Goal: Task Accomplishment & Management: Manage account settings

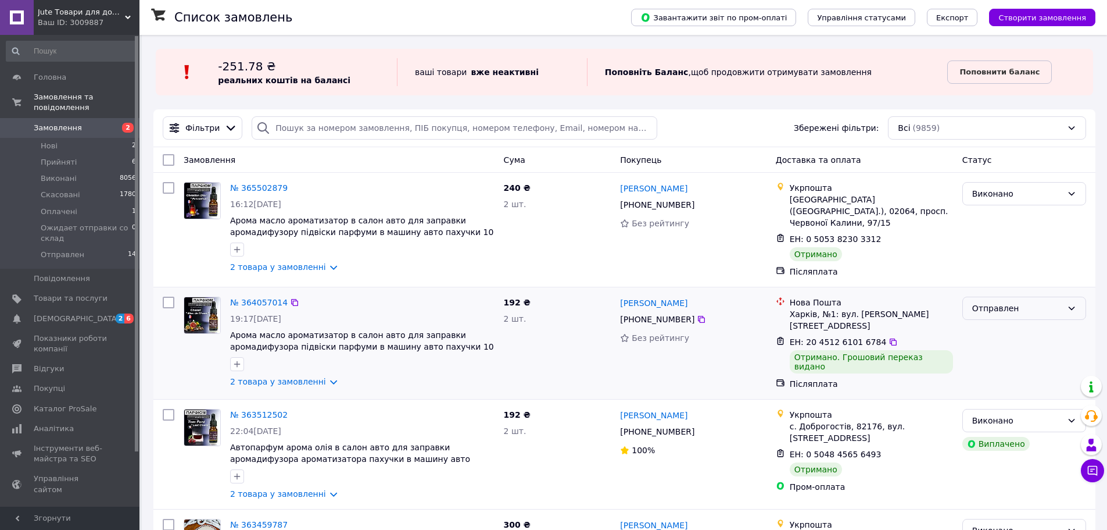
click at [1049, 303] on div "Отправлен" at bounding box center [1018, 308] width 90 height 13
click at [992, 350] on li "Виконано" at bounding box center [1024, 349] width 123 height 21
click at [57, 403] on span "Каталог ProSale" at bounding box center [65, 408] width 63 height 10
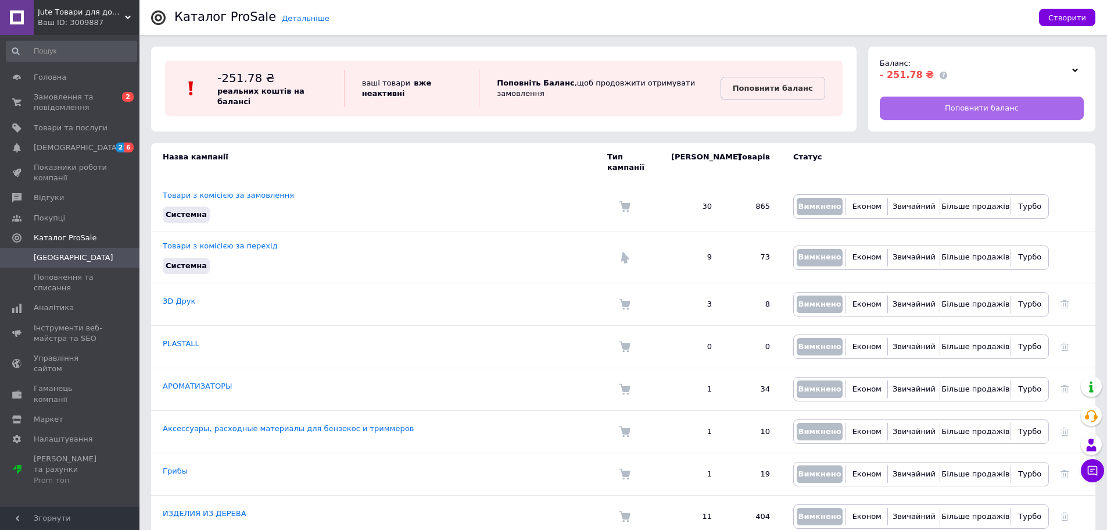
click at [981, 109] on span "Поповнити баланс" at bounding box center [982, 108] width 74 height 10
click at [46, 101] on span "Замовлення та повідомлення" at bounding box center [71, 102] width 74 height 21
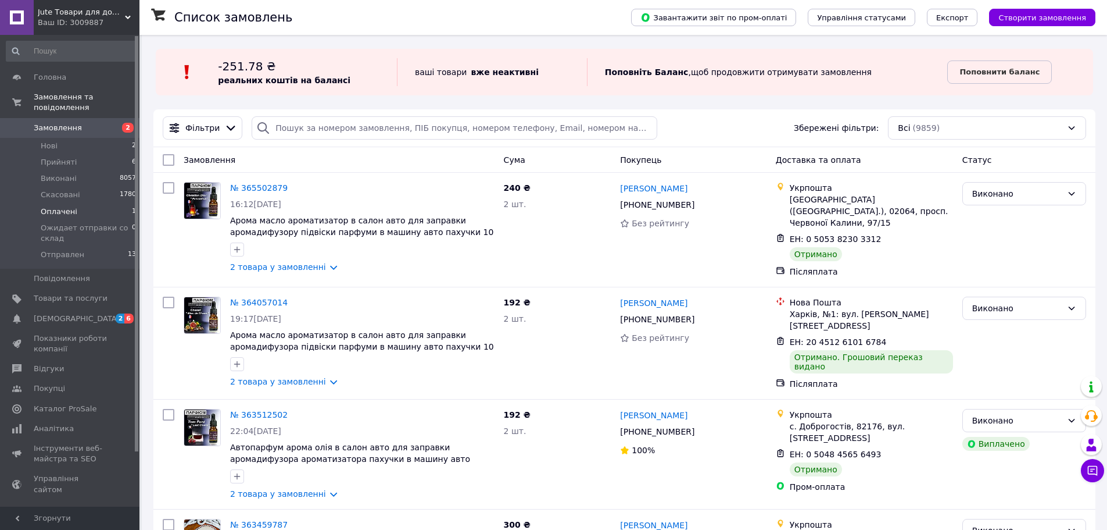
click at [55, 206] on span "Оплачені" at bounding box center [59, 211] width 37 height 10
click at [84, 203] on li "Оплачені 1" at bounding box center [71, 211] width 143 height 16
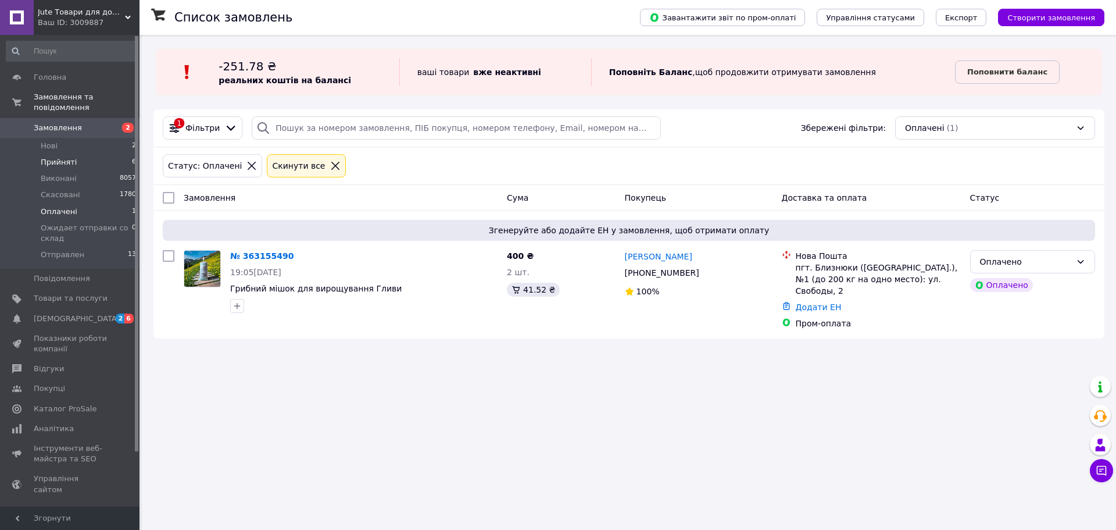
click at [51, 157] on span "Прийняті" at bounding box center [59, 162] width 36 height 10
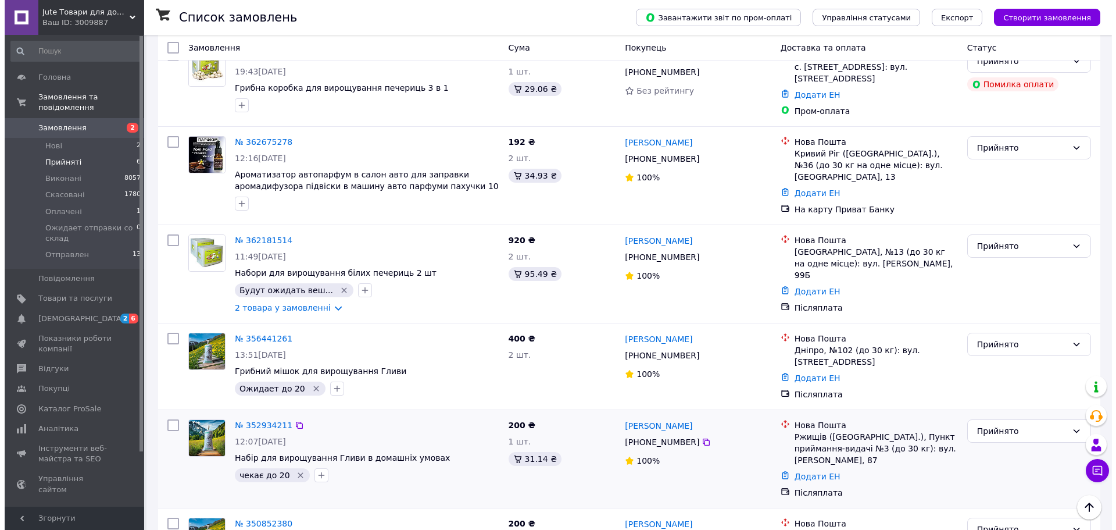
scroll to position [242, 0]
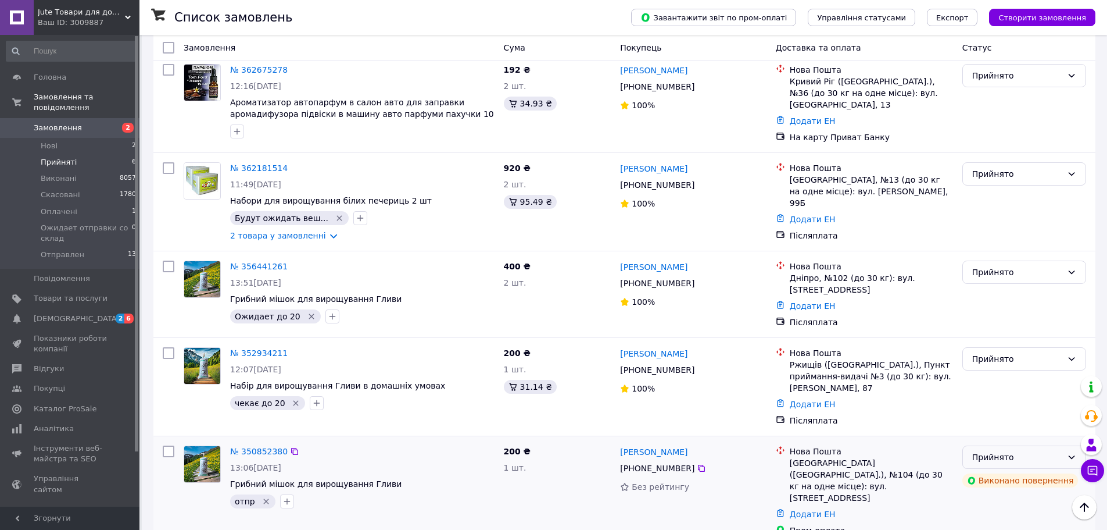
click at [1049, 456] on div "Прийнято" at bounding box center [1018, 457] width 90 height 13
click at [987, 369] on li "Скасовано" at bounding box center [1024, 369] width 123 height 21
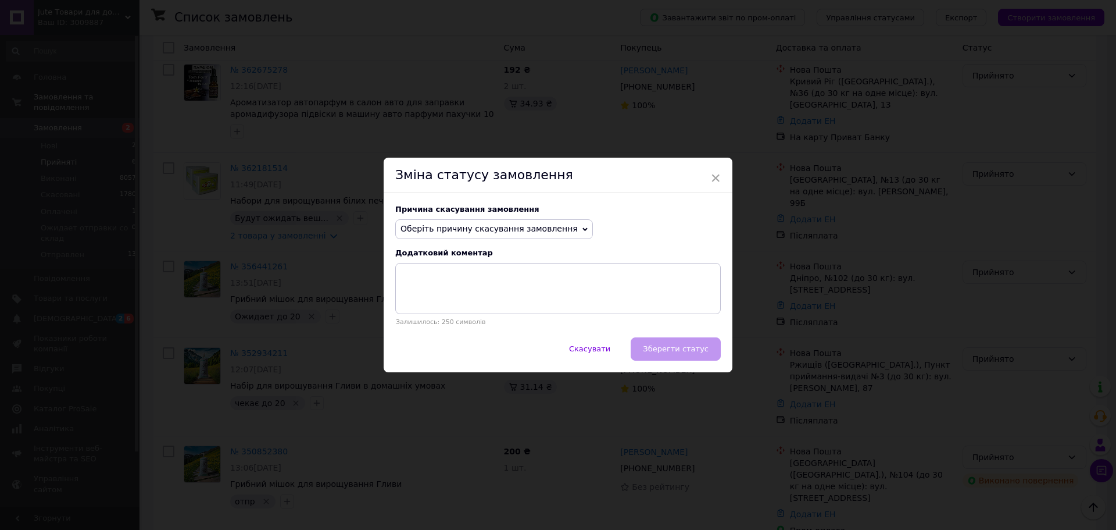
click at [582, 231] on icon at bounding box center [584, 229] width 5 height 5
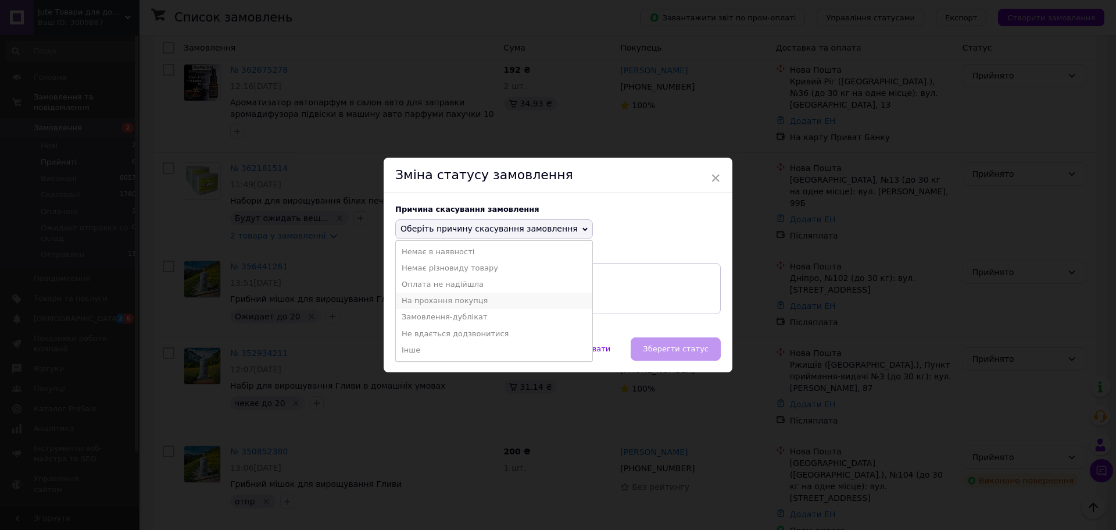
click at [439, 302] on li "На прохання покупця" at bounding box center [494, 300] width 196 height 16
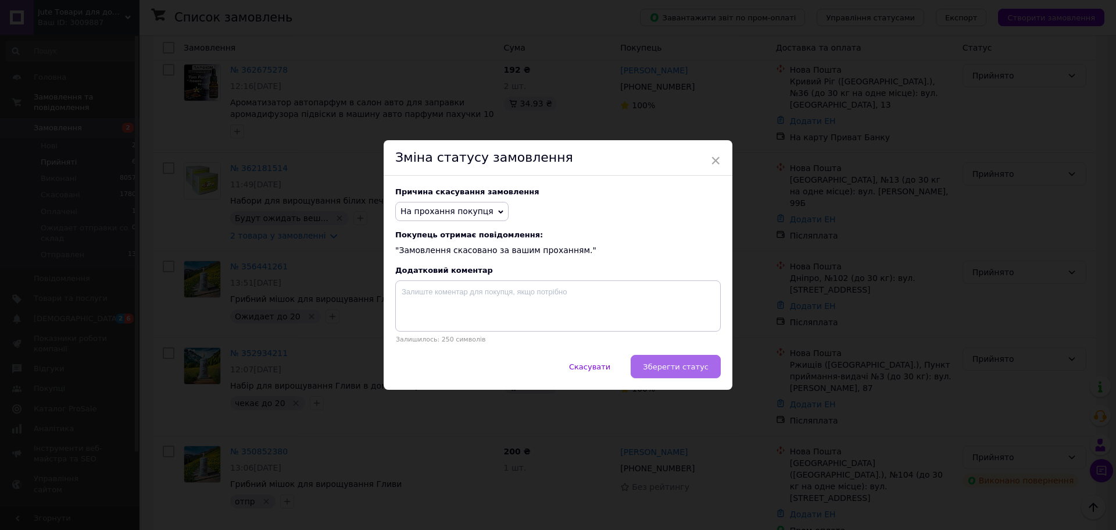
click at [670, 371] on span "Зберегти статус" at bounding box center [676, 366] width 66 height 9
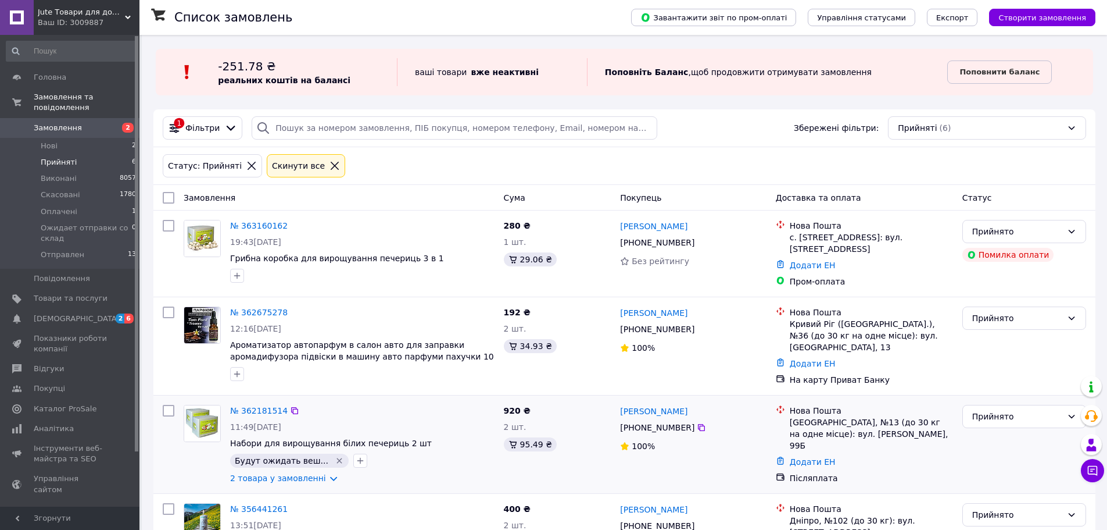
scroll to position [0, 0]
click at [1048, 234] on div "Прийнято" at bounding box center [1018, 231] width 90 height 13
click at [987, 277] on li "Скасовано" at bounding box center [1024, 277] width 123 height 21
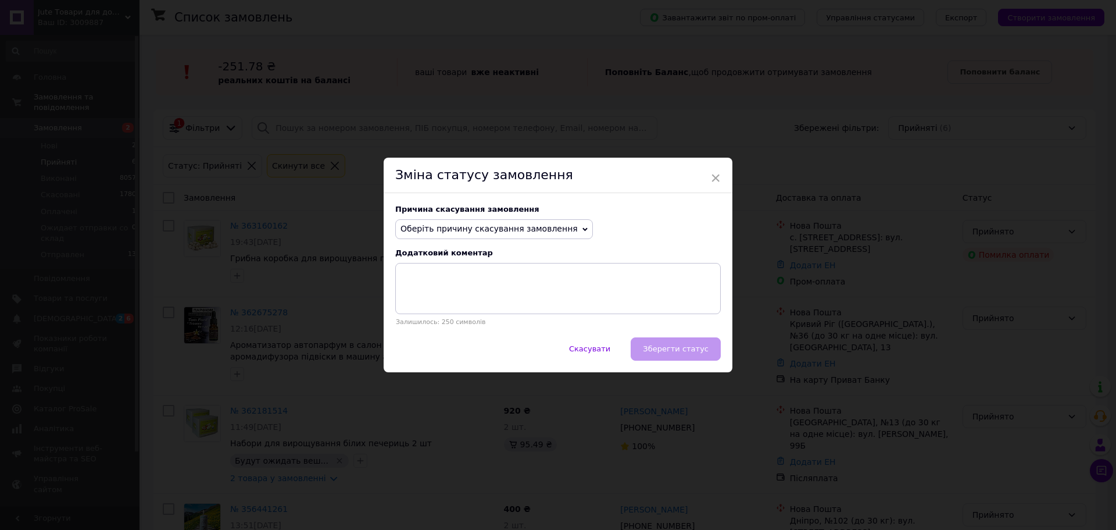
click at [448, 229] on span "Оберіть причину скасування замовлення" at bounding box center [489, 228] width 177 height 9
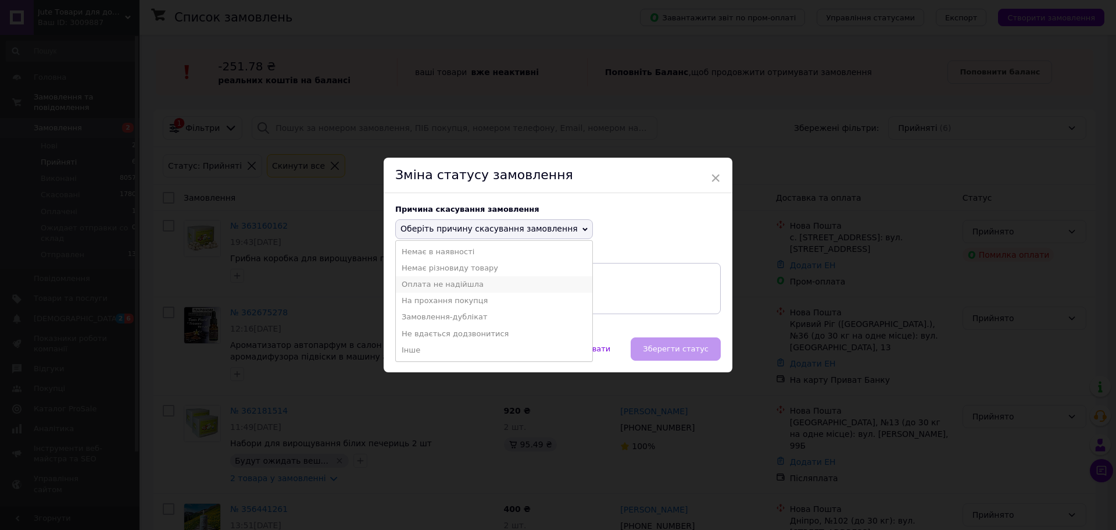
click at [420, 276] on li "Оплата не надійшла" at bounding box center [494, 284] width 196 height 16
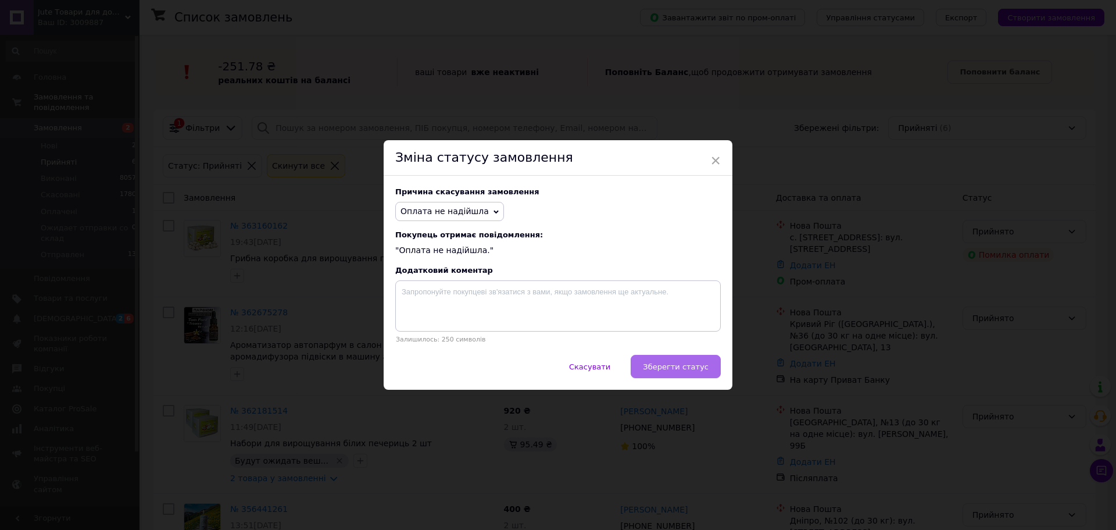
click at [691, 366] on span "Зберегти статус" at bounding box center [676, 366] width 66 height 9
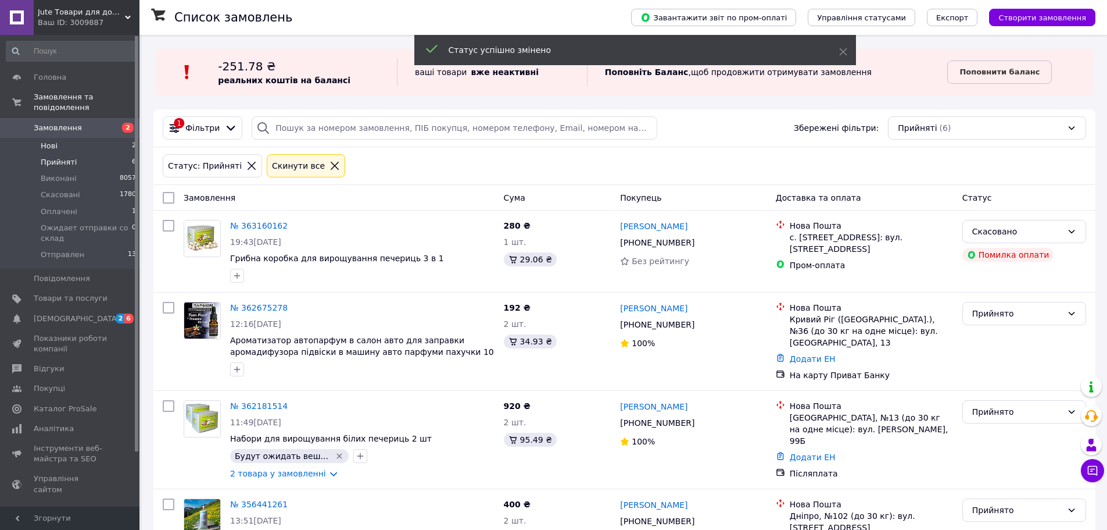
click at [49, 141] on span "Нові" at bounding box center [49, 146] width 17 height 10
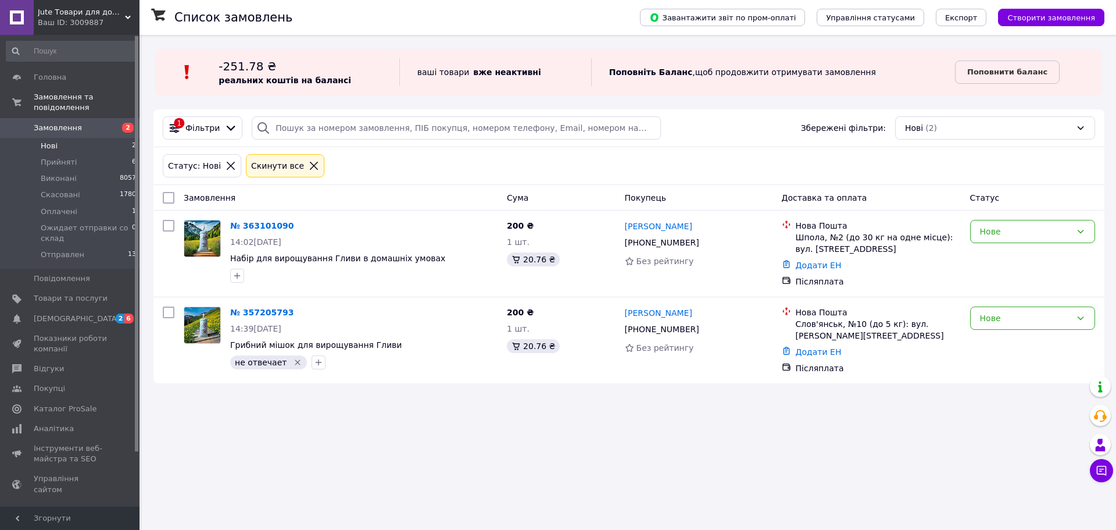
click at [52, 206] on span "Оплачені" at bounding box center [59, 211] width 37 height 10
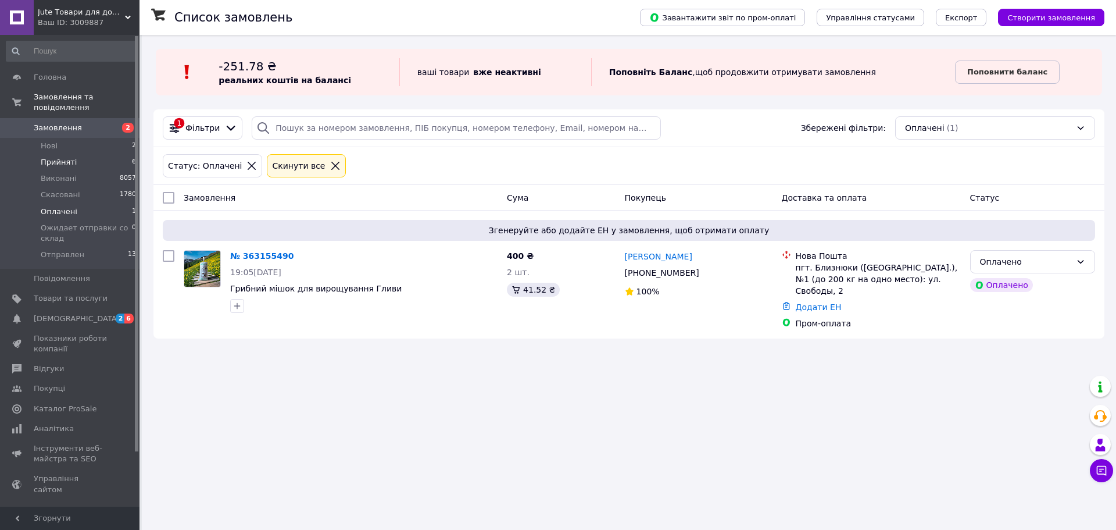
click at [56, 157] on span "Прийняті" at bounding box center [59, 162] width 36 height 10
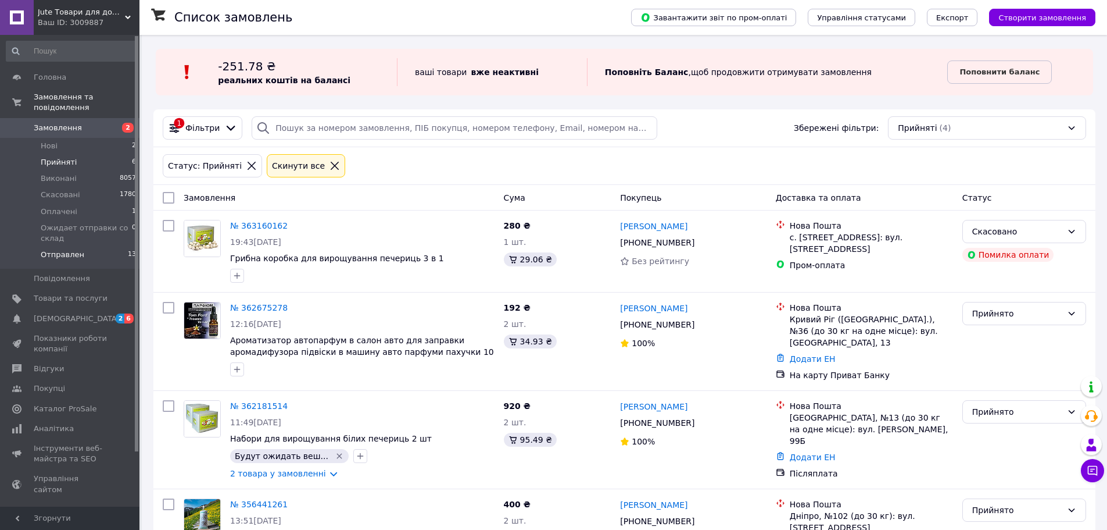
click at [67, 249] on span "Отправлен" at bounding box center [63, 254] width 44 height 10
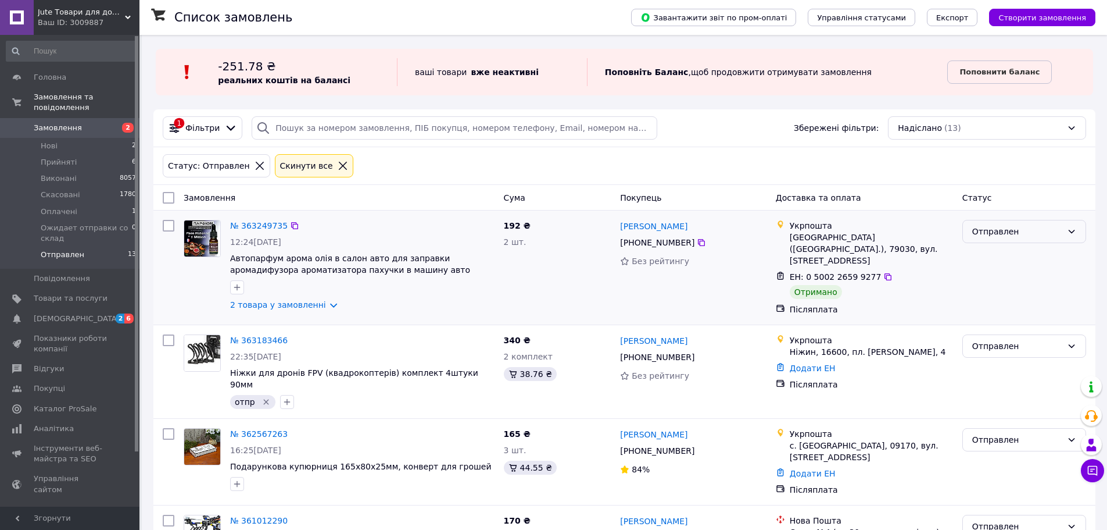
click at [1030, 231] on div "Отправлен" at bounding box center [1018, 231] width 90 height 13
click at [989, 284] on li "Виконано" at bounding box center [1024, 277] width 123 height 21
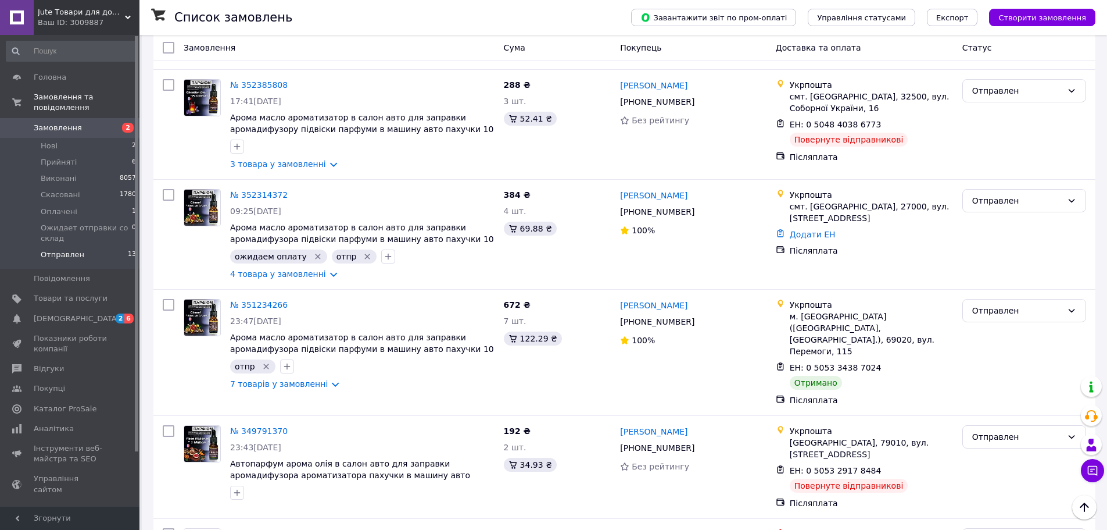
scroll to position [814, 0]
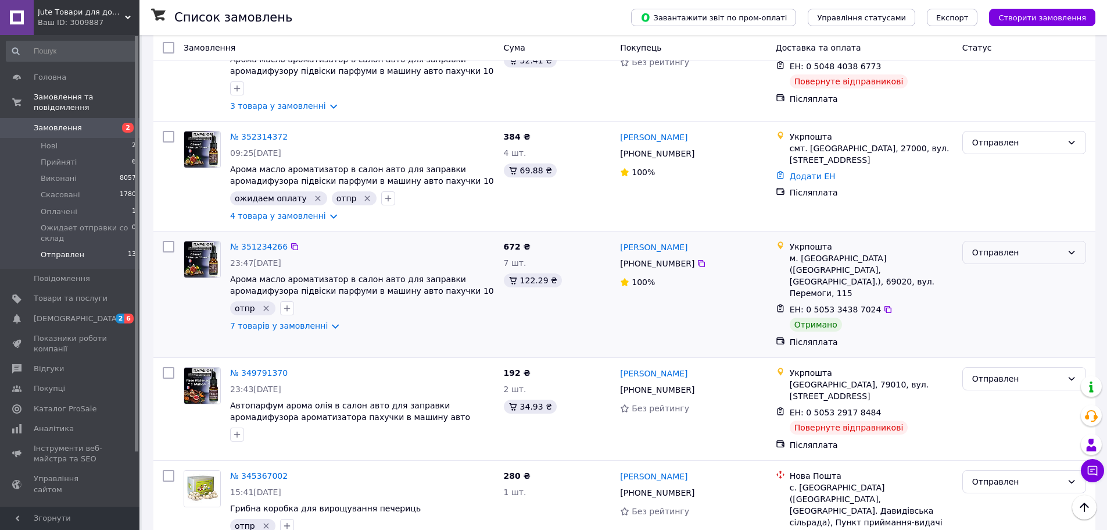
click at [1041, 241] on div "Отправлен" at bounding box center [1025, 252] width 124 height 23
click at [986, 253] on li "Виконано" at bounding box center [1024, 255] width 123 height 21
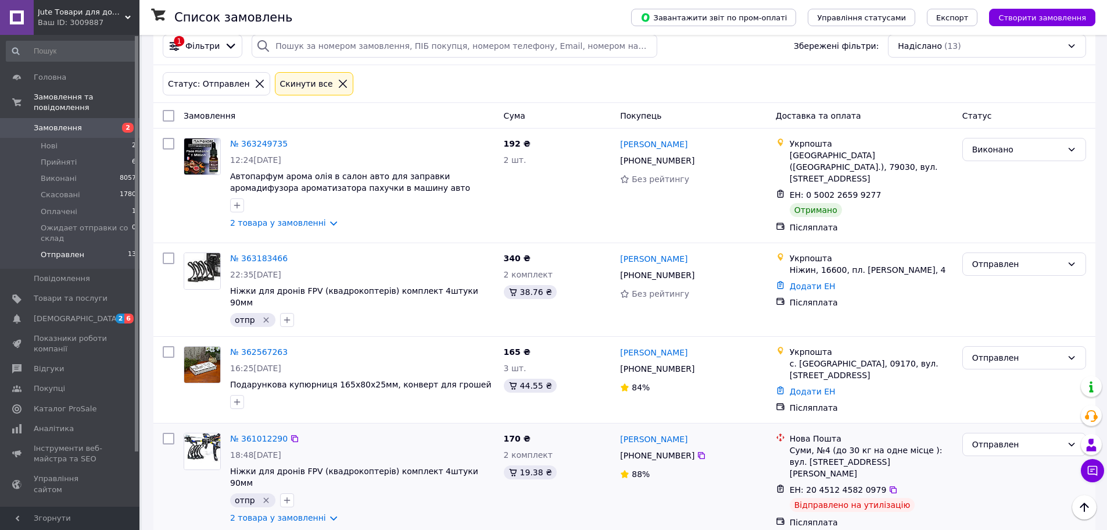
scroll to position [314, 0]
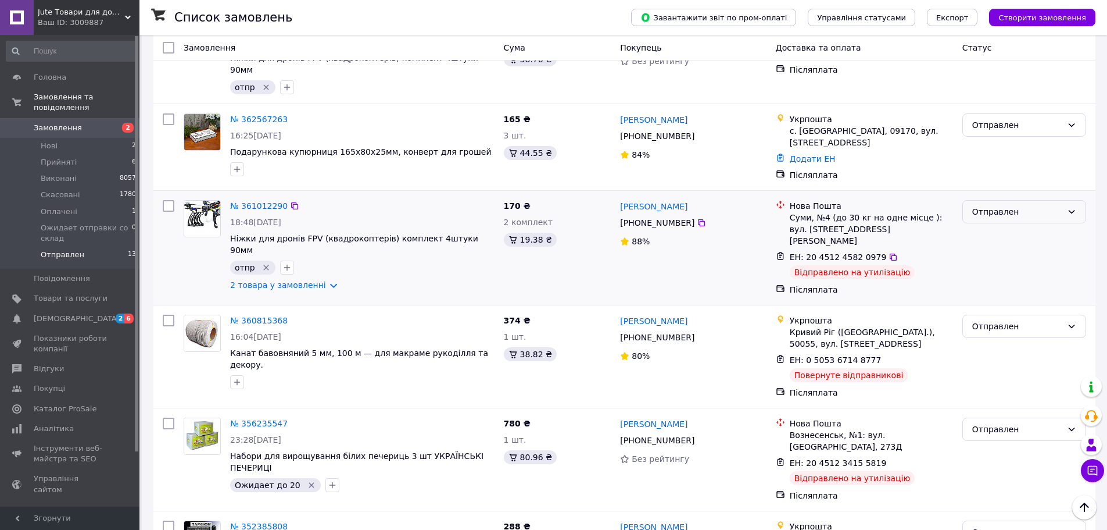
click at [1029, 205] on div "Отправлен" at bounding box center [1018, 211] width 90 height 13
click at [998, 259] on li "Скасовано" at bounding box center [1024, 258] width 123 height 21
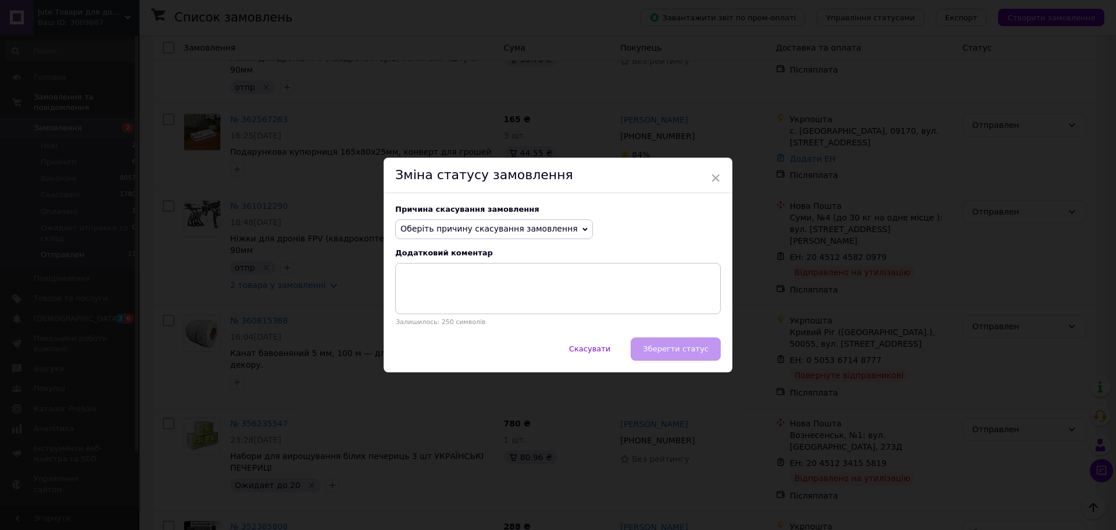
click at [480, 227] on span "Оберіть причину скасування замовлення" at bounding box center [489, 228] width 177 height 9
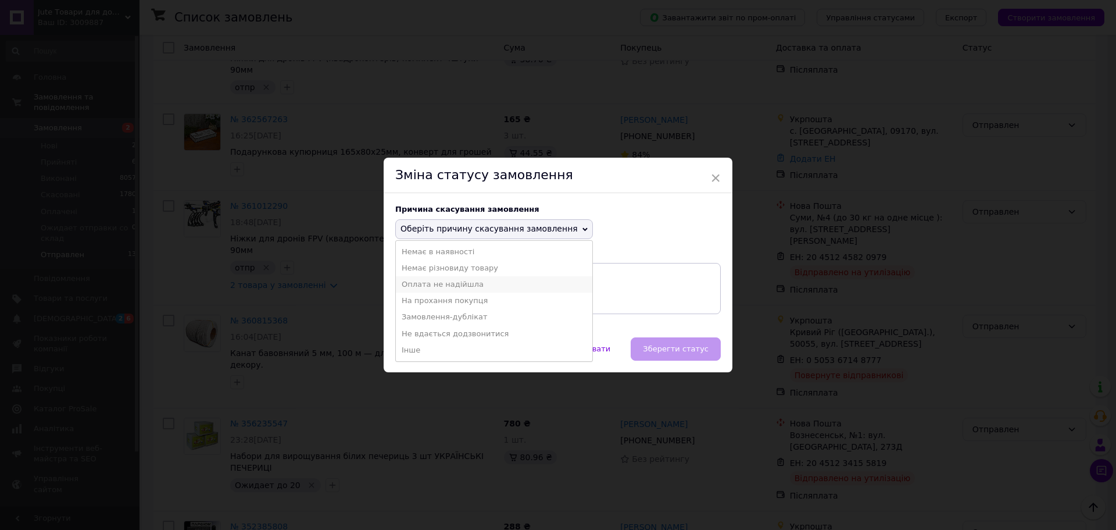
click at [441, 283] on li "Оплата не надійшла" at bounding box center [494, 284] width 196 height 16
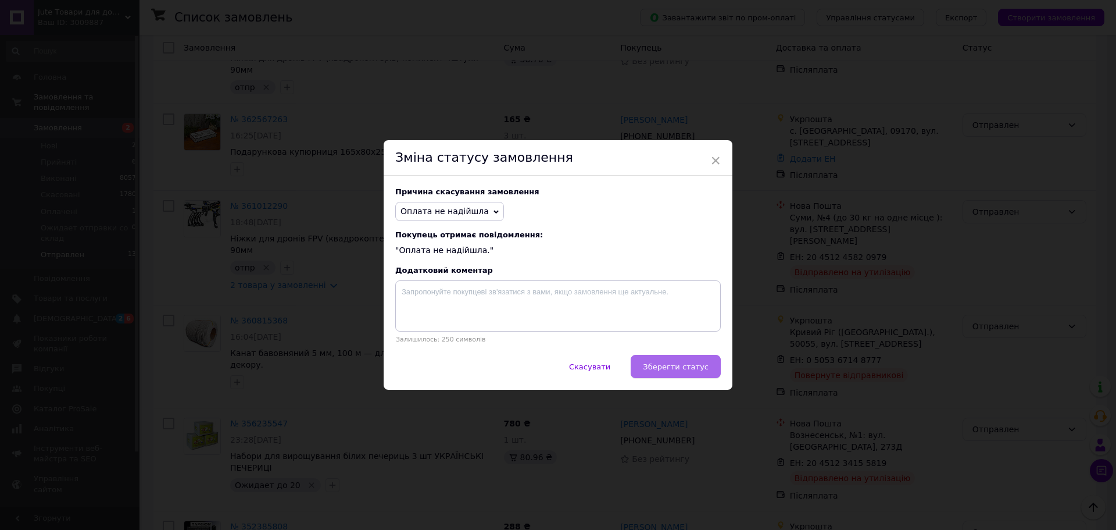
click at [661, 365] on span "Зберегти статус" at bounding box center [676, 366] width 66 height 9
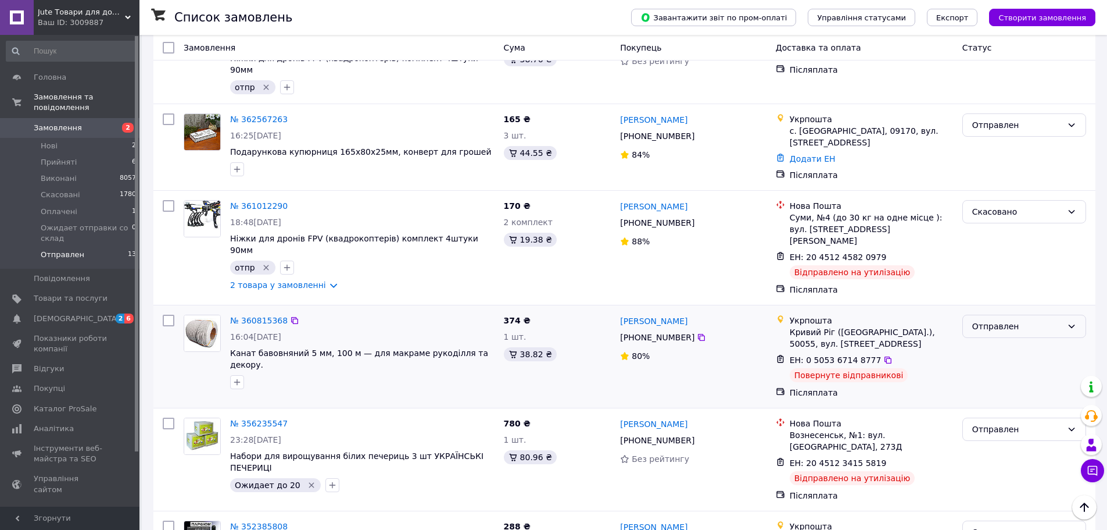
click at [1021, 320] on div "Отправлен" at bounding box center [1018, 326] width 90 height 13
click at [990, 366] on li "Скасовано" at bounding box center [1024, 361] width 123 height 21
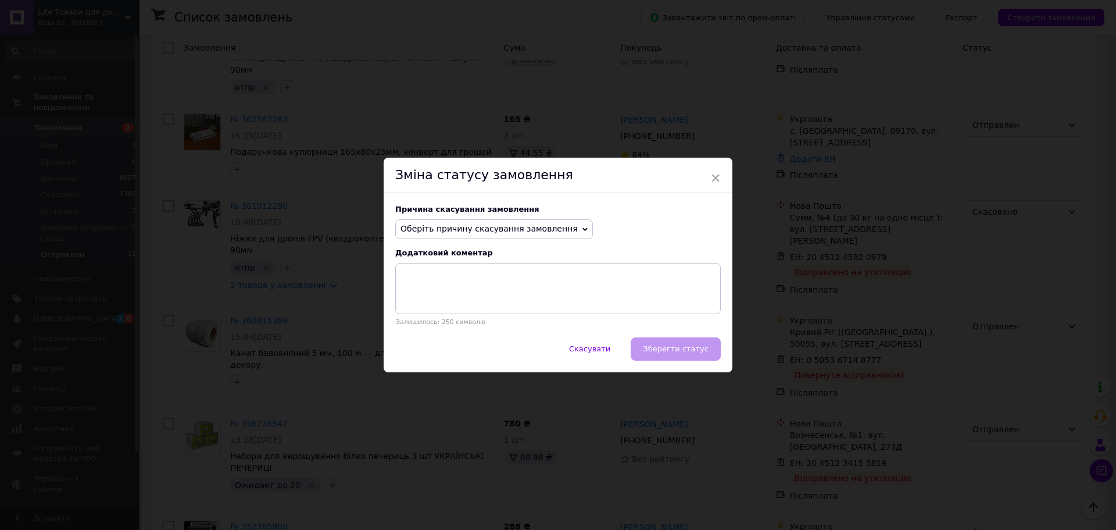
click at [534, 233] on span "Оберіть причину скасування замовлення" at bounding box center [489, 228] width 177 height 9
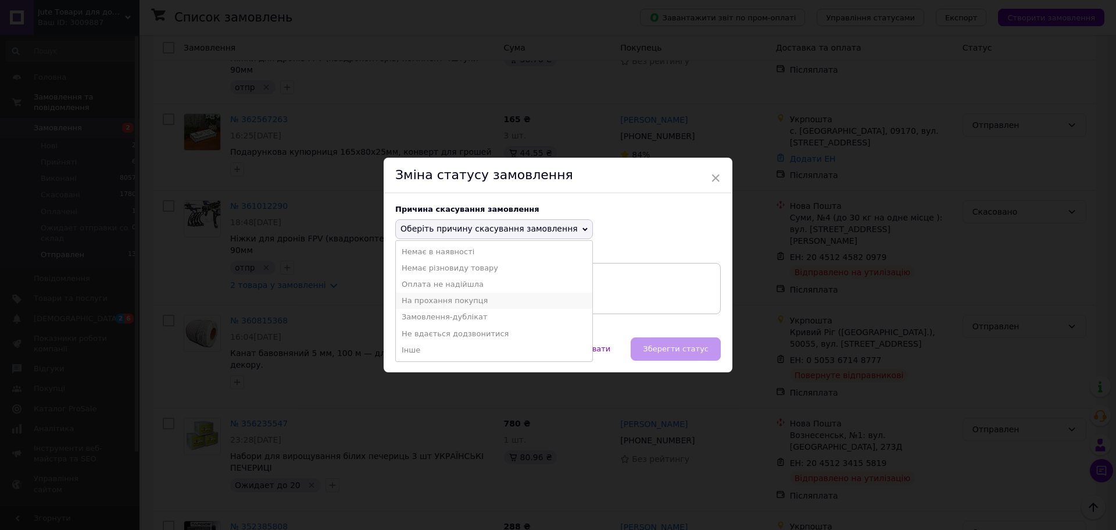
click at [459, 301] on li "На прохання покупця" at bounding box center [494, 300] width 196 height 16
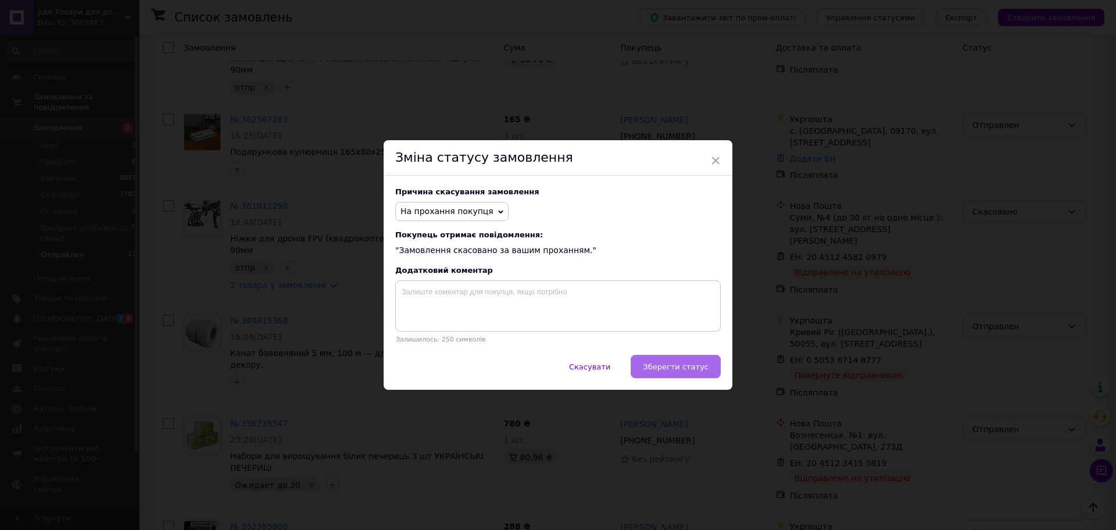
click at [677, 363] on span "Зберегти статус" at bounding box center [676, 366] width 66 height 9
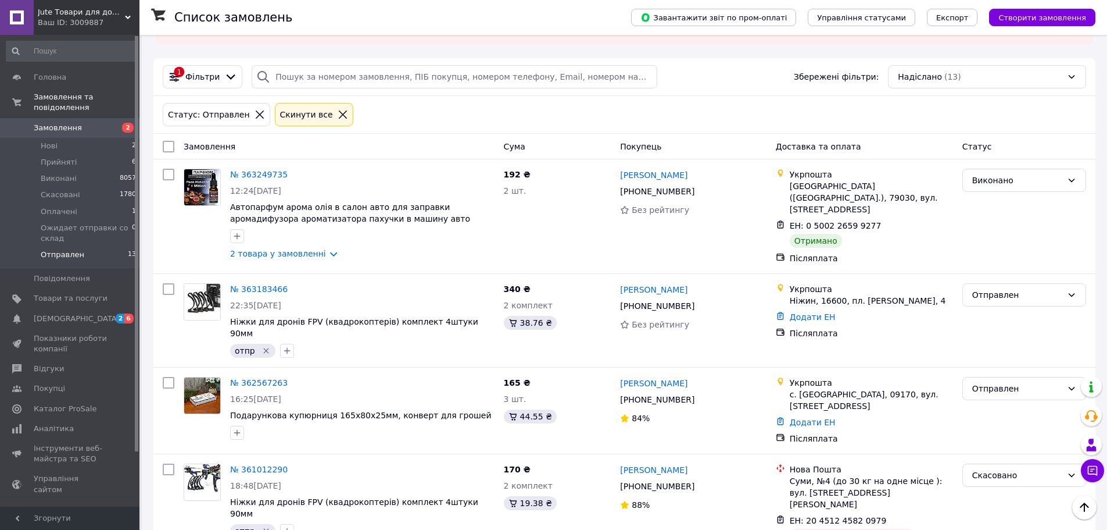
scroll to position [0, 0]
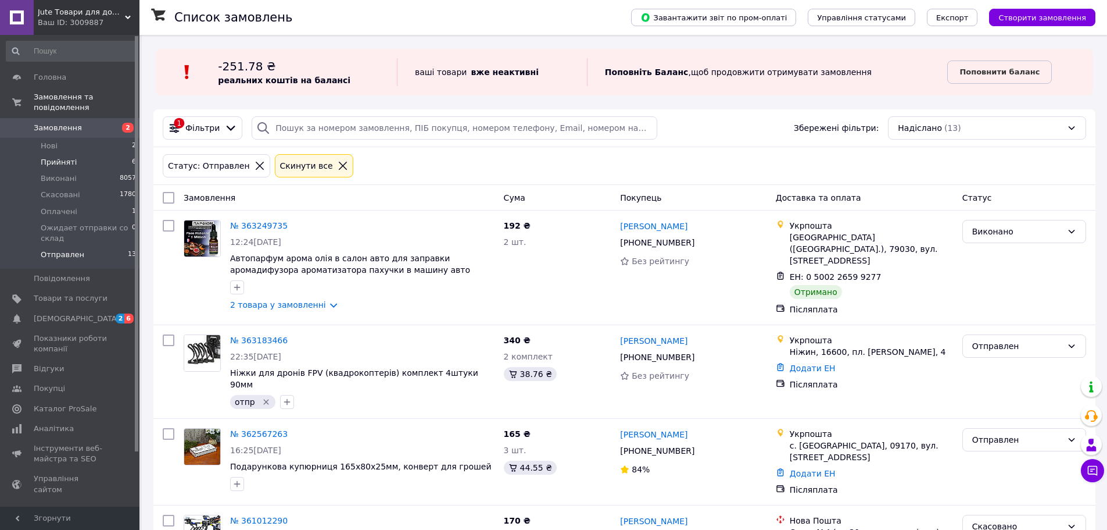
click at [67, 157] on span "Прийняті" at bounding box center [59, 162] width 36 height 10
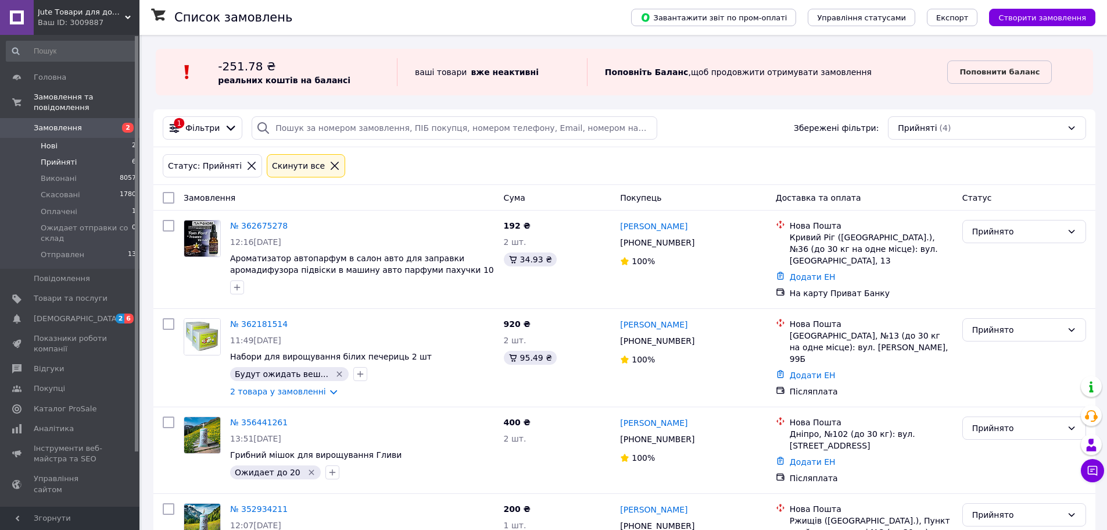
click at [46, 141] on span "Нові" at bounding box center [49, 146] width 17 height 10
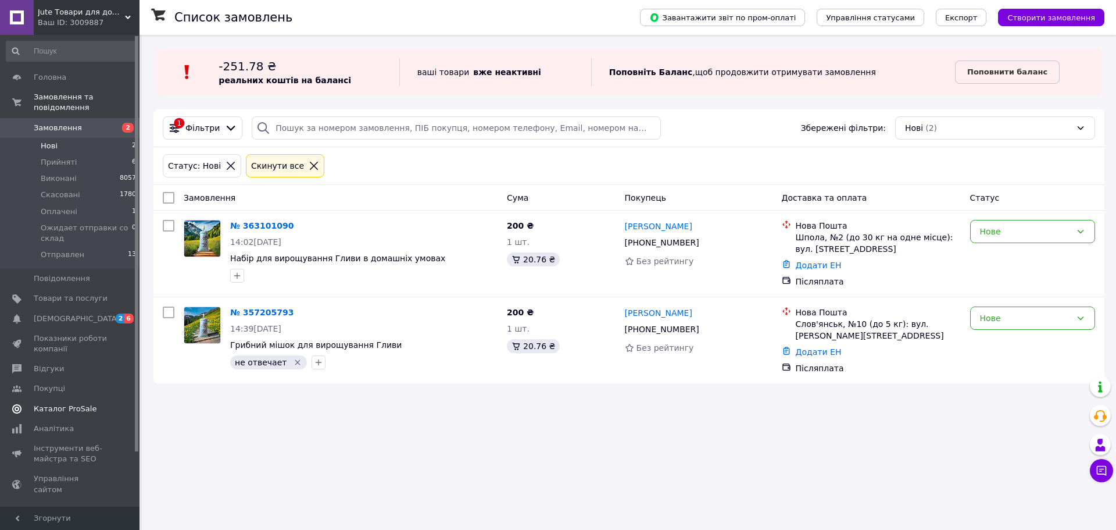
click at [53, 399] on link "Каталог ProSale" at bounding box center [71, 409] width 143 height 20
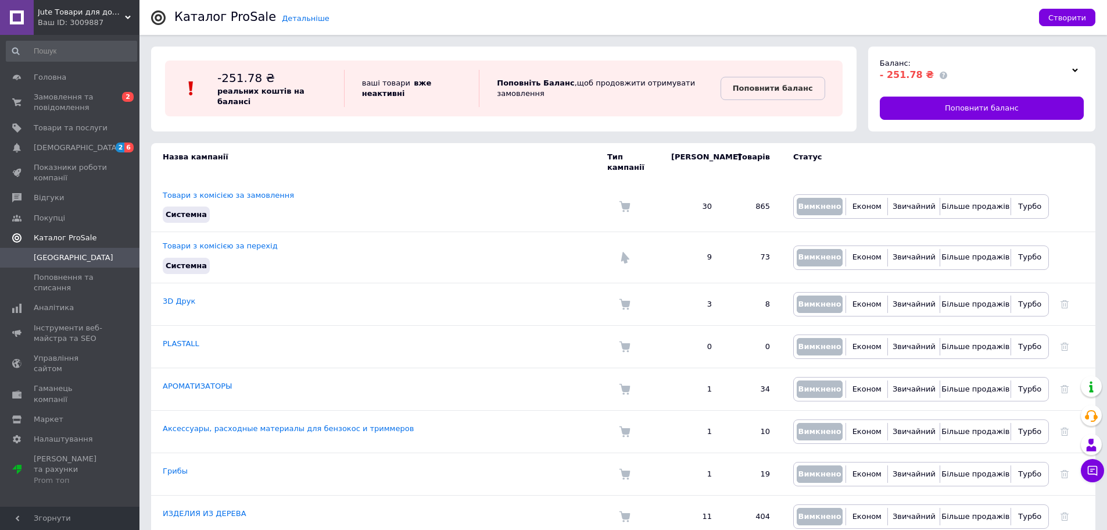
click at [59, 235] on span "Каталог ProSale" at bounding box center [65, 238] width 63 height 10
click at [45, 231] on link "Каталог ProSale" at bounding box center [71, 238] width 143 height 20
click at [51, 256] on span "[GEOGRAPHIC_DATA]" at bounding box center [74, 257] width 80 height 10
click at [45, 239] on span "Каталог ProSale" at bounding box center [65, 238] width 63 height 10
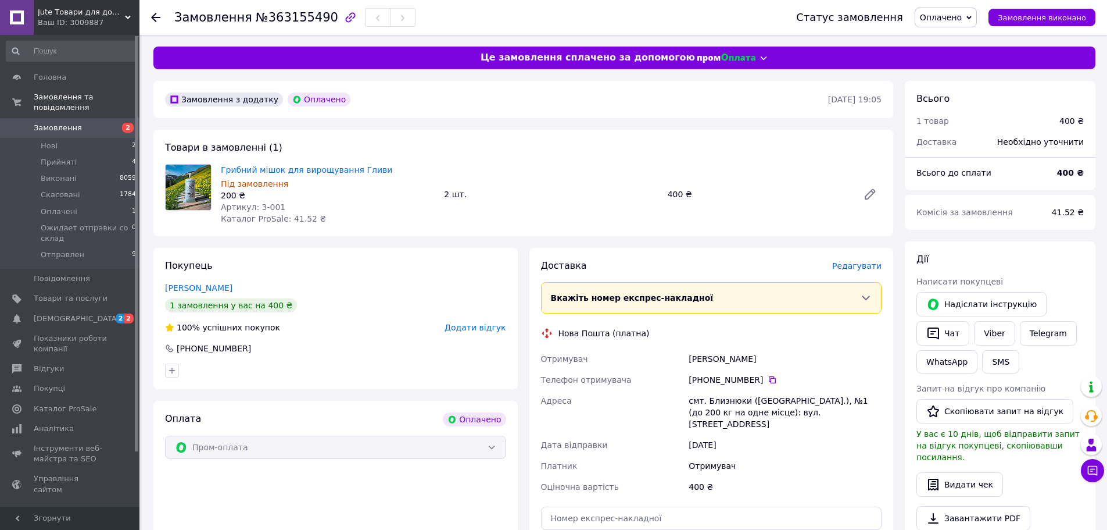
click at [962, 17] on span "Оплачено" at bounding box center [941, 17] width 42 height 9
click at [641, 37] on div "Замовлення №363155490 Статус замовлення Оплачено Прийнято Виконано Скасовано Ож…" at bounding box center [625, 463] width 966 height 857
click at [51, 141] on span "Нові" at bounding box center [49, 146] width 17 height 10
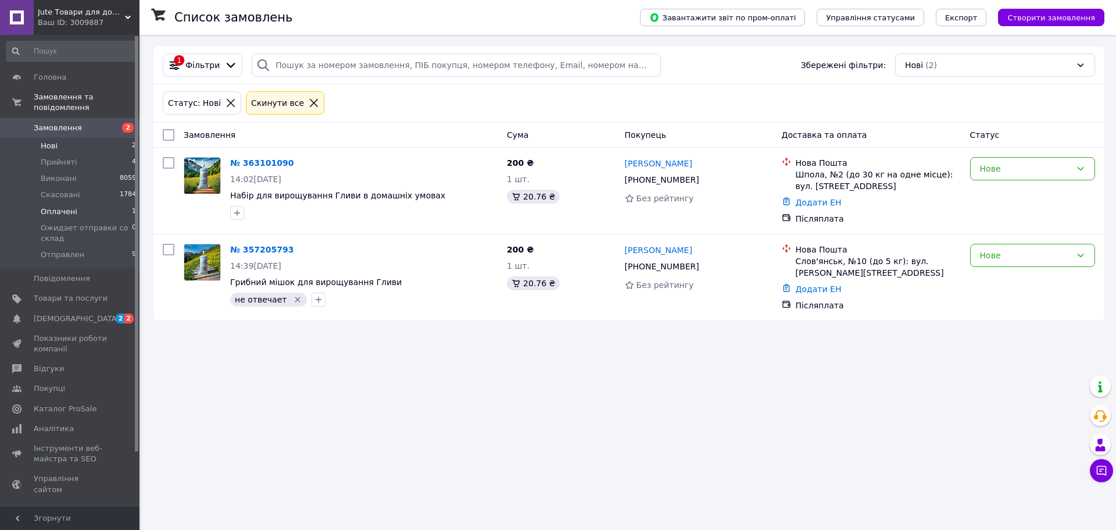
click at [67, 206] on span "Оплачені" at bounding box center [59, 211] width 37 height 10
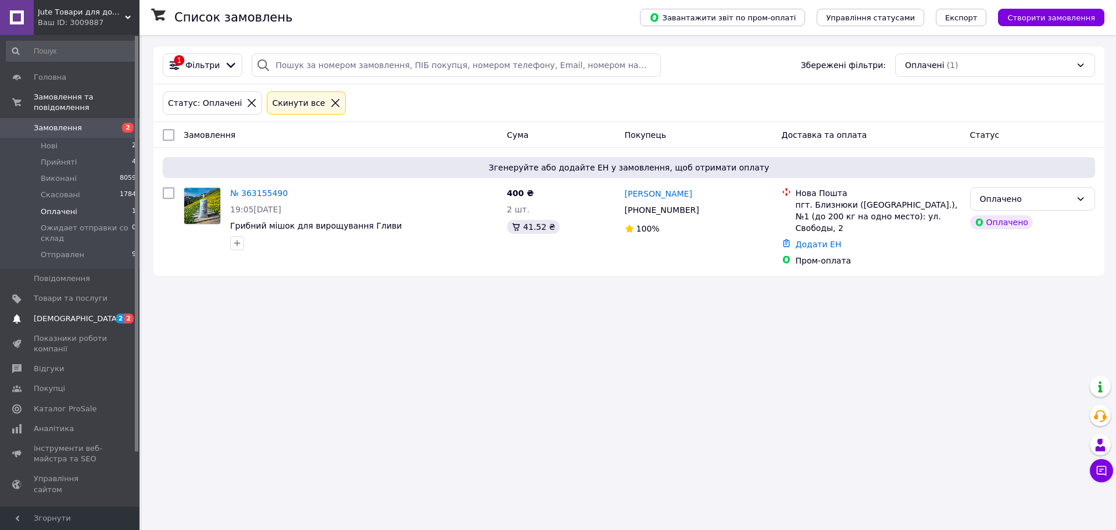
click at [45, 313] on span "[DEMOGRAPHIC_DATA]" at bounding box center [77, 318] width 86 height 10
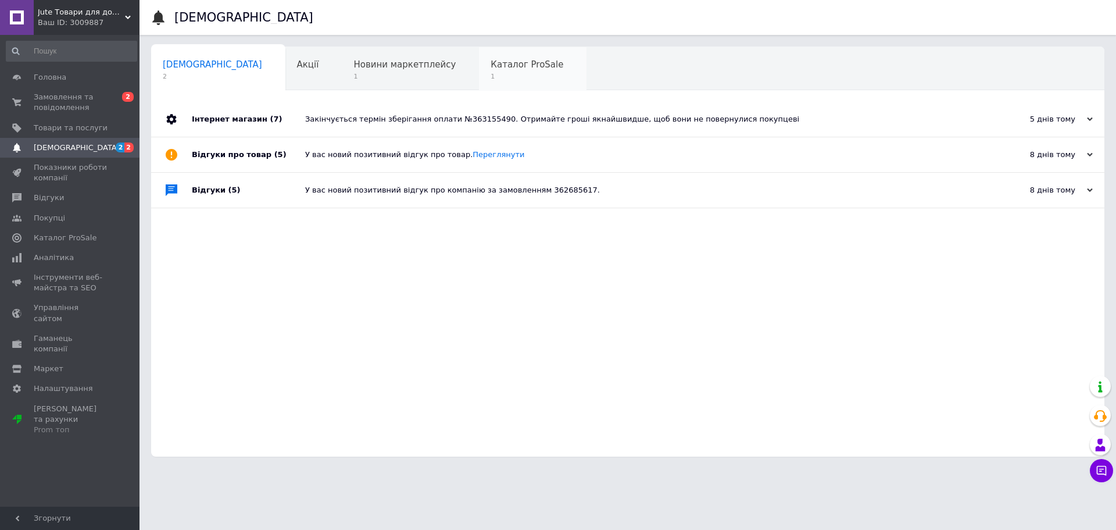
click at [479, 70] on div "Каталог ProSale 1" at bounding box center [533, 69] width 108 height 44
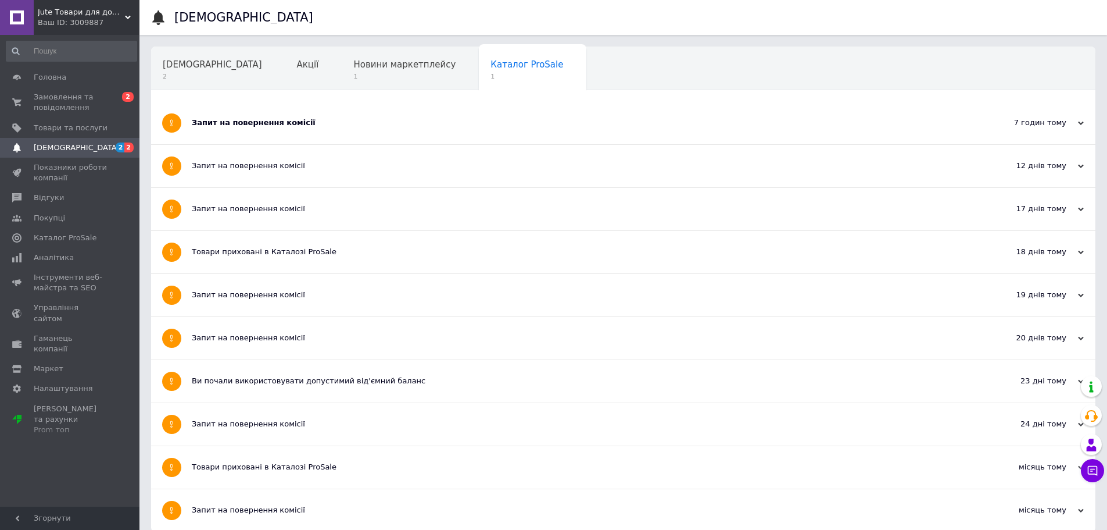
click at [223, 125] on div "Запит на повернення комісії" at bounding box center [580, 122] width 776 height 10
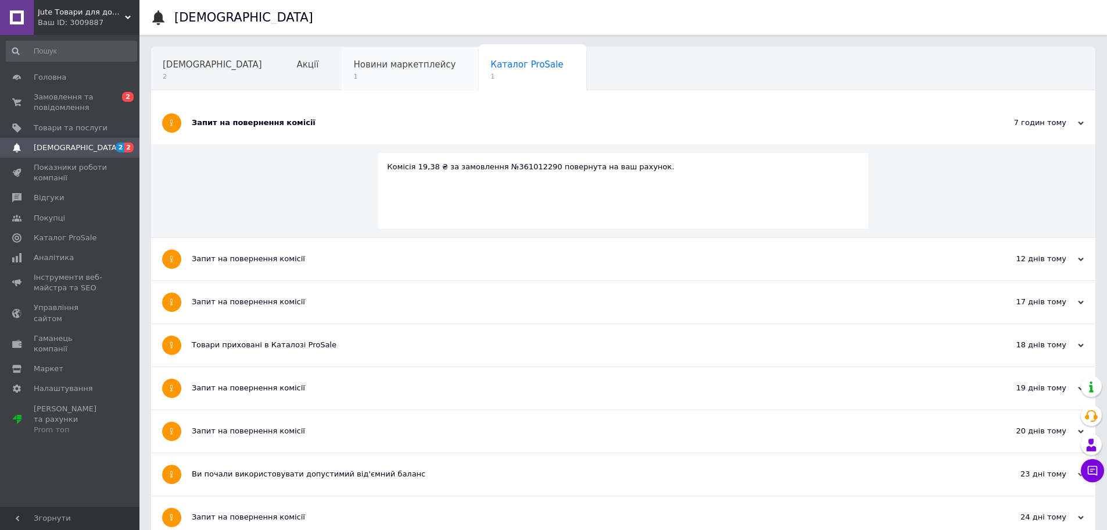
click at [353, 66] on span "Новини маркетплейсу" at bounding box center [404, 64] width 102 height 10
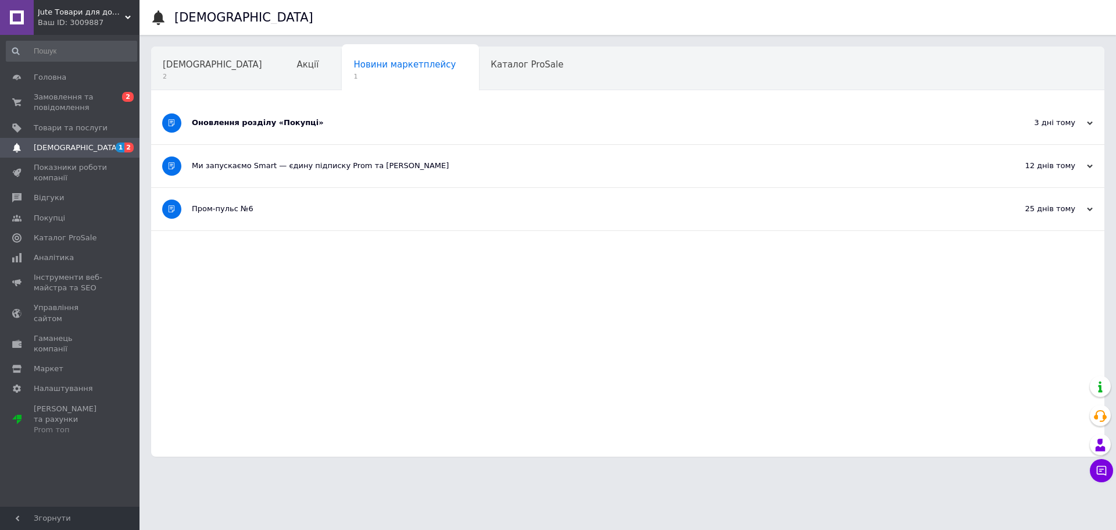
click at [290, 123] on div "Оновлення розділу «Покупці»" at bounding box center [584, 122] width 785 height 10
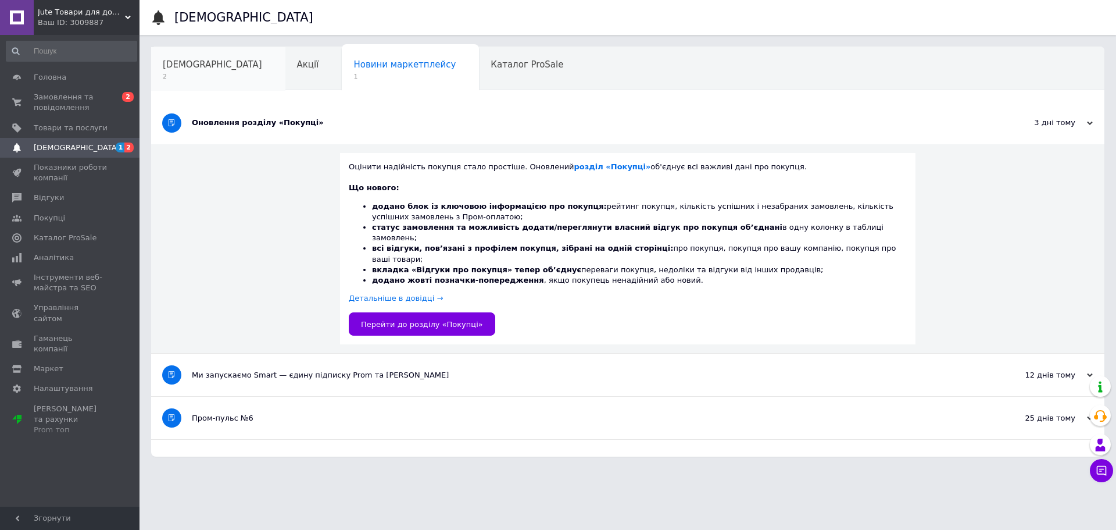
click at [182, 68] on span "[DEMOGRAPHIC_DATA]" at bounding box center [212, 64] width 99 height 10
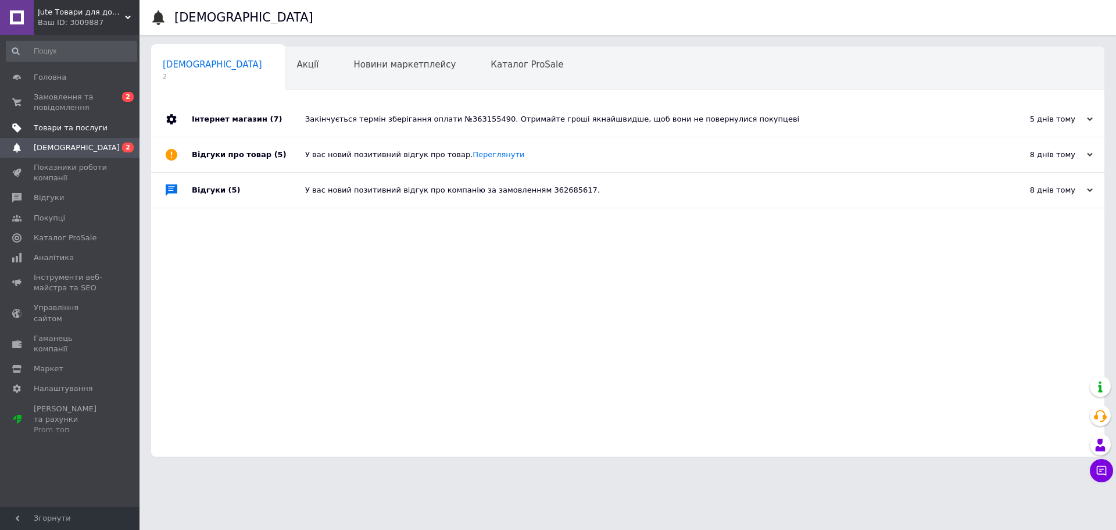
click at [60, 126] on span "Товари та послуги" at bounding box center [71, 128] width 74 height 10
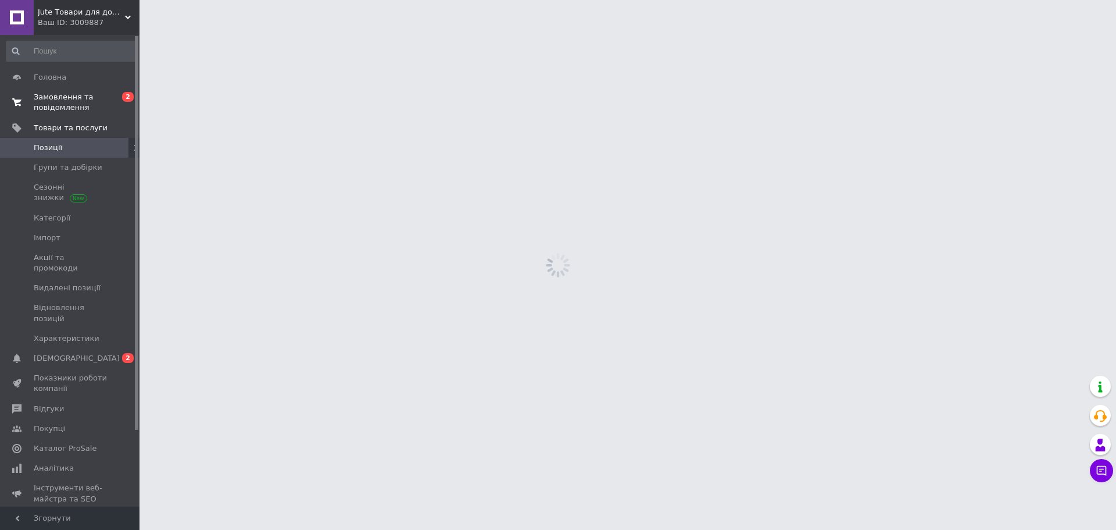
click at [52, 96] on span "Замовлення та повідомлення" at bounding box center [71, 102] width 74 height 21
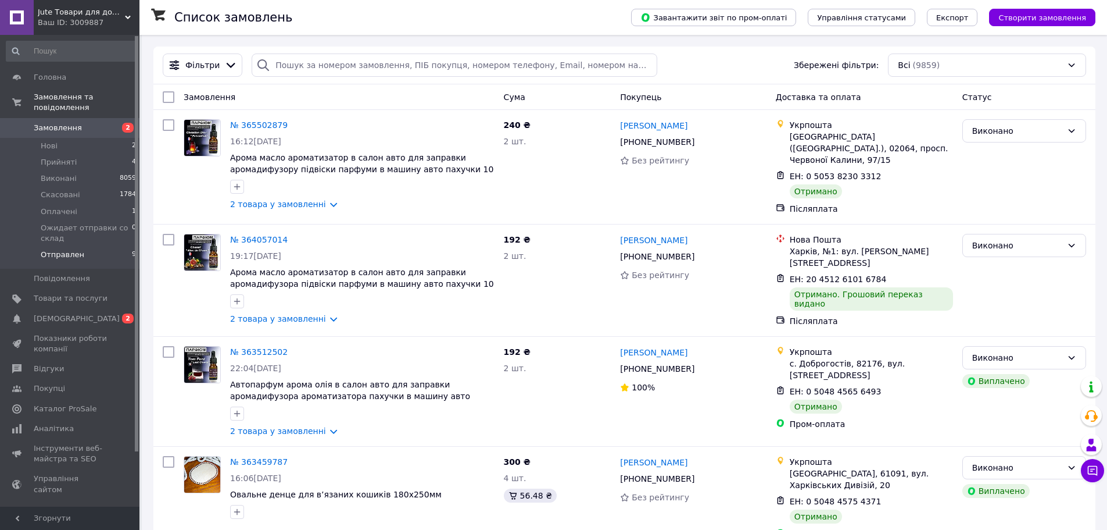
click at [76, 249] on span "Отправлен" at bounding box center [63, 254] width 44 height 10
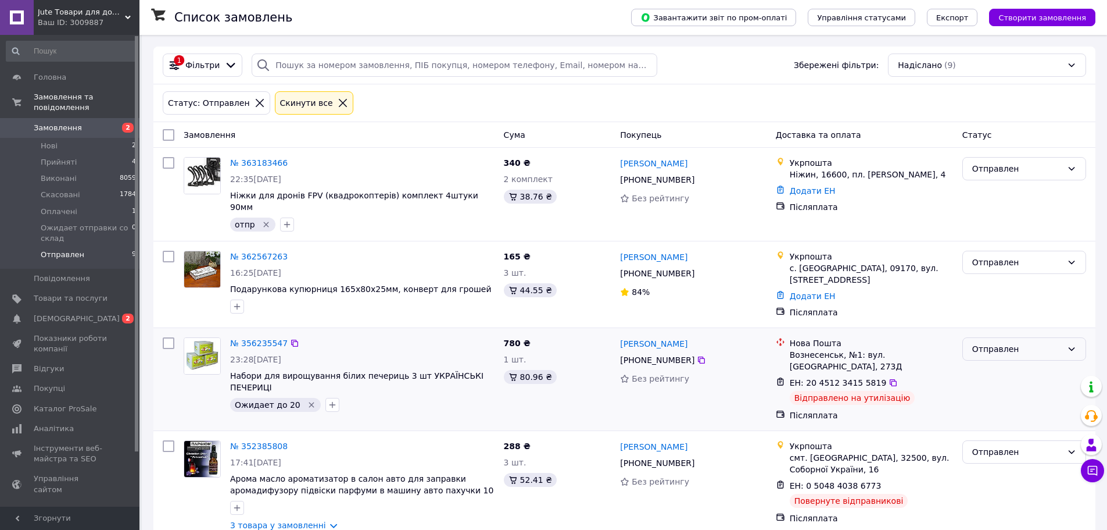
click at [1025, 342] on div "Отправлен" at bounding box center [1018, 348] width 90 height 13
click at [1002, 399] on li "Скасовано" at bounding box center [1024, 399] width 123 height 21
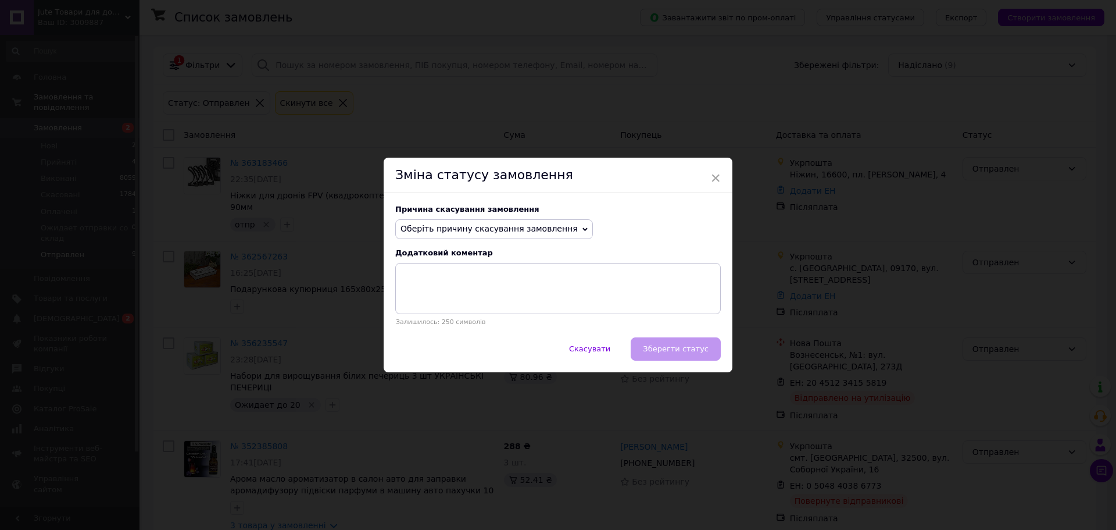
click at [485, 231] on span "Оберіть причину скасування замовлення" at bounding box center [489, 228] width 177 height 9
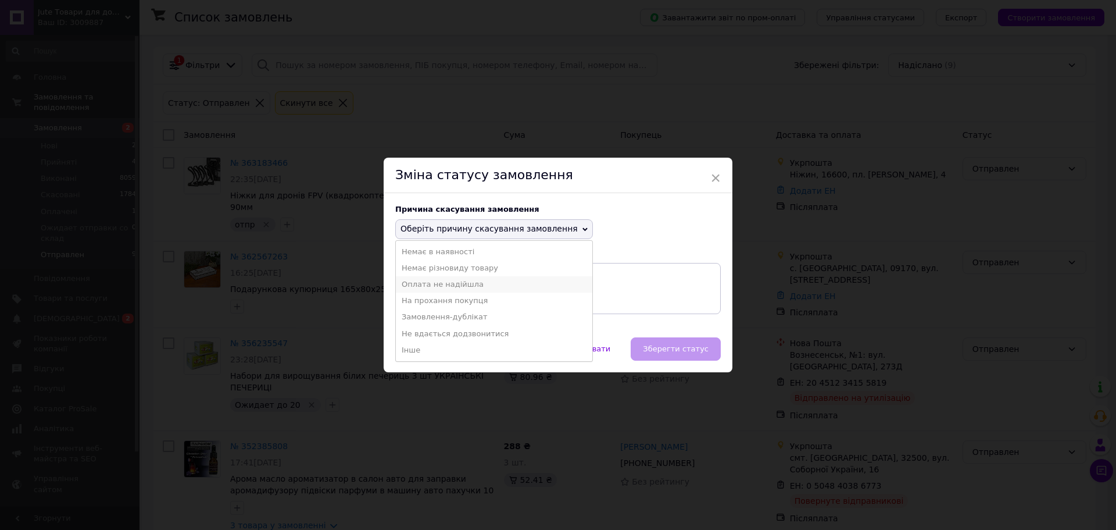
click at [426, 281] on li "Оплата не надійшла" at bounding box center [494, 284] width 196 height 16
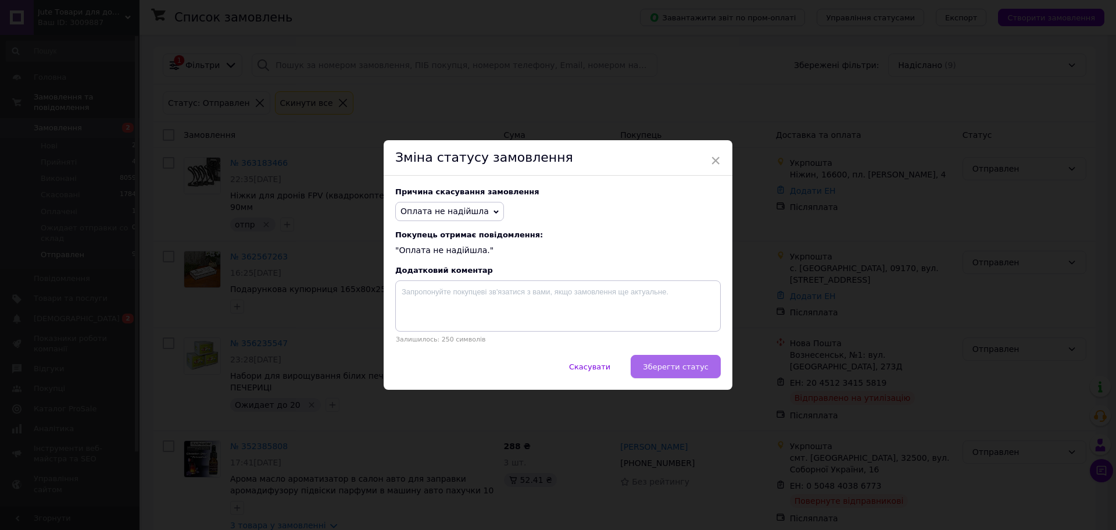
click at [698, 363] on span "Зберегти статус" at bounding box center [676, 366] width 66 height 9
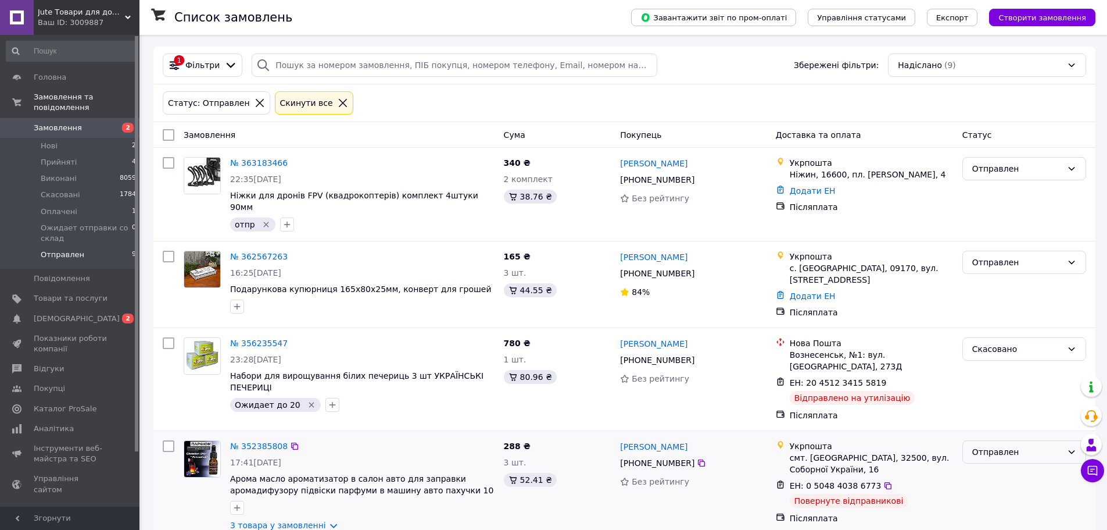
click at [1017, 445] on div "Отправлен" at bounding box center [1018, 451] width 90 height 13
click at [989, 363] on li "Скасовано" at bounding box center [1024, 361] width 123 height 21
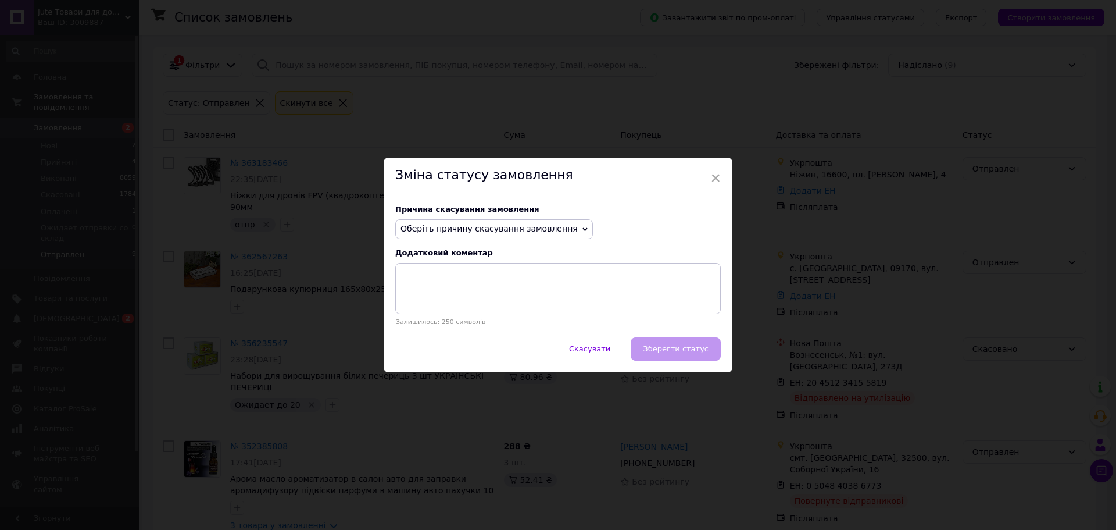
click at [512, 228] on span "Оберіть причину скасування замовлення" at bounding box center [489, 228] width 177 height 9
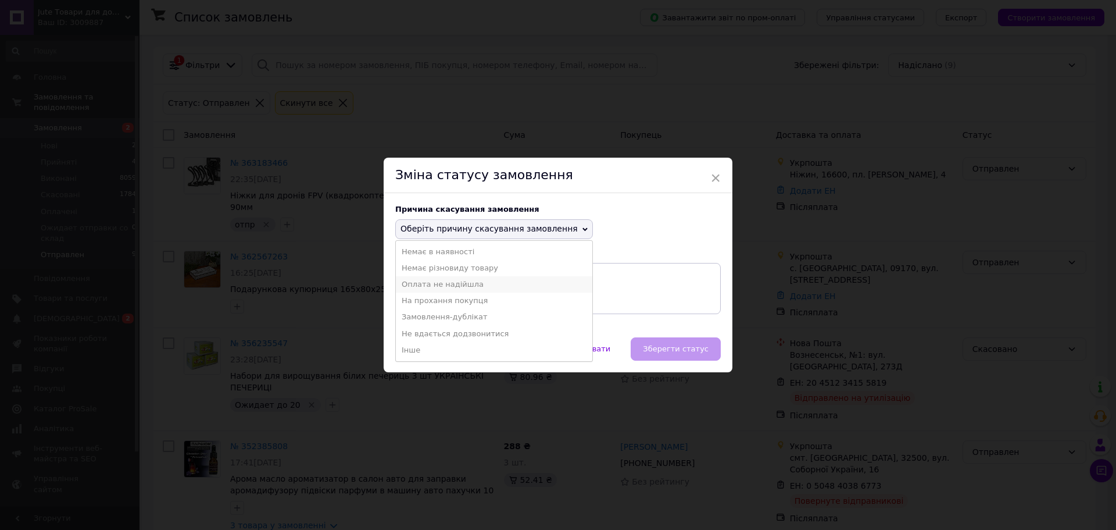
click at [432, 284] on li "Оплата не надійшла" at bounding box center [494, 284] width 196 height 16
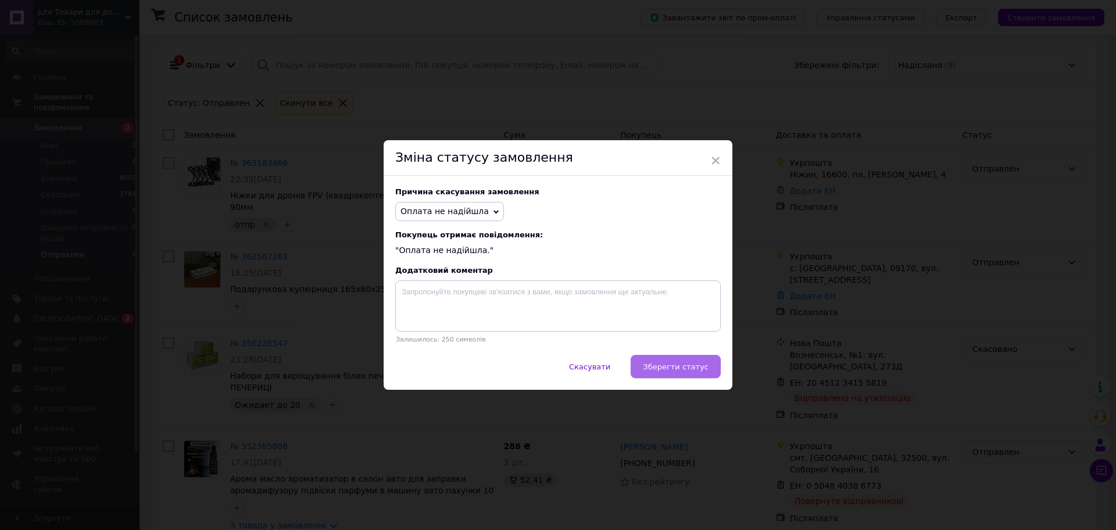
click at [702, 374] on button "Зберегти статус" at bounding box center [676, 366] width 90 height 23
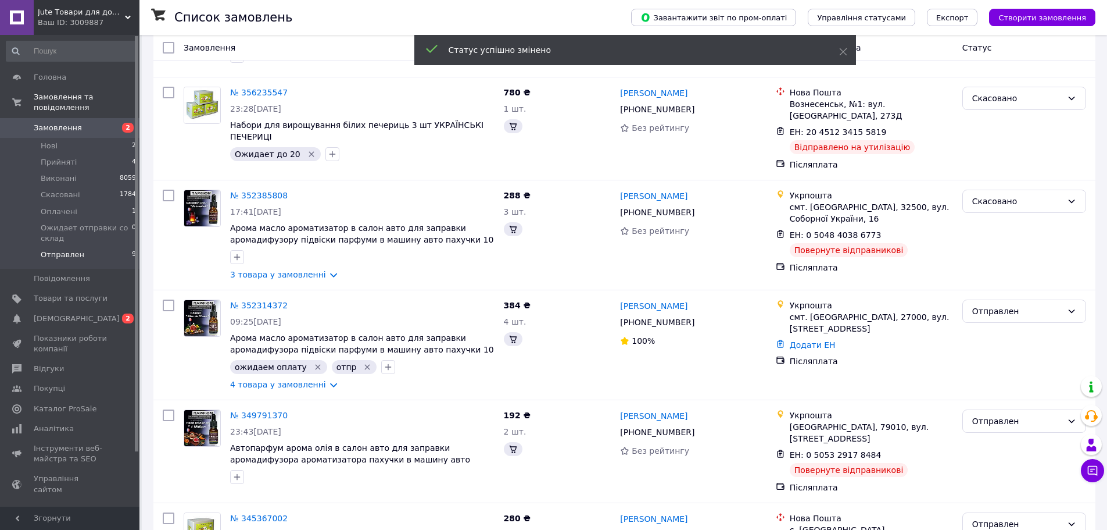
scroll to position [256, 0]
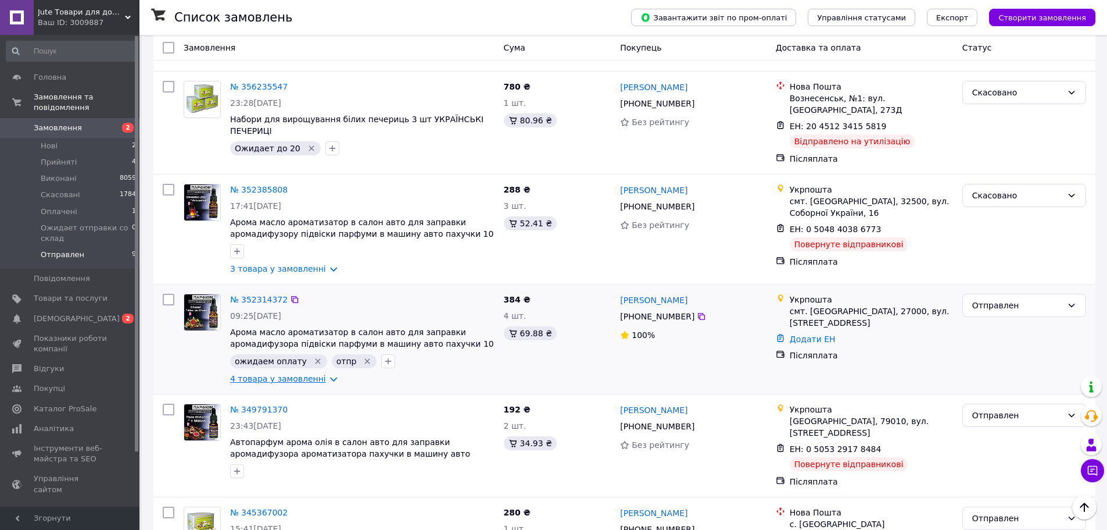
click at [318, 374] on link "4 товара у замовленні" at bounding box center [278, 378] width 96 height 9
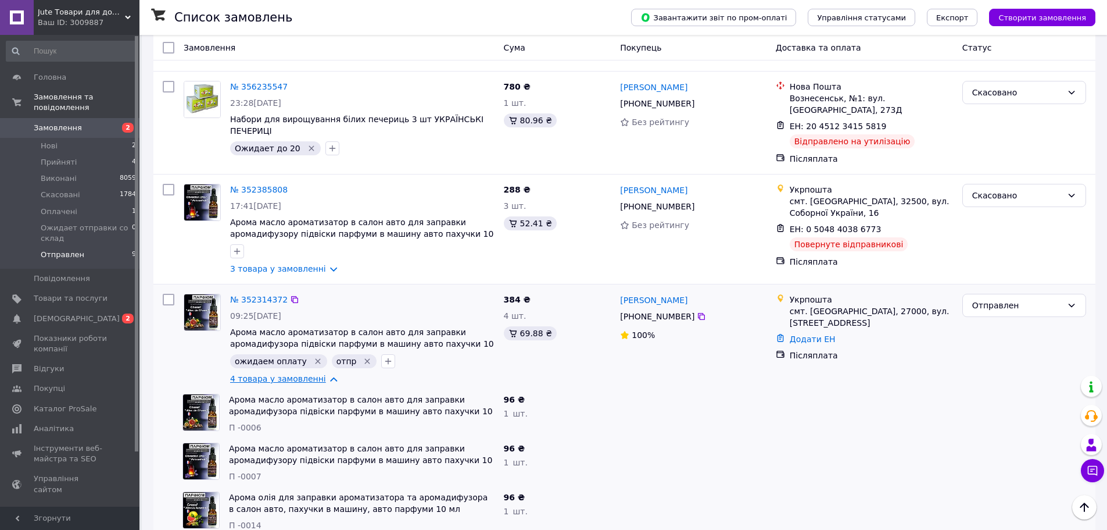
click at [318, 374] on link "4 товара у замовленні" at bounding box center [278, 378] width 96 height 9
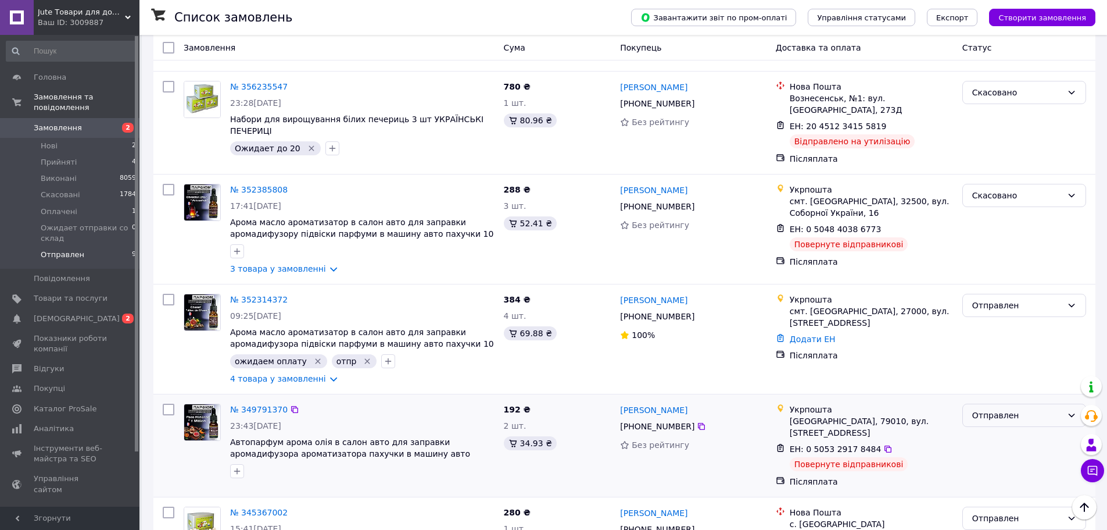
click at [1027, 409] on div "Отправлен" at bounding box center [1018, 415] width 90 height 13
click at [990, 454] on li "Скасовано" at bounding box center [1024, 455] width 123 height 21
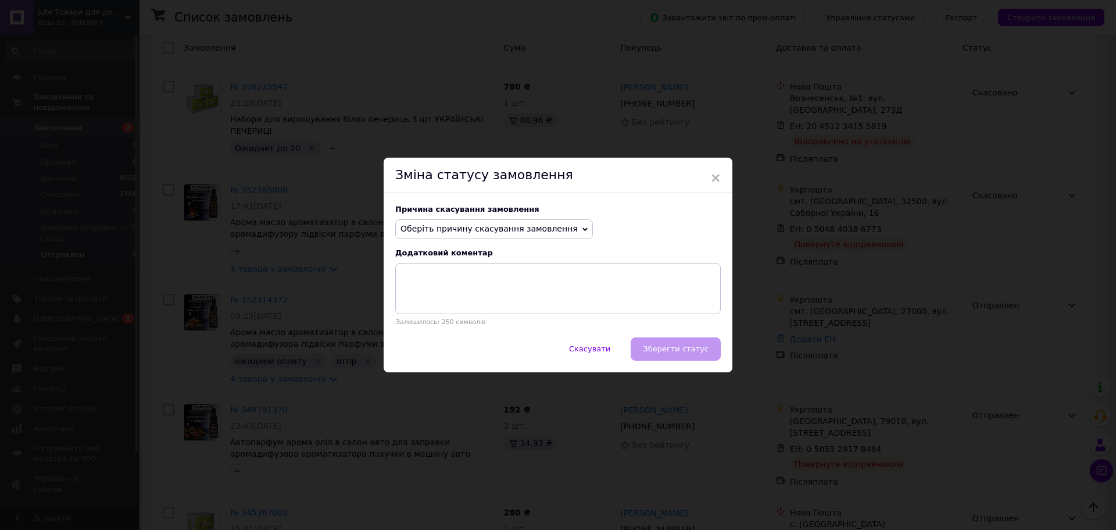
click at [478, 224] on span "Оберіть причину скасування замовлення" at bounding box center [489, 228] width 177 height 9
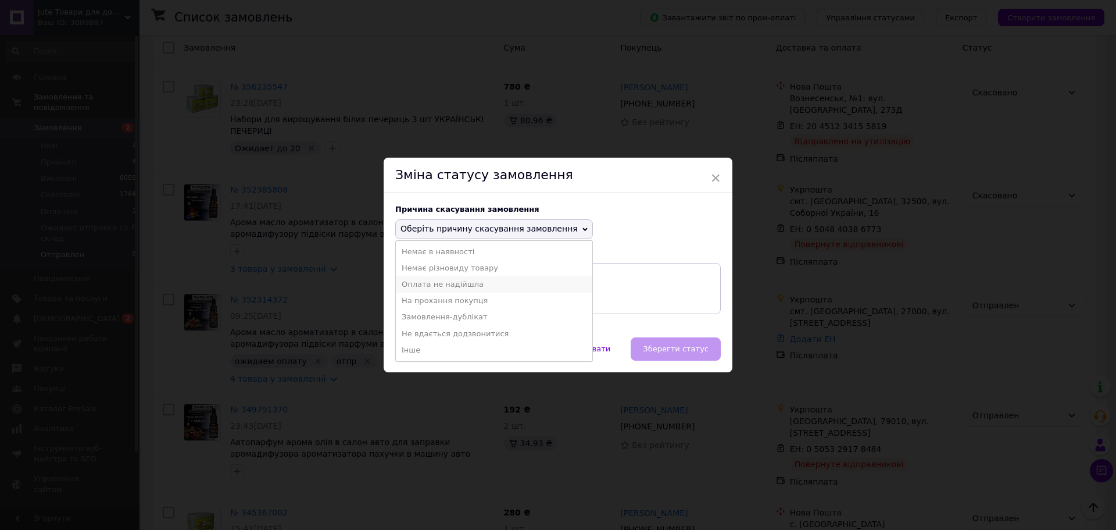
click at [433, 286] on li "Оплата не надійшла" at bounding box center [494, 284] width 196 height 16
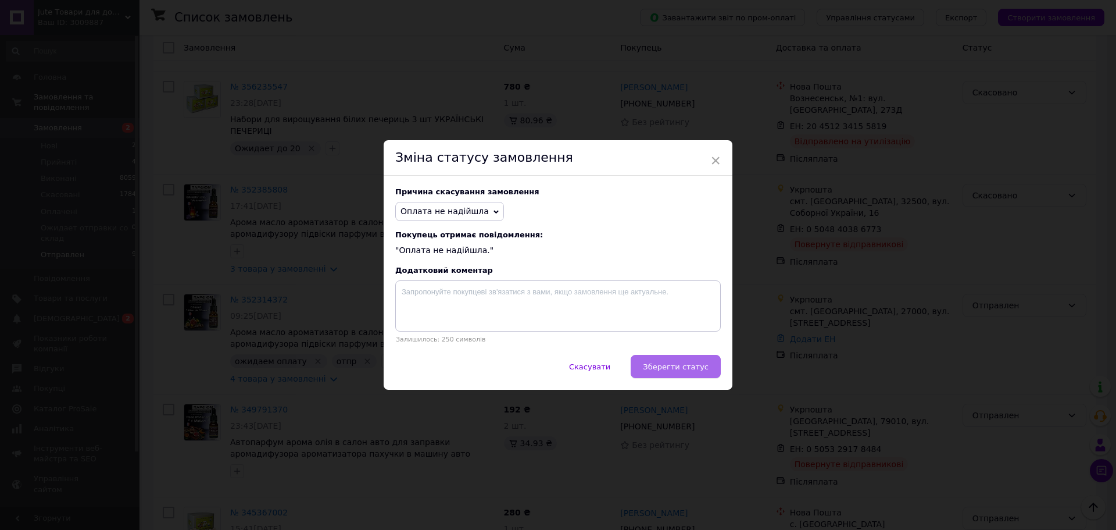
click at [680, 367] on span "Зберегти статус" at bounding box center [676, 366] width 66 height 9
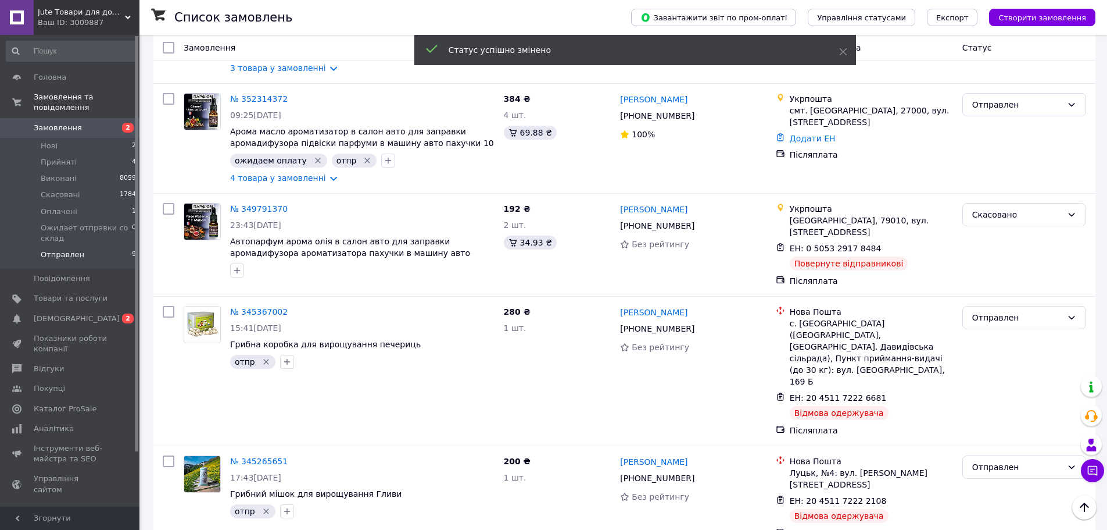
scroll to position [487, 0]
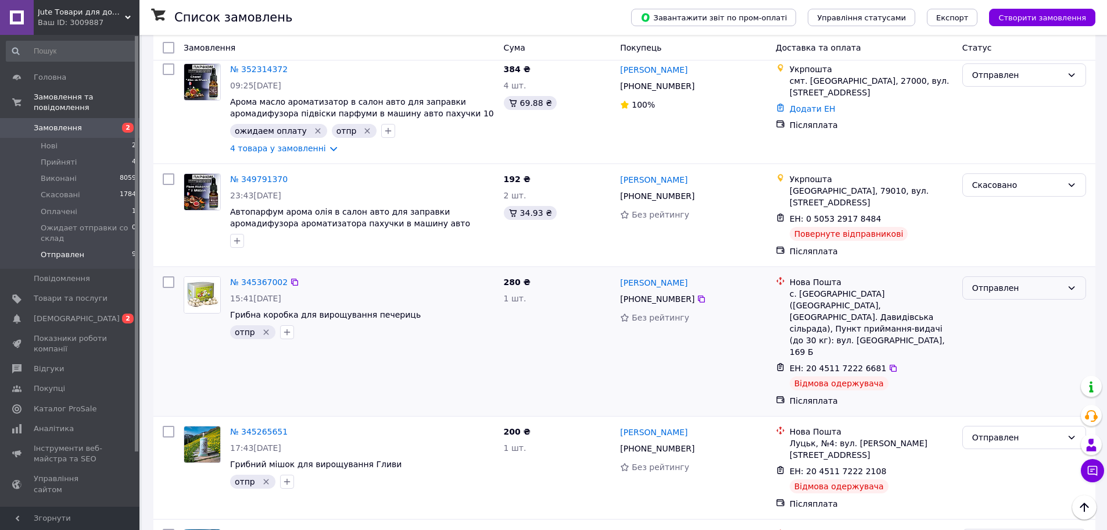
click at [1013, 281] on div "Отправлен" at bounding box center [1018, 287] width 90 height 13
click at [972, 317] on li "Скасовано" at bounding box center [1024, 318] width 123 height 21
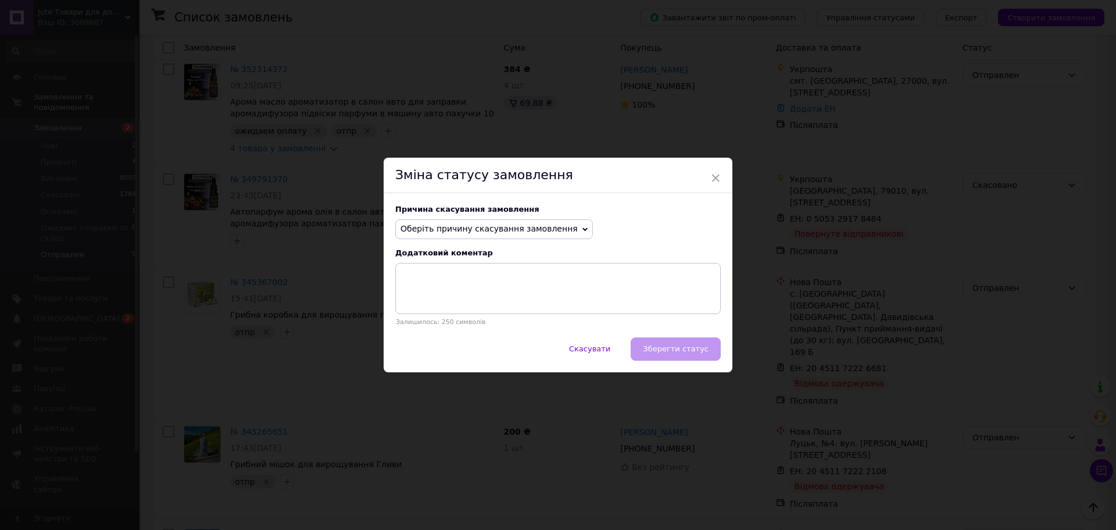
click at [520, 227] on span "Оберіть причину скасування замовлення" at bounding box center [489, 228] width 177 height 9
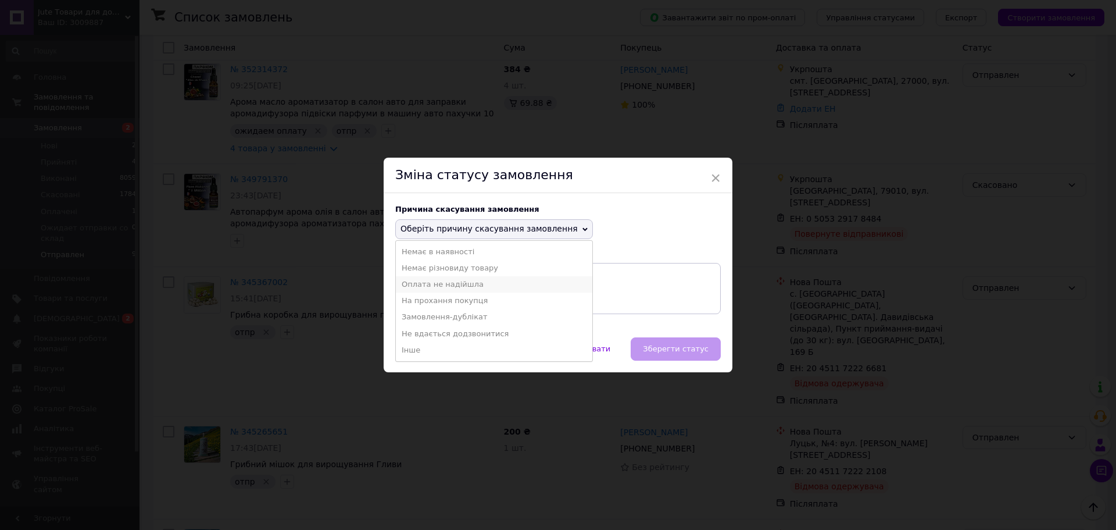
click at [419, 284] on li "Оплата не надійшла" at bounding box center [494, 284] width 196 height 16
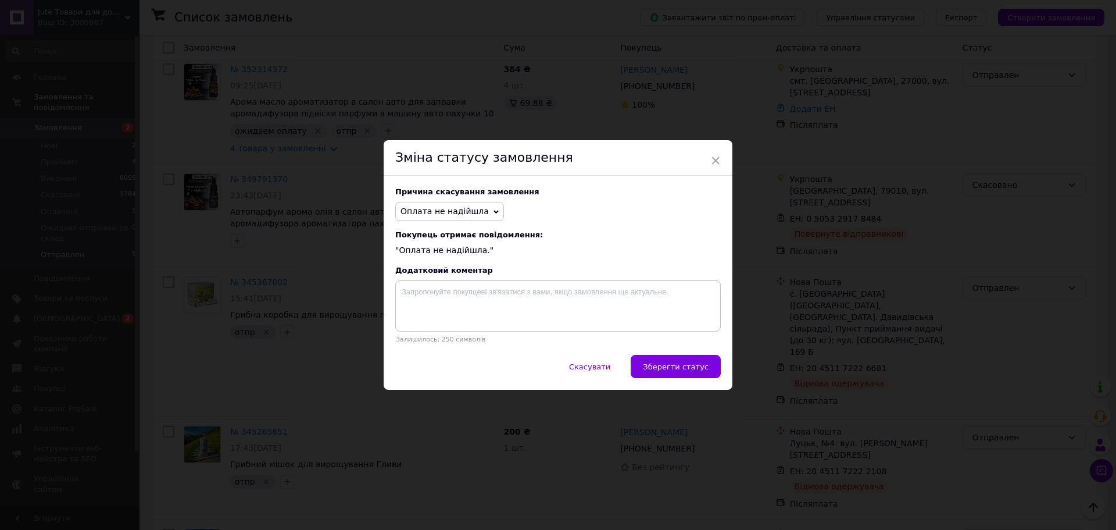
click at [471, 214] on span "Оплата не надійшла" at bounding box center [445, 210] width 88 height 9
click at [445, 274] on li "На прохання покупця" at bounding box center [450, 277] width 108 height 16
click at [682, 376] on button "Зберегти статус" at bounding box center [676, 366] width 90 height 23
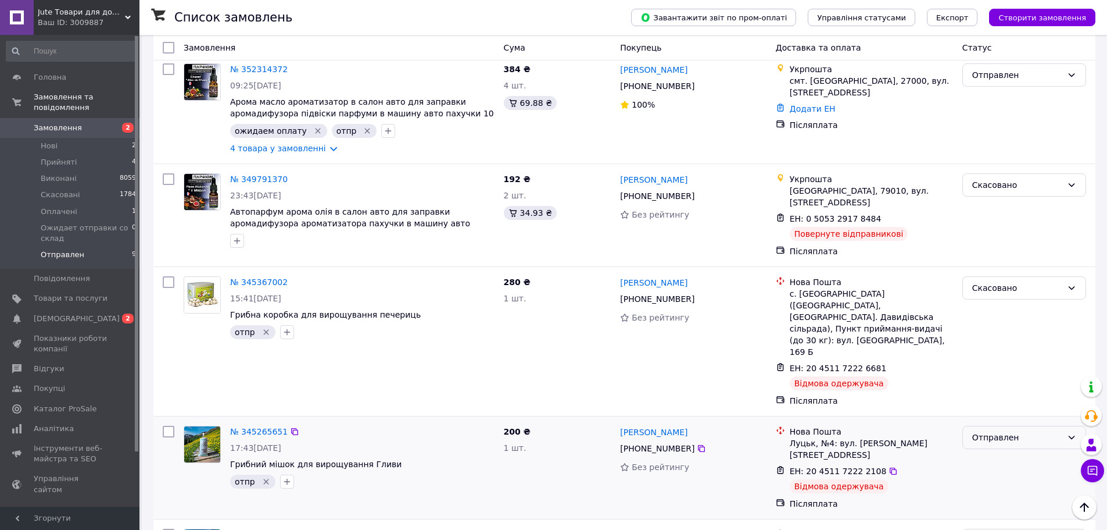
click at [1012, 426] on div "Отправлен" at bounding box center [1025, 437] width 124 height 23
click at [991, 443] on li "Скасовано" at bounding box center [1024, 444] width 123 height 21
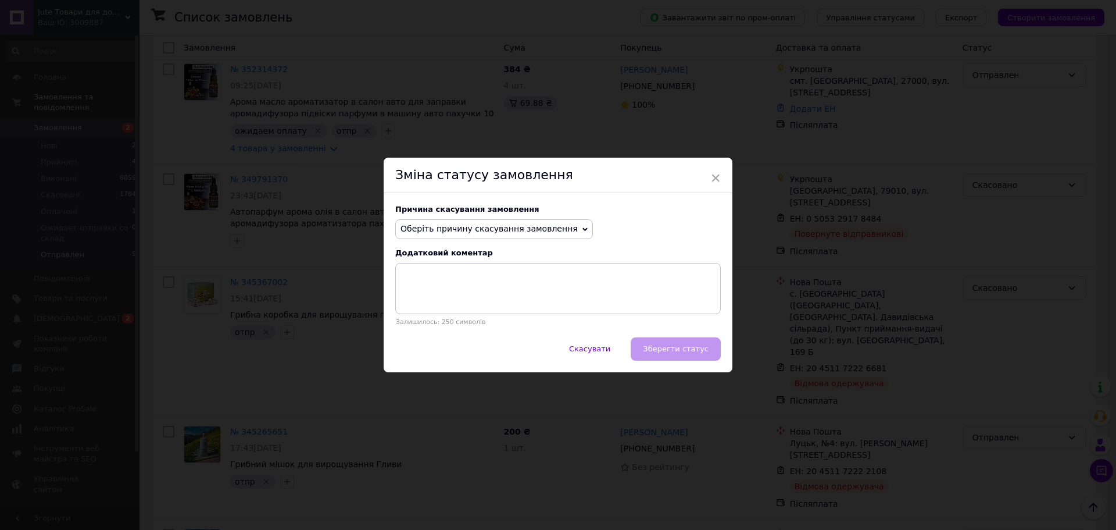
click at [477, 226] on span "Оберіть причину скасування замовлення" at bounding box center [489, 228] width 177 height 9
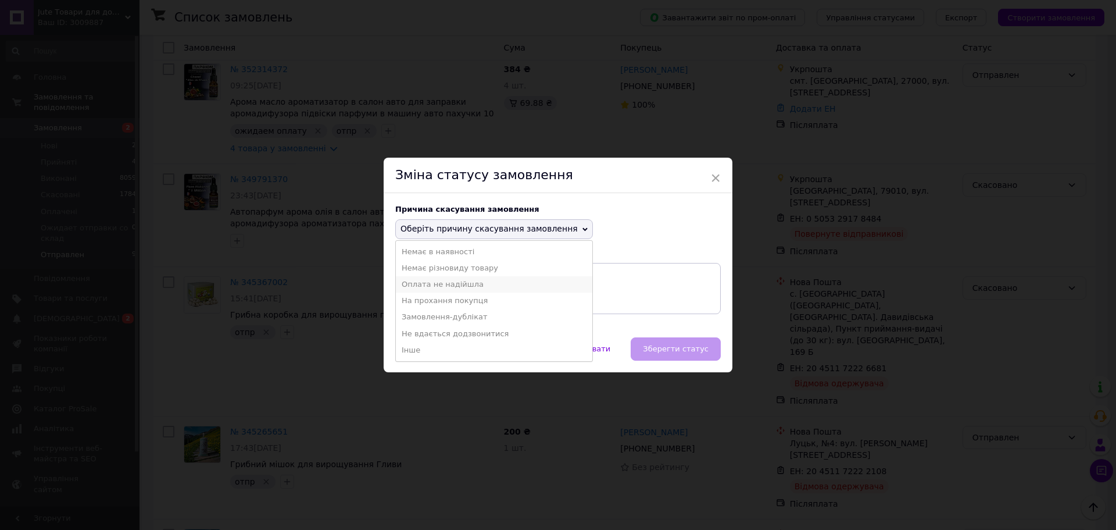
click at [428, 282] on li "Оплата не надійшла" at bounding box center [494, 284] width 196 height 16
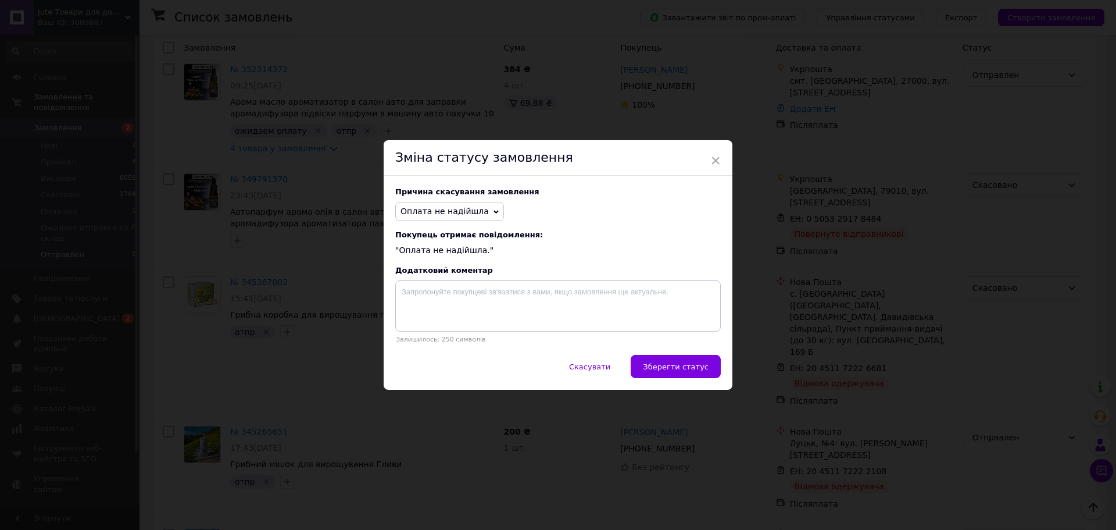
drag, startPoint x: 445, startPoint y: 198, endPoint x: 435, endPoint y: 211, distance: 16.6
click at [444, 198] on div "Причина скасування замовлення Оплата не надійшла Немає в наявності Немає різнов…" at bounding box center [558, 265] width 349 height 179
click at [434, 212] on span "Оплата не надійшла" at bounding box center [445, 210] width 88 height 9
click at [434, 273] on li "На прохання покупця" at bounding box center [450, 277] width 108 height 16
click at [679, 366] on span "Зберегти статус" at bounding box center [676, 366] width 66 height 9
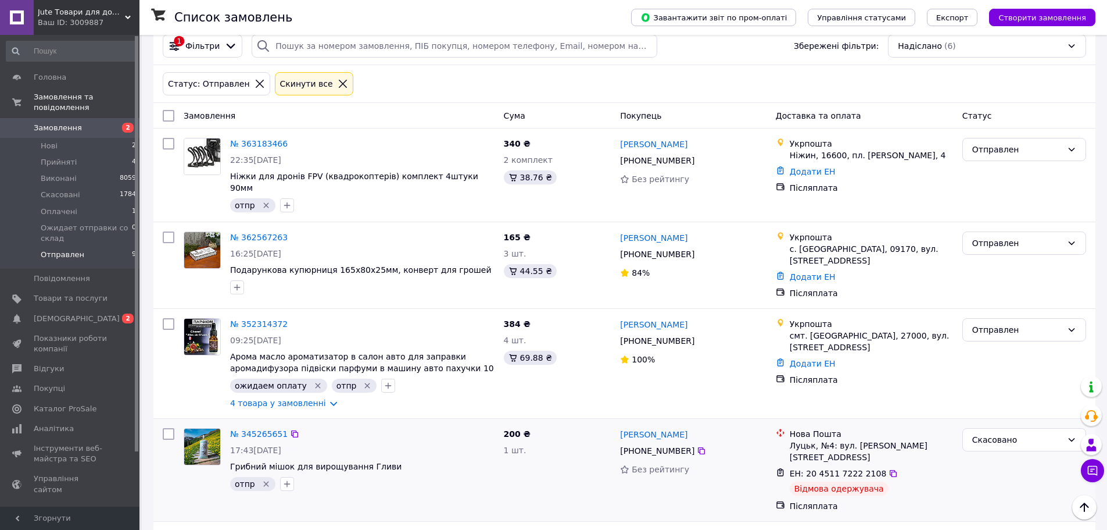
scroll to position [0, 0]
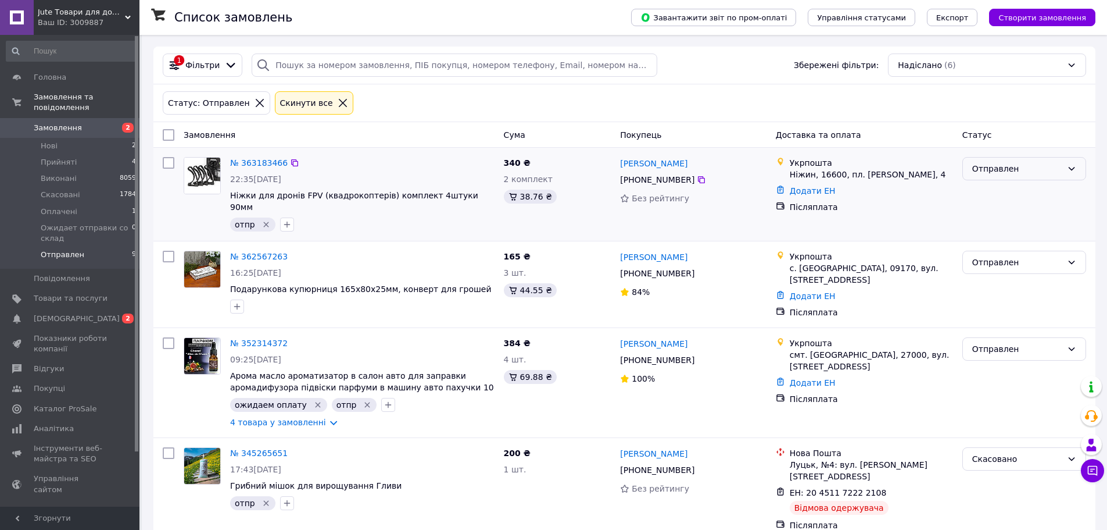
click at [1029, 169] on div "Отправлен" at bounding box center [1018, 168] width 90 height 13
click at [995, 219] on li "Виконано" at bounding box center [1024, 215] width 123 height 21
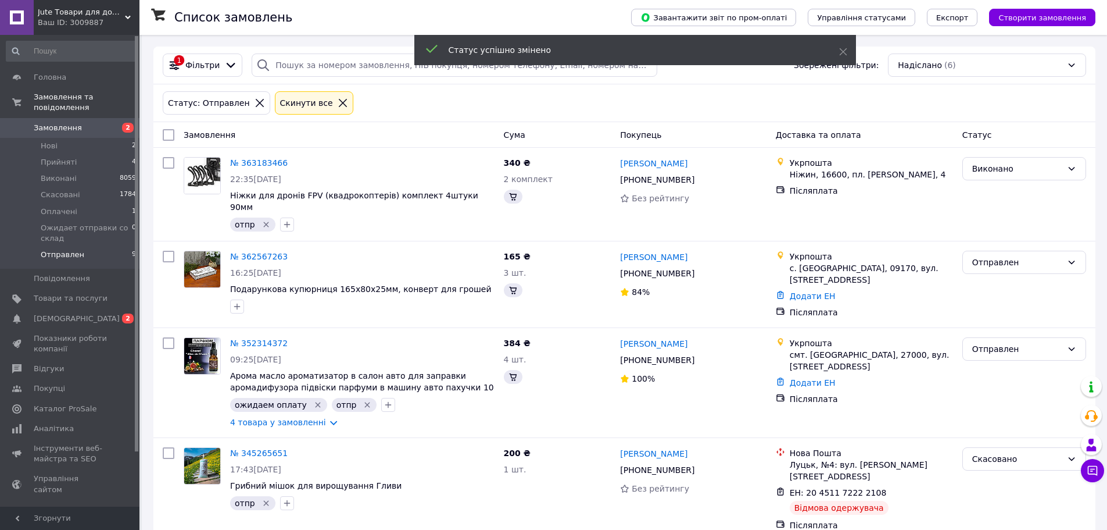
click at [1015, 256] on div "Отправлен" at bounding box center [1018, 262] width 90 height 13
click at [989, 296] on li "Виконано" at bounding box center [1024, 297] width 123 height 21
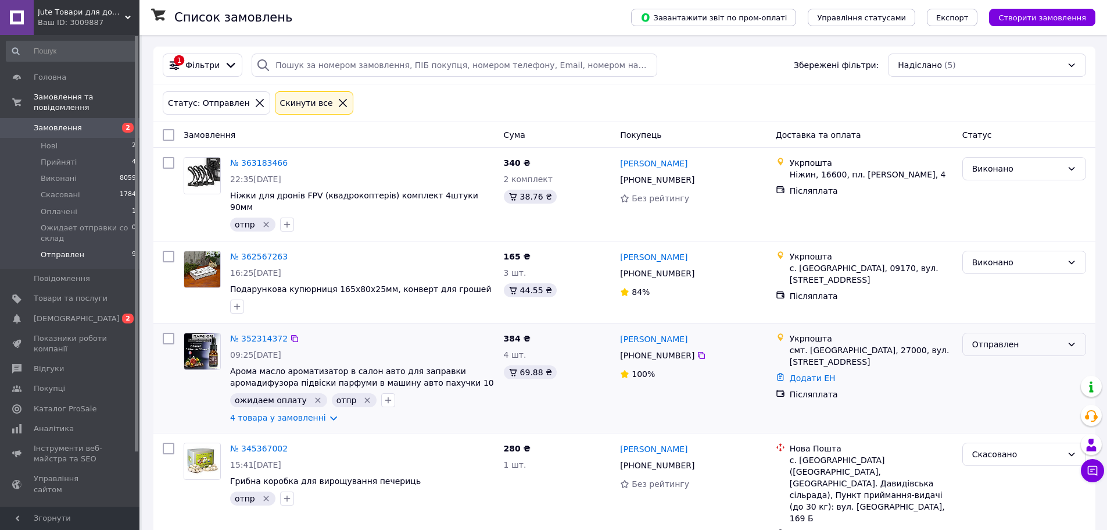
click at [1015, 338] on div "Отправлен" at bounding box center [1018, 344] width 90 height 13
click at [986, 378] on li "Виконано" at bounding box center [1024, 379] width 123 height 21
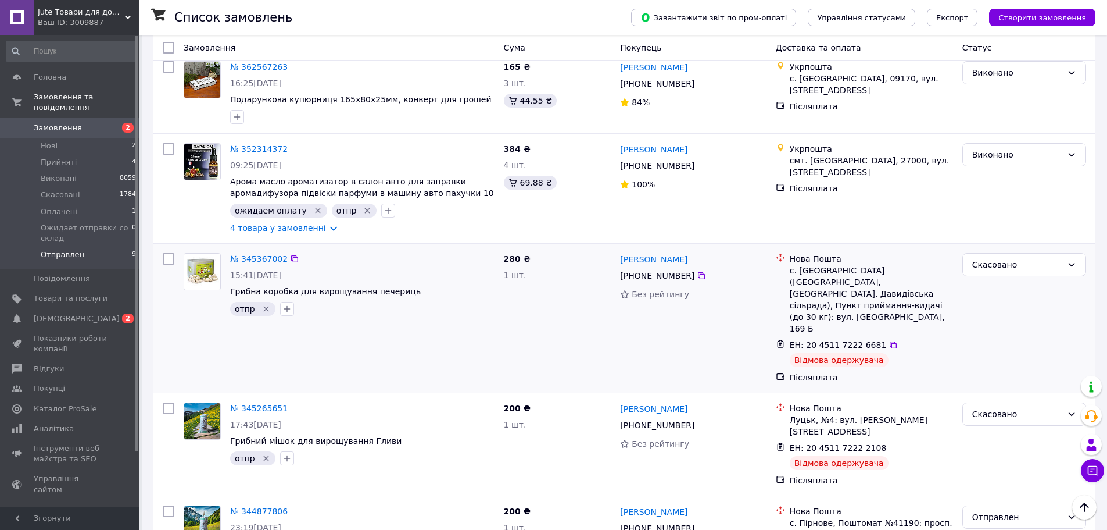
scroll to position [224, 0]
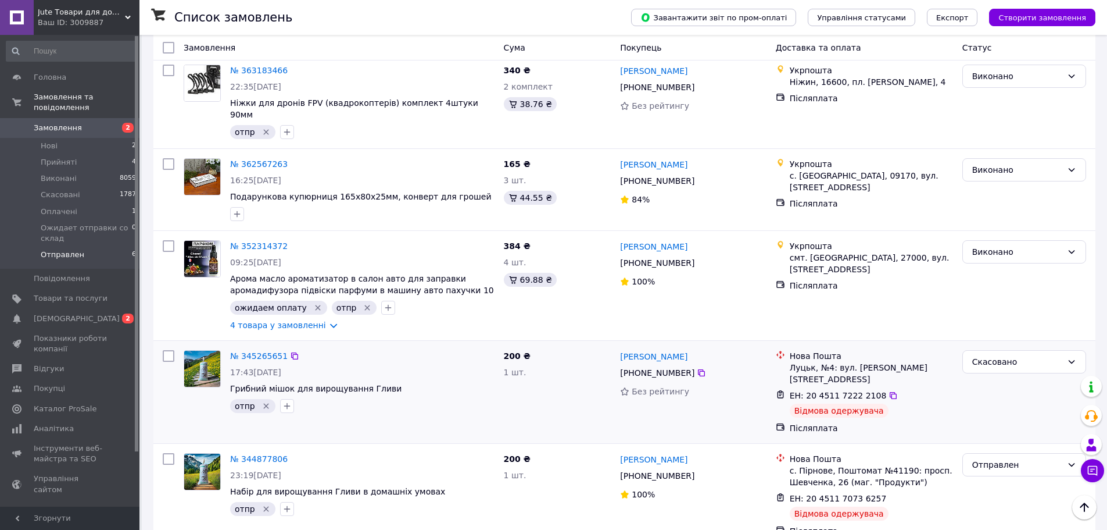
scroll to position [98, 0]
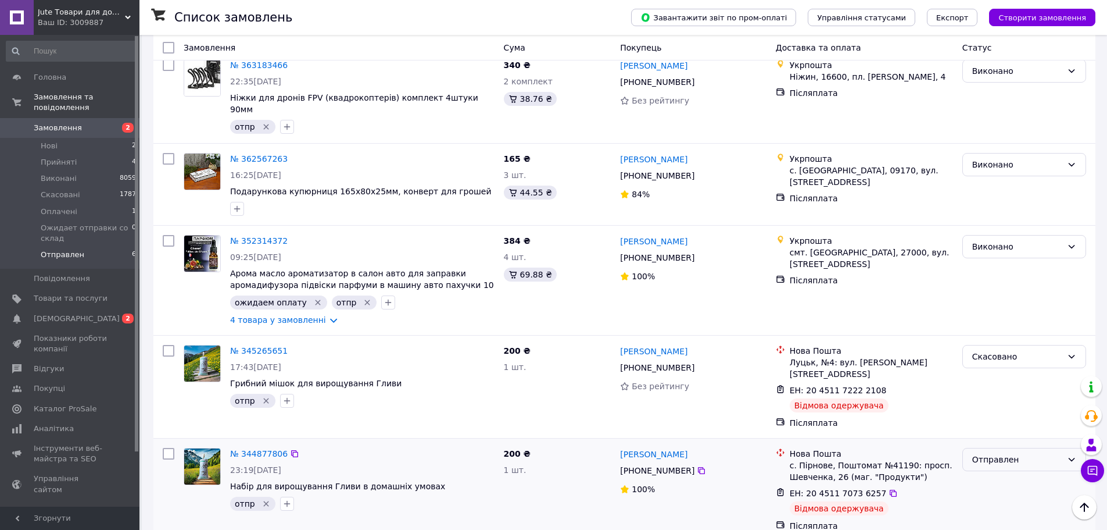
click at [1010, 453] on div "Отправлен" at bounding box center [1018, 459] width 90 height 13
click at [989, 377] on li "Скасовано" at bounding box center [1024, 374] width 123 height 21
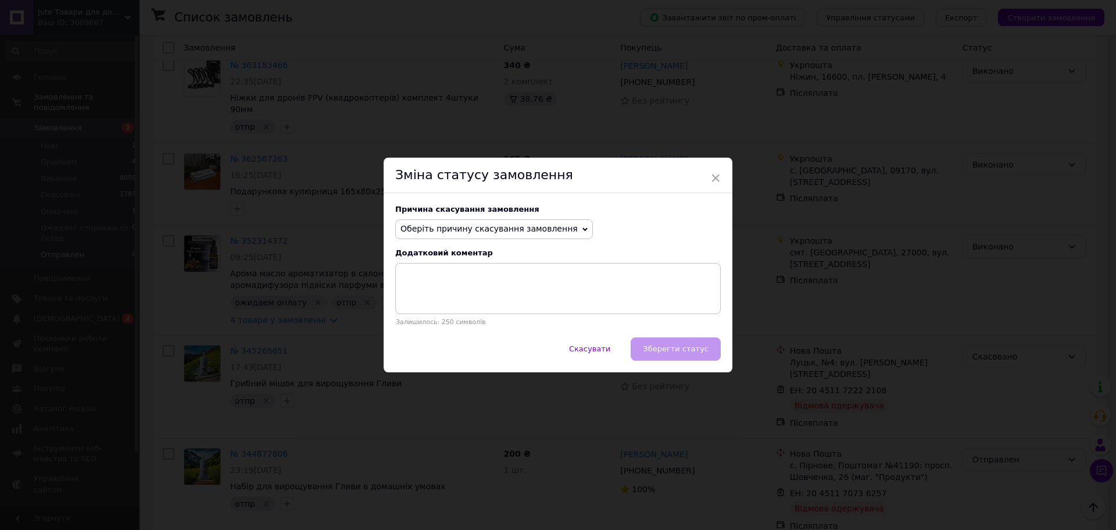
click at [482, 224] on span "Оберіть причину скасування замовлення" at bounding box center [489, 228] width 177 height 9
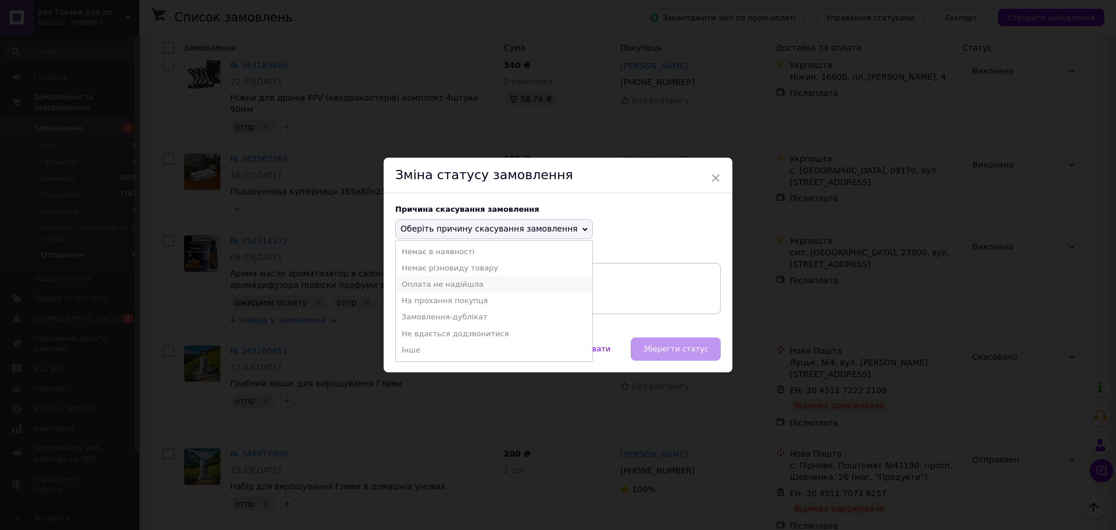
click at [428, 285] on li "Оплата не надійшла" at bounding box center [494, 284] width 196 height 16
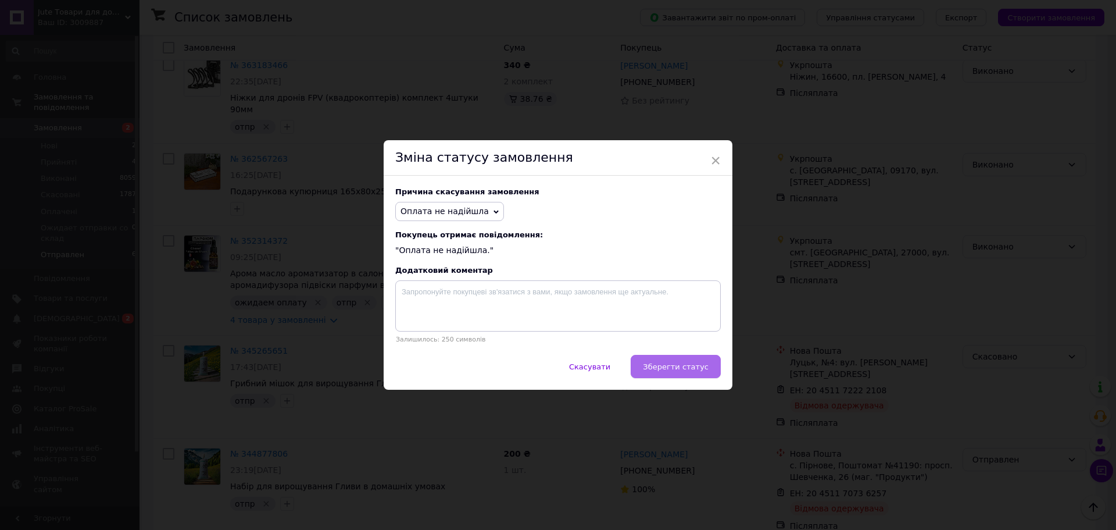
click at [707, 376] on button "Зберегти статус" at bounding box center [676, 366] width 90 height 23
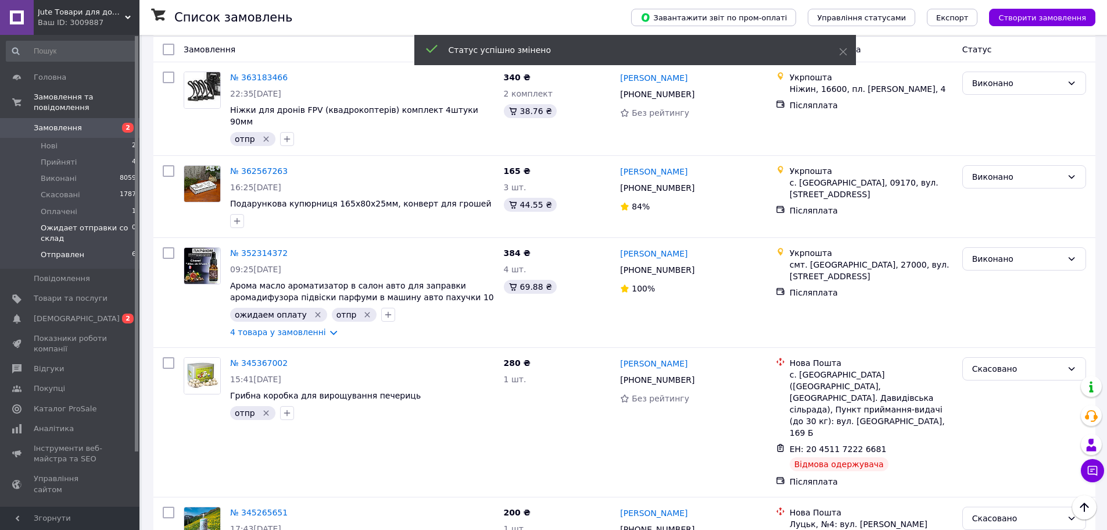
scroll to position [0, 0]
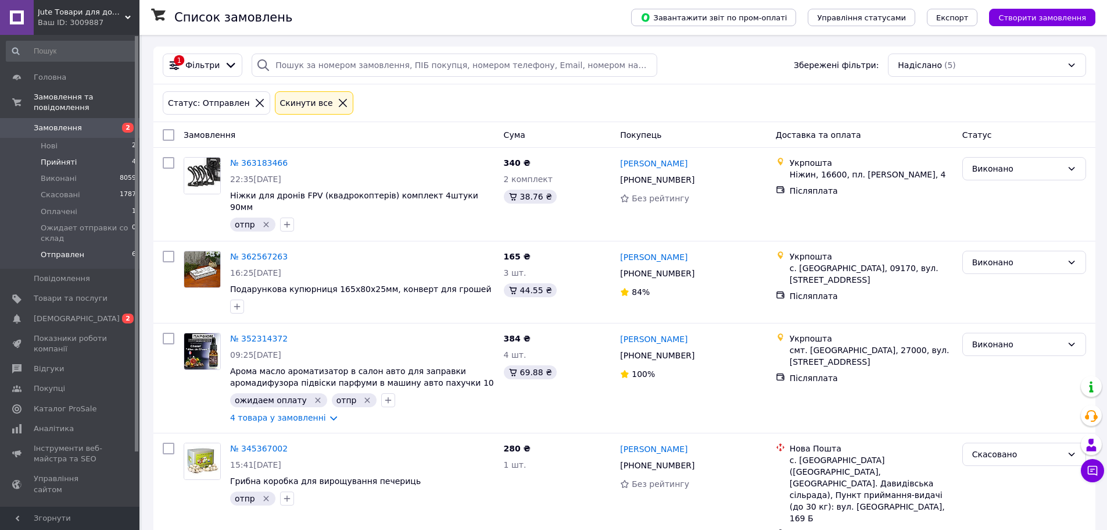
click at [56, 157] on span "Прийняті" at bounding box center [59, 162] width 36 height 10
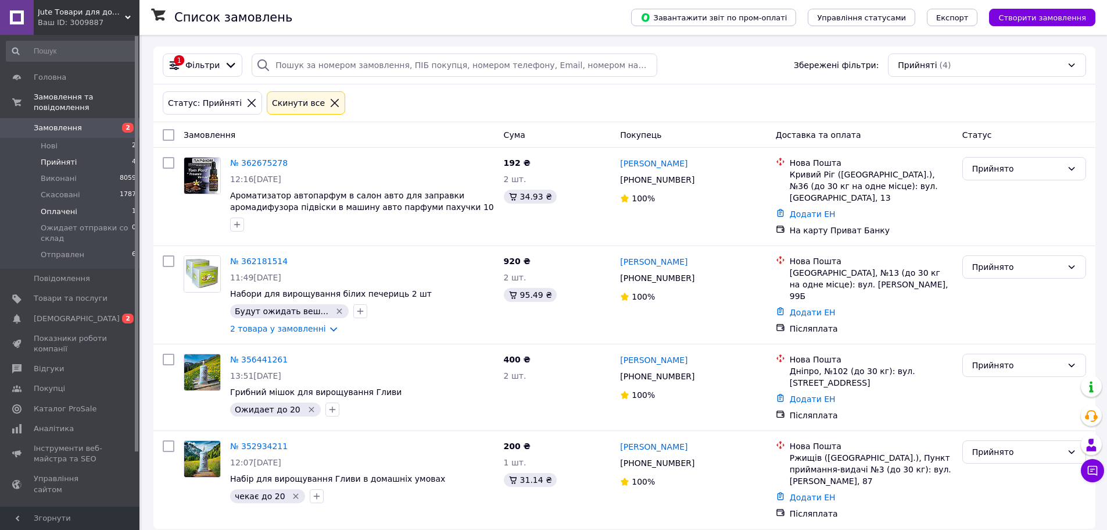
click at [53, 206] on span "Оплачені" at bounding box center [59, 211] width 37 height 10
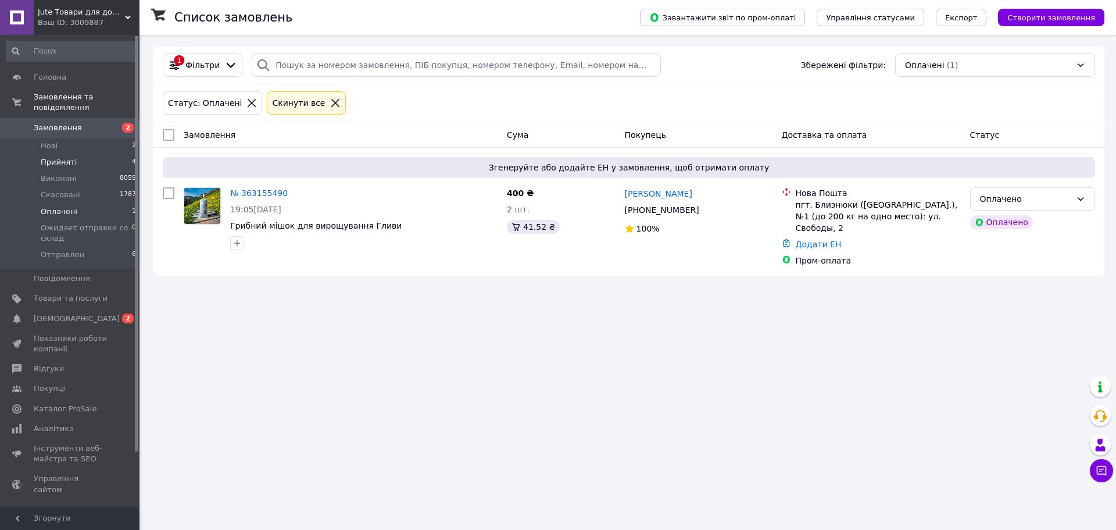
click at [53, 157] on span "Прийняті" at bounding box center [59, 162] width 36 height 10
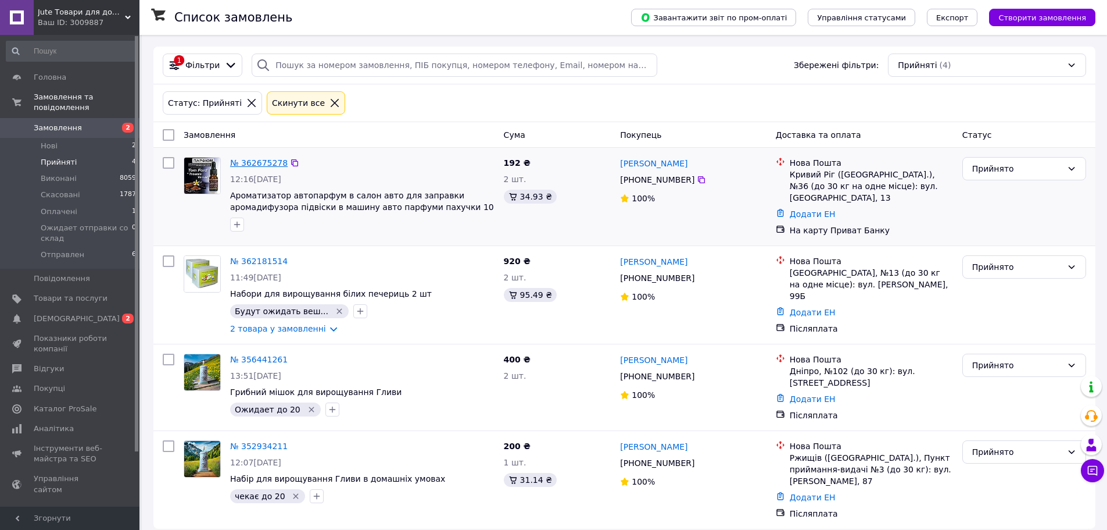
click at [242, 162] on link "№ 362675278" at bounding box center [259, 162] width 58 height 9
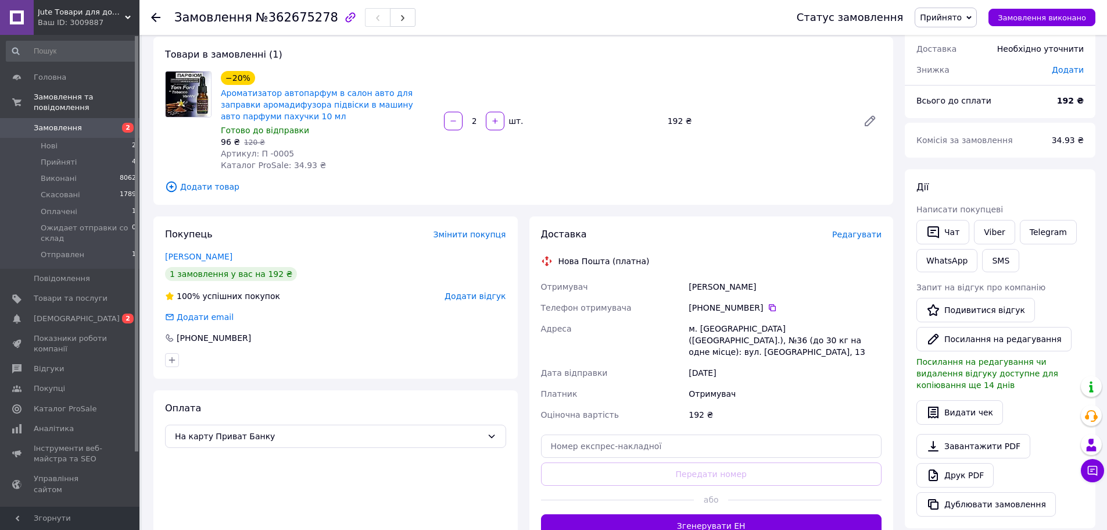
scroll to position [322, 0]
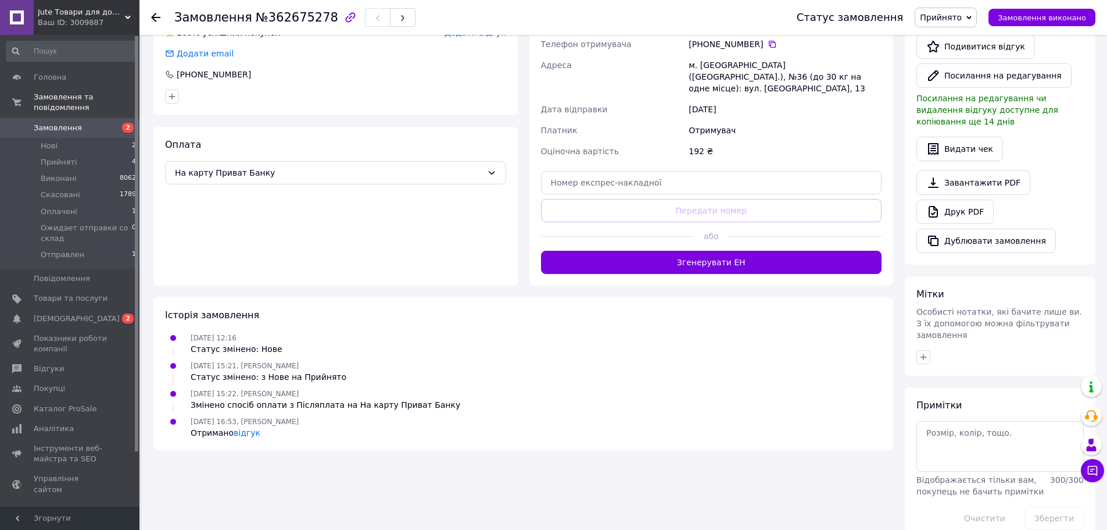
click at [249, 427] on div "Отримано відгук" at bounding box center [245, 433] width 108 height 12
click at [239, 428] on link "відгук" at bounding box center [247, 432] width 27 height 9
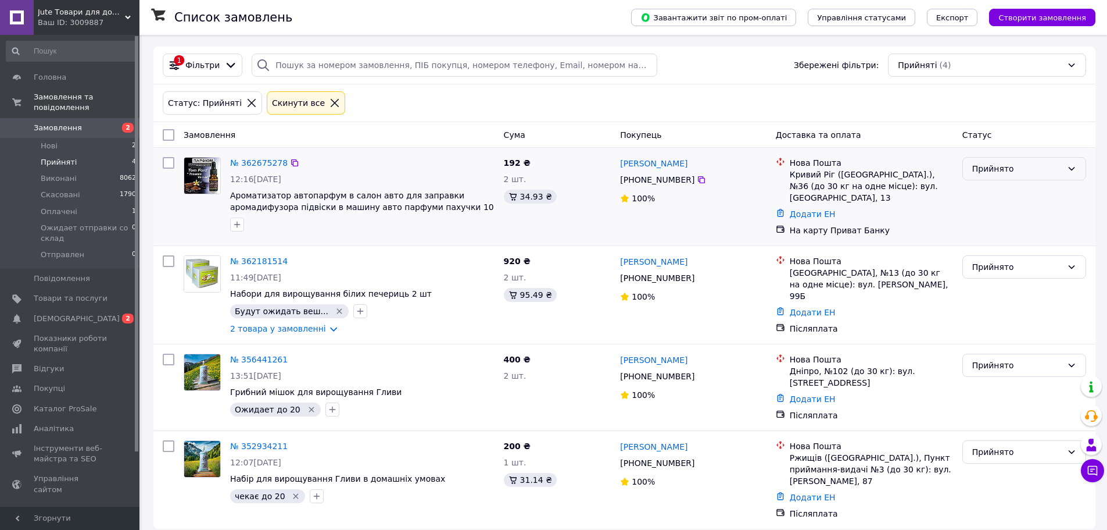
click at [1050, 174] on div "Прийнято" at bounding box center [1018, 168] width 90 height 13
click at [996, 196] on li "Виконано" at bounding box center [1024, 194] width 123 height 21
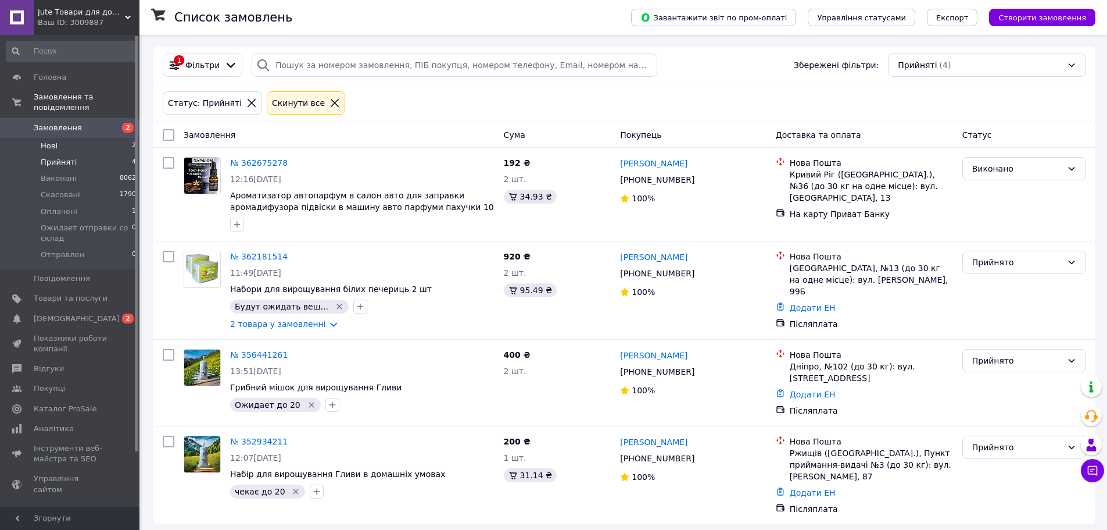
click at [48, 141] on span "Нові" at bounding box center [49, 146] width 17 height 10
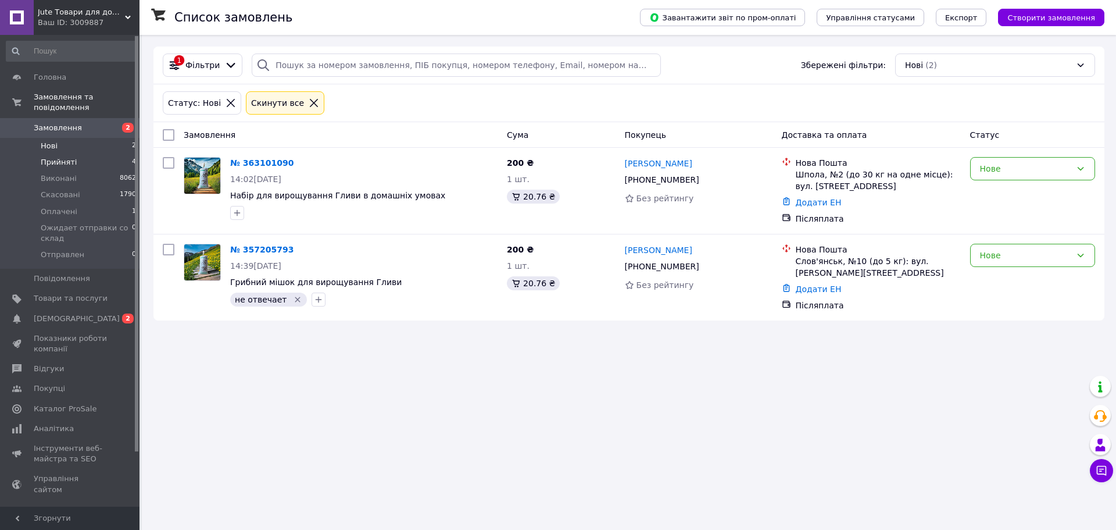
click at [52, 158] on li "Прийняті 4" at bounding box center [71, 162] width 143 height 16
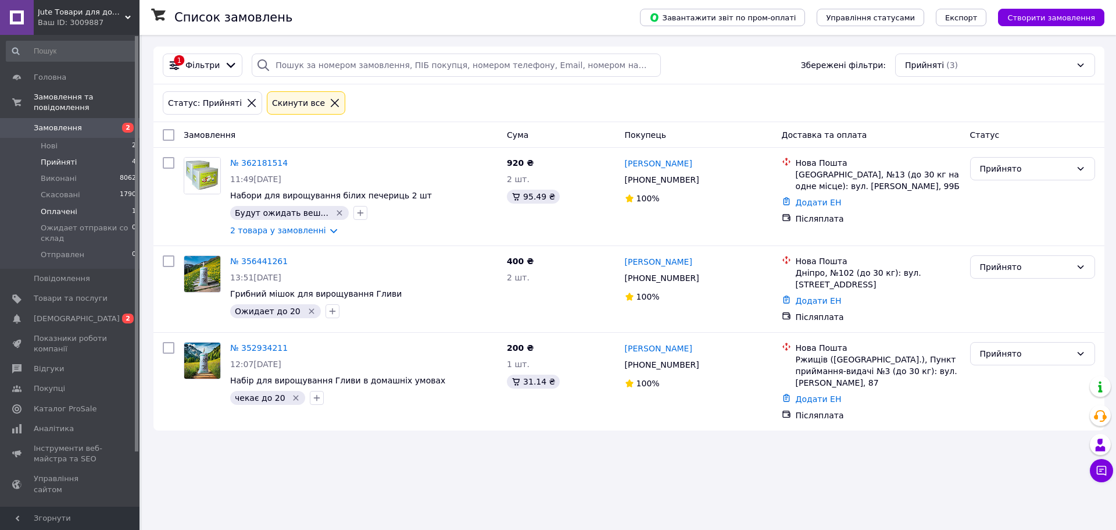
click at [53, 206] on span "Оплачені" at bounding box center [59, 211] width 37 height 10
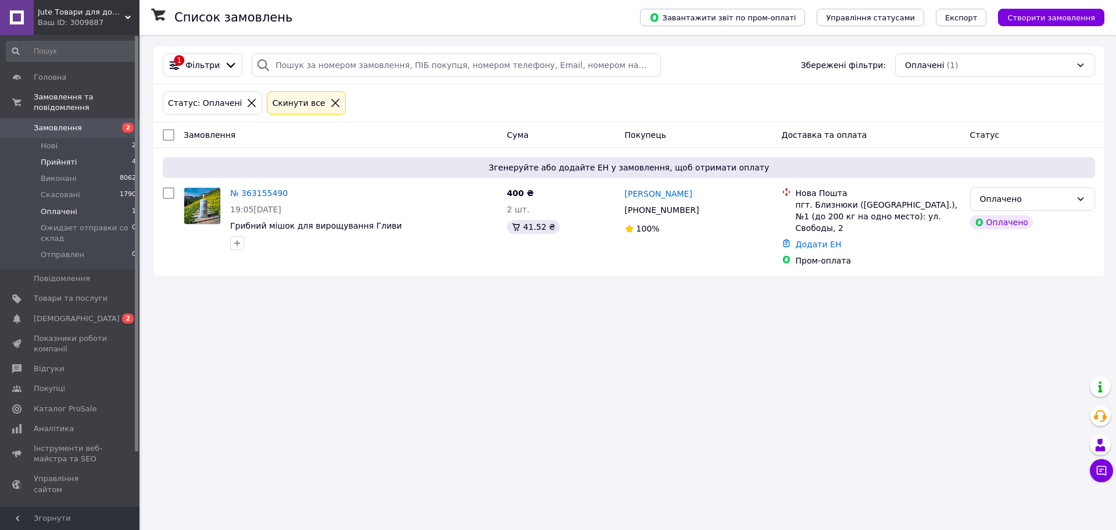
click at [60, 157] on span "Прийняті" at bounding box center [59, 162] width 36 height 10
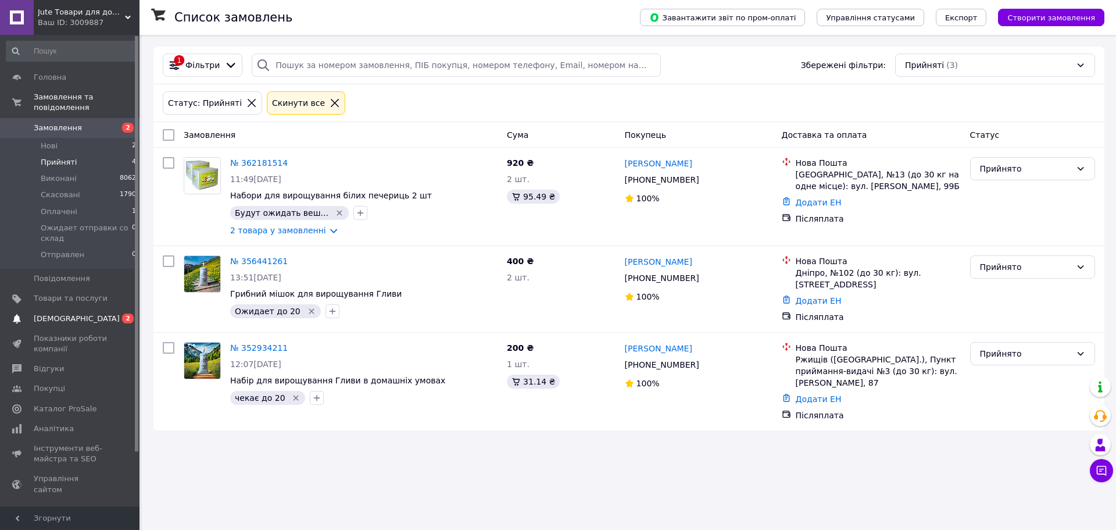
click at [79, 309] on link "Сповіщення 0 2" at bounding box center [71, 319] width 143 height 20
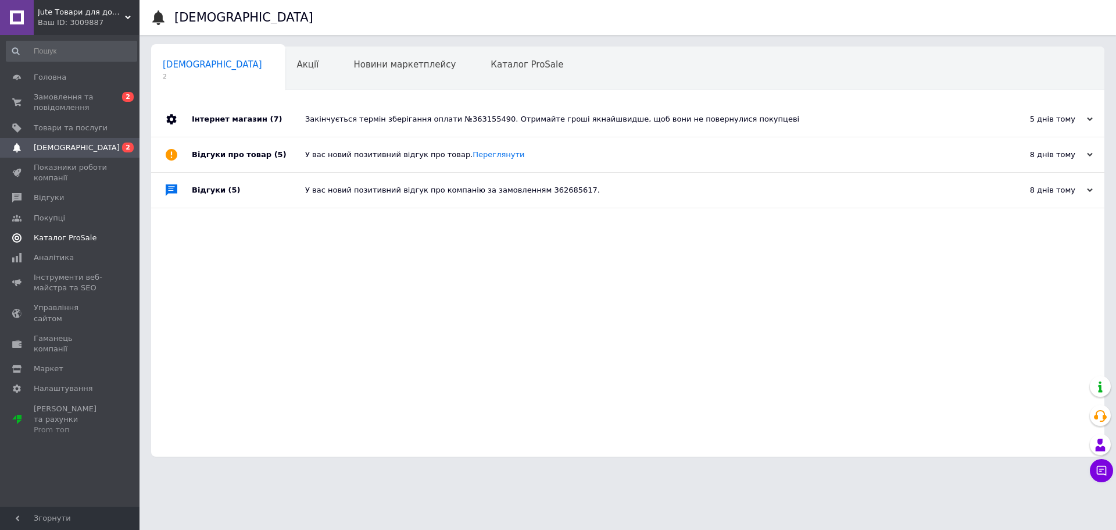
click at [48, 231] on link "Каталог ProSale" at bounding box center [71, 238] width 143 height 20
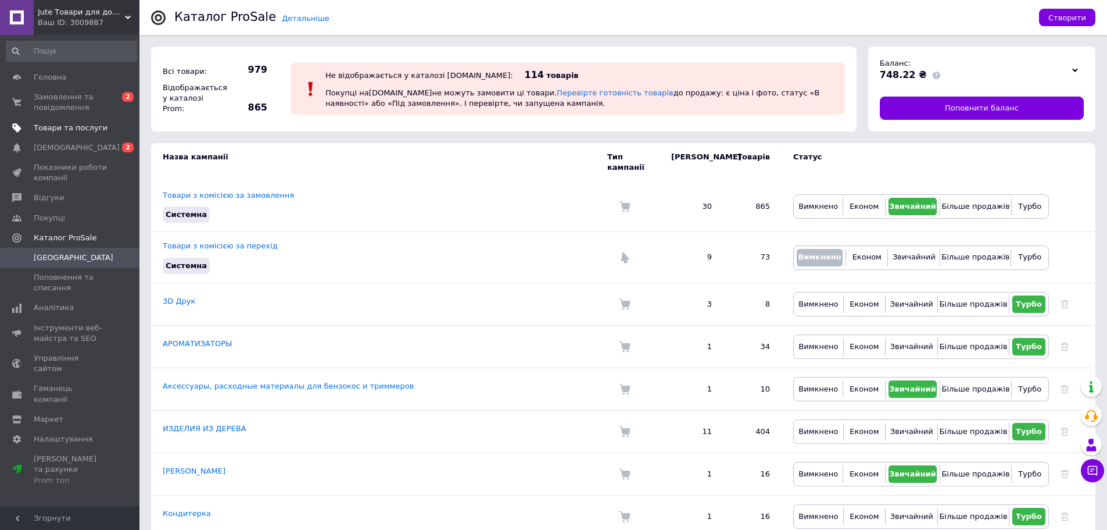
click at [53, 131] on span "Товари та послуги" at bounding box center [71, 128] width 74 height 10
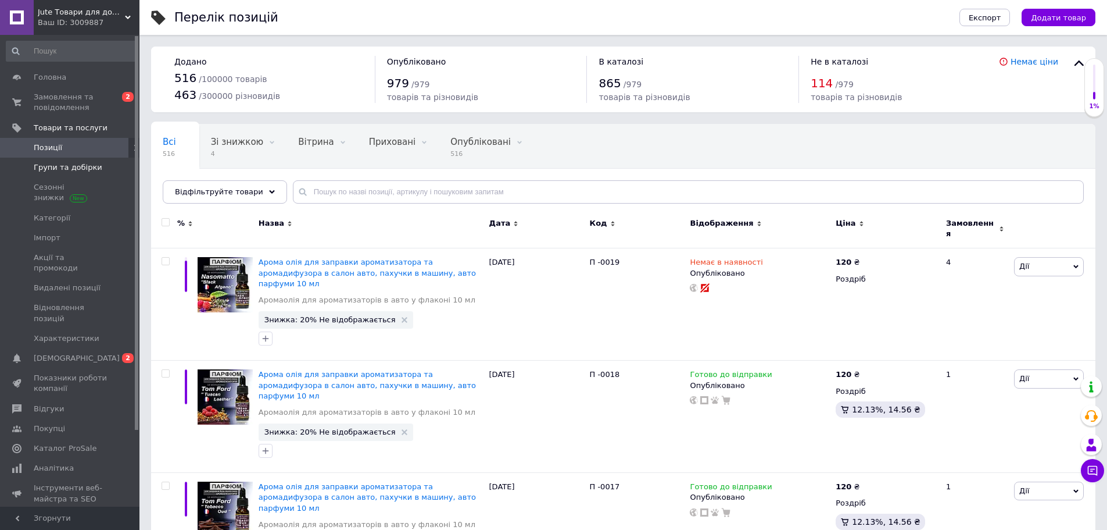
click at [74, 163] on span "Групи та добірки" at bounding box center [68, 167] width 69 height 10
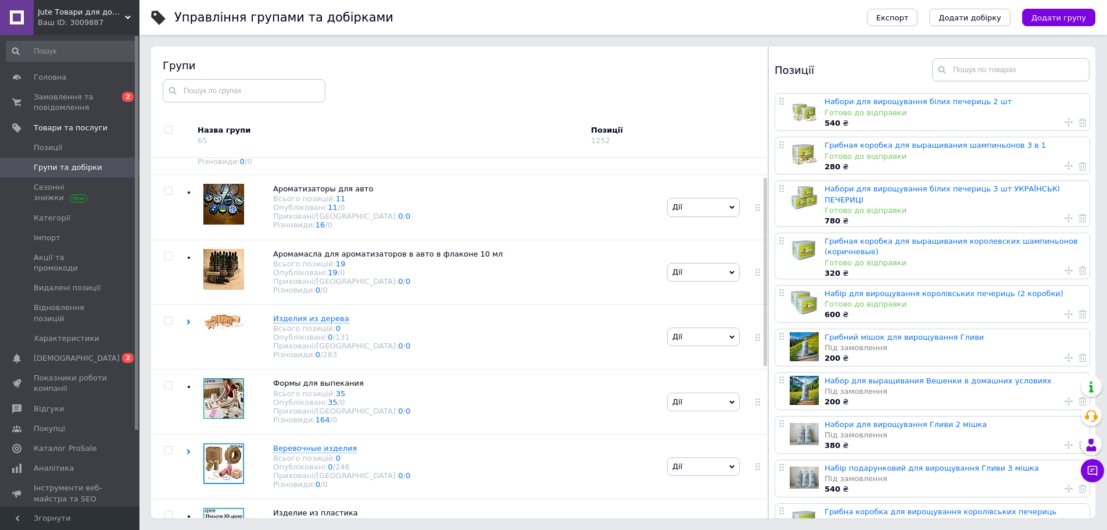
scroll to position [58, 0]
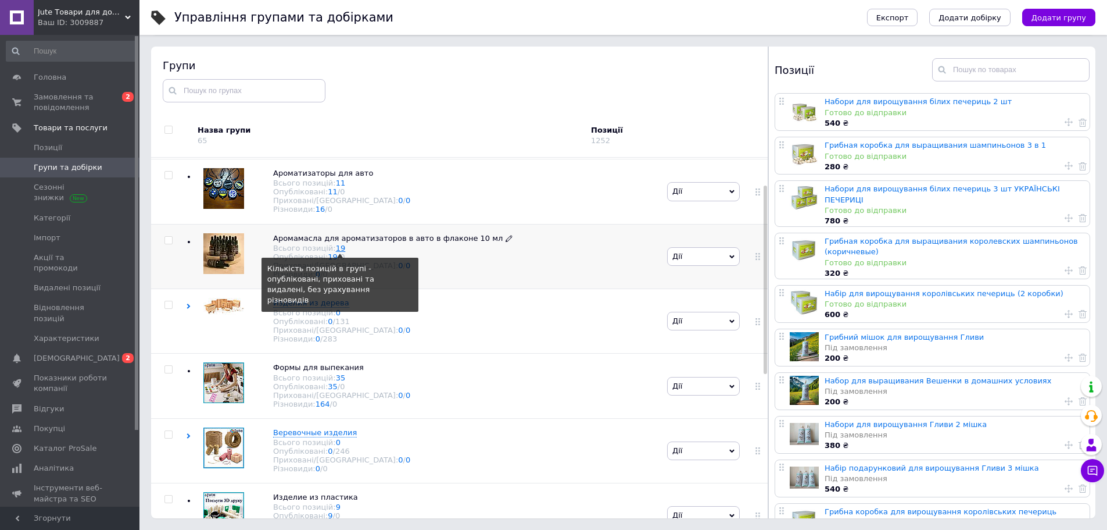
click at [336, 252] on link "19" at bounding box center [341, 248] width 10 height 9
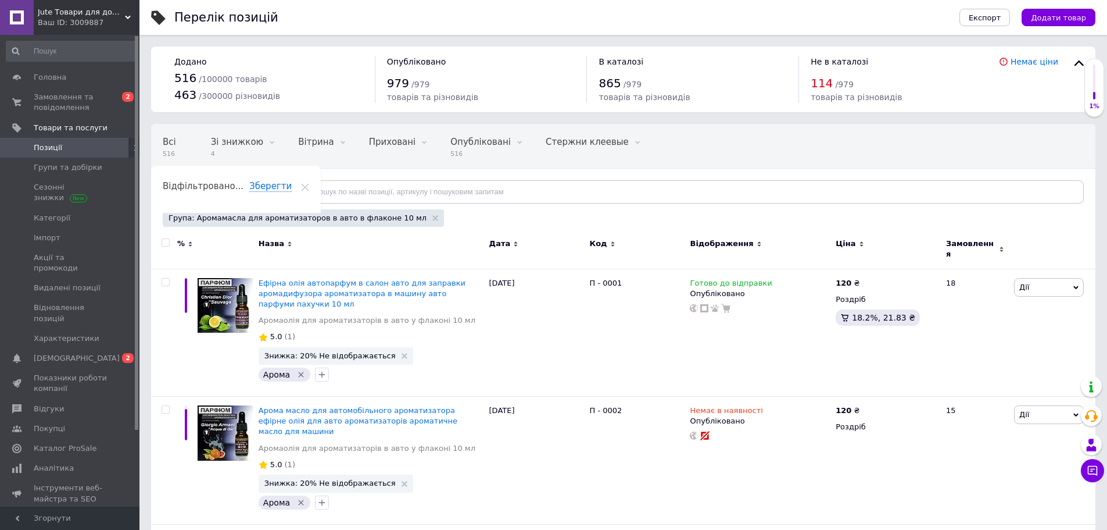
click at [167, 240] on input "checkbox" at bounding box center [166, 243] width 8 height 8
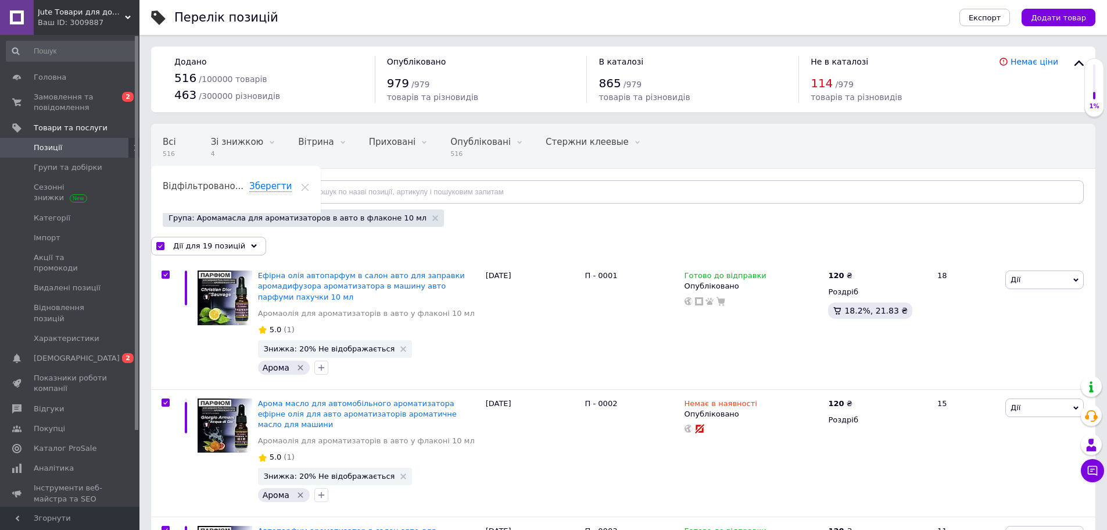
checkbox input "true"
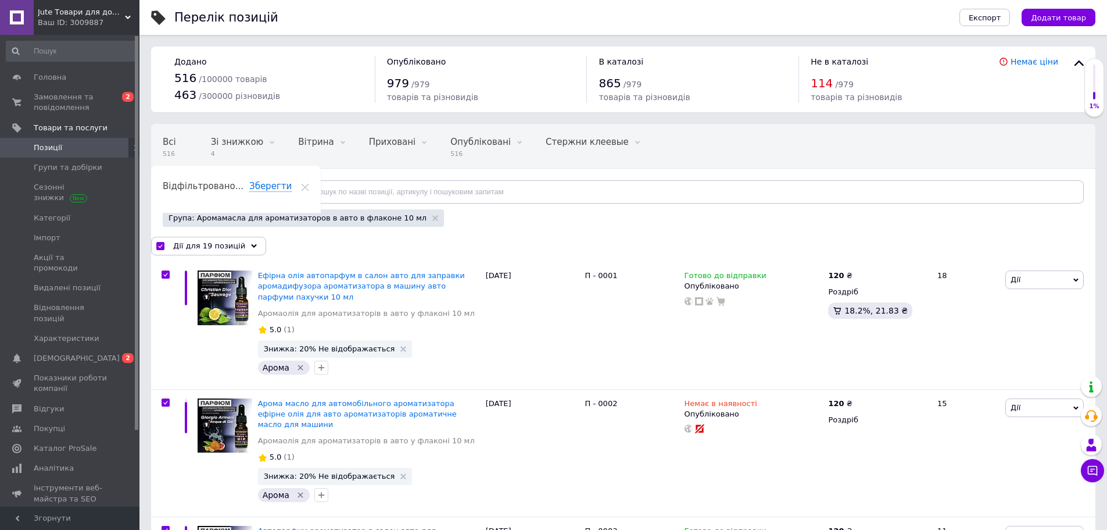
checkbox input "true"
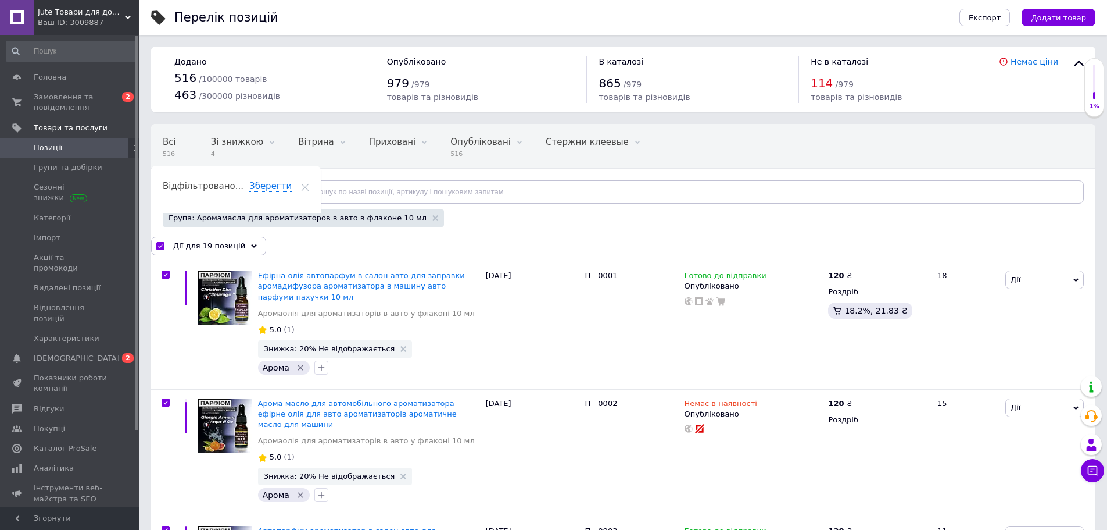
checkbox input "true"
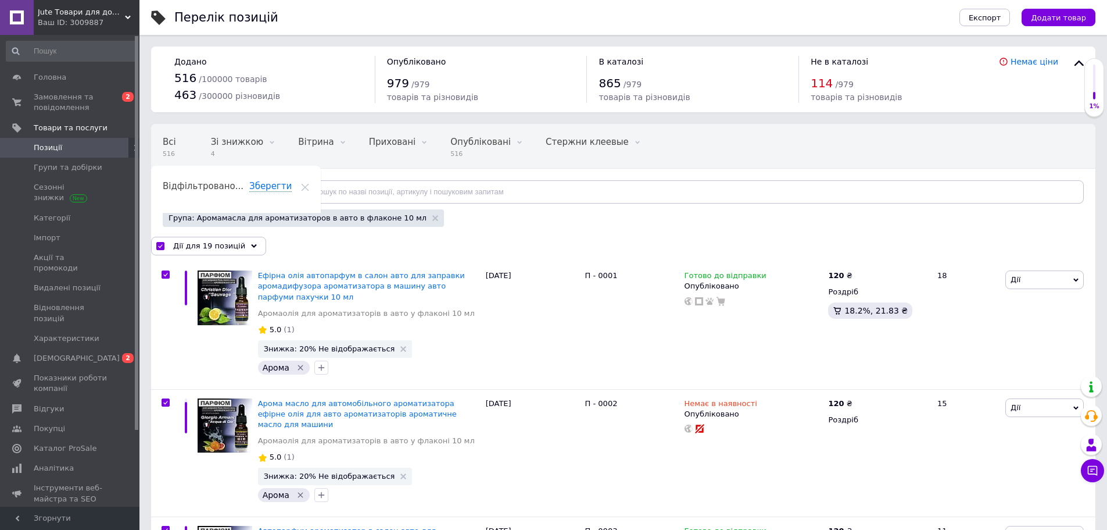
checkbox input "true"
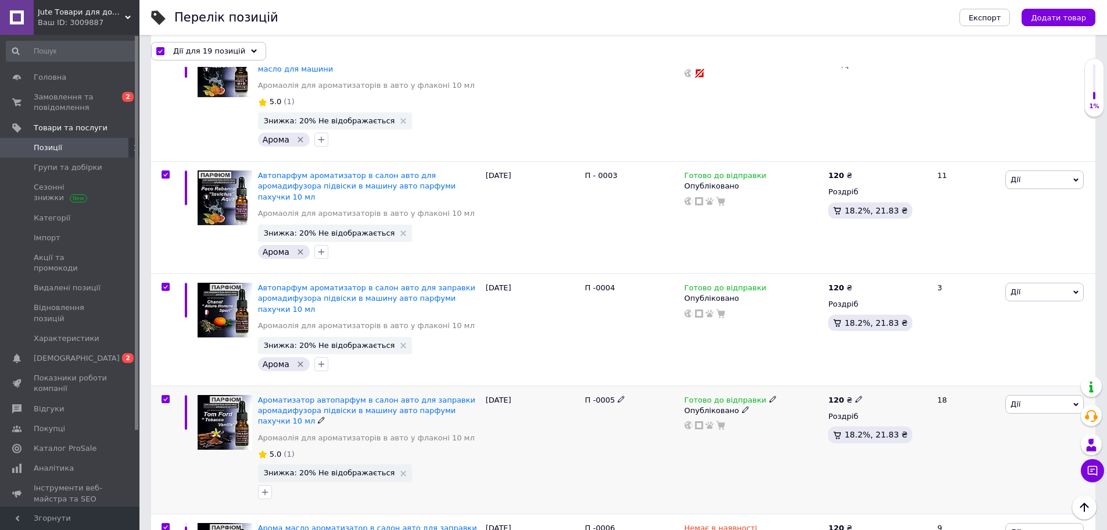
scroll to position [349, 0]
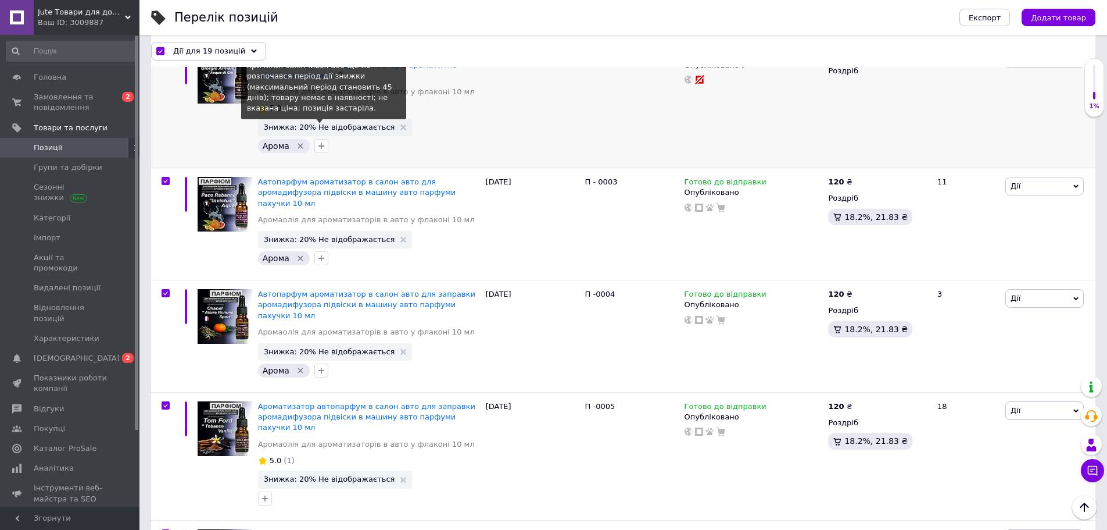
click at [346, 123] on span "Знижка: 20% Не відображається" at bounding box center [329, 127] width 131 height 8
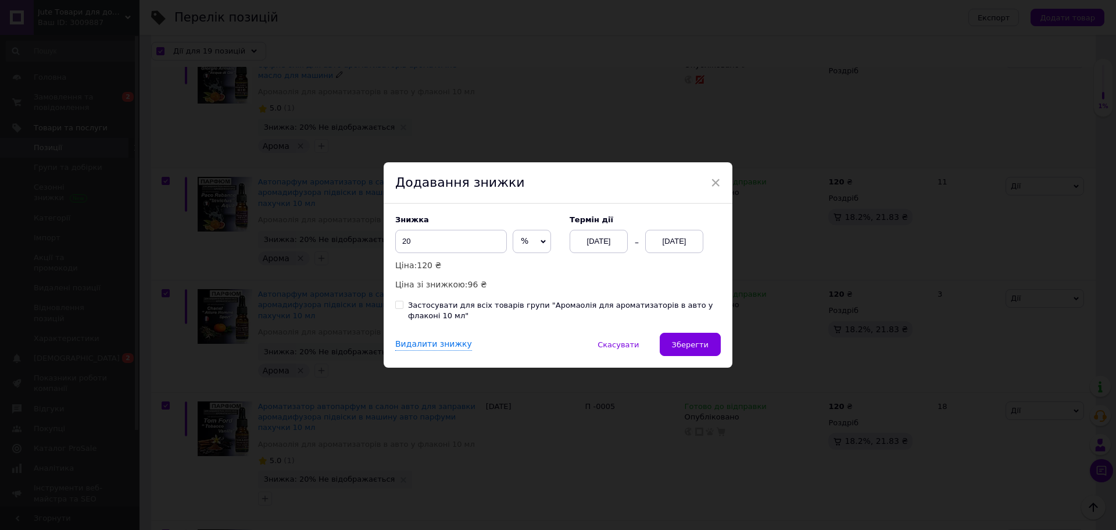
click at [682, 243] on div "12.10.2025" at bounding box center [674, 241] width 58 height 23
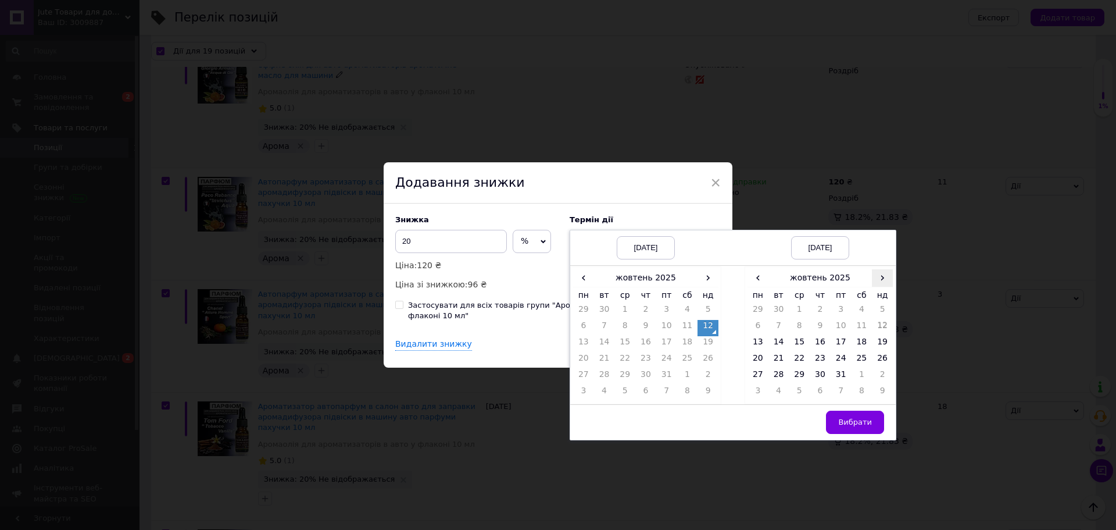
click at [880, 277] on span "›" at bounding box center [882, 277] width 21 height 17
click at [757, 284] on span "‹" at bounding box center [758, 277] width 21 height 17
click at [798, 381] on td "26" at bounding box center [799, 377] width 21 height 16
click at [853, 426] on span "Вибрати" at bounding box center [855, 421] width 34 height 9
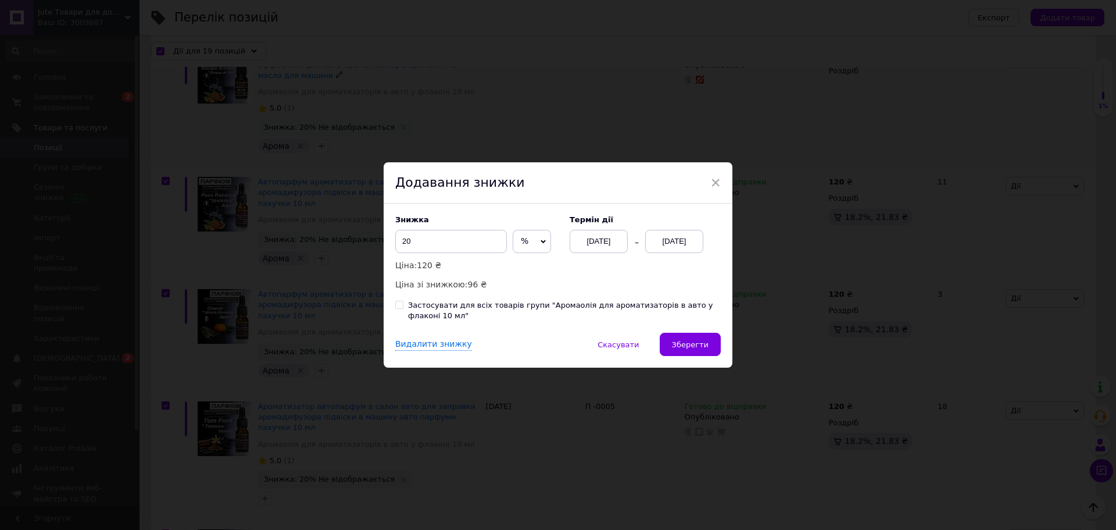
click at [399, 305] on input "Застосувати для всіх товарів групи "Аромаолія для ароматизаторів в авто у флако…" at bounding box center [399, 305] width 8 height 8
click at [691, 349] on span "Зберегти" at bounding box center [690, 344] width 37 height 9
checkbox input "false"
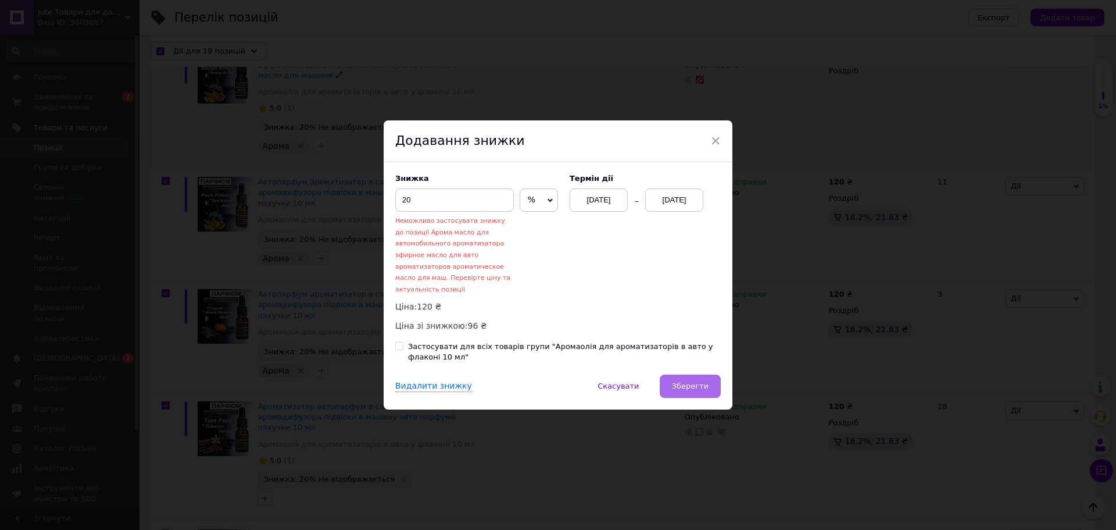
click at [710, 383] on button "Зберегти" at bounding box center [690, 385] width 61 height 23
click at [708, 145] on div "Додавання знижки" at bounding box center [558, 141] width 349 height 42
click at [714, 135] on span "×" at bounding box center [715, 141] width 10 height 20
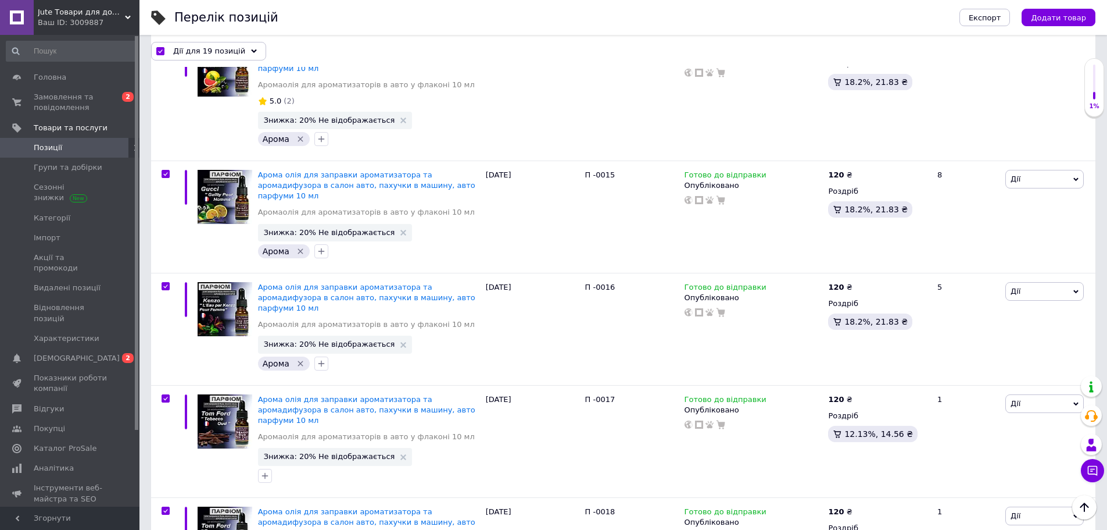
scroll to position [1861, 0]
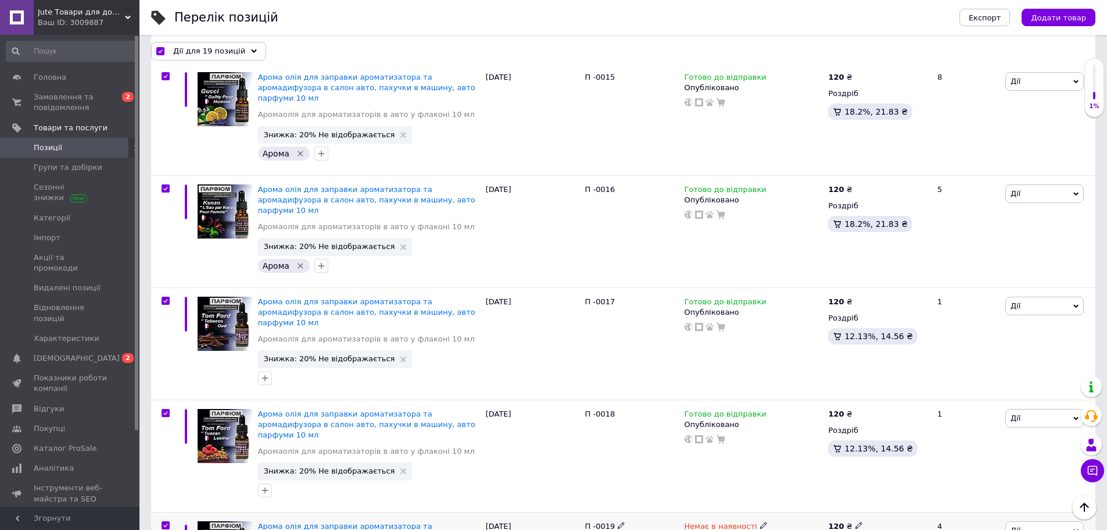
click at [163, 521] on input "checkbox" at bounding box center [166, 525] width 8 height 8
checkbox input "false"
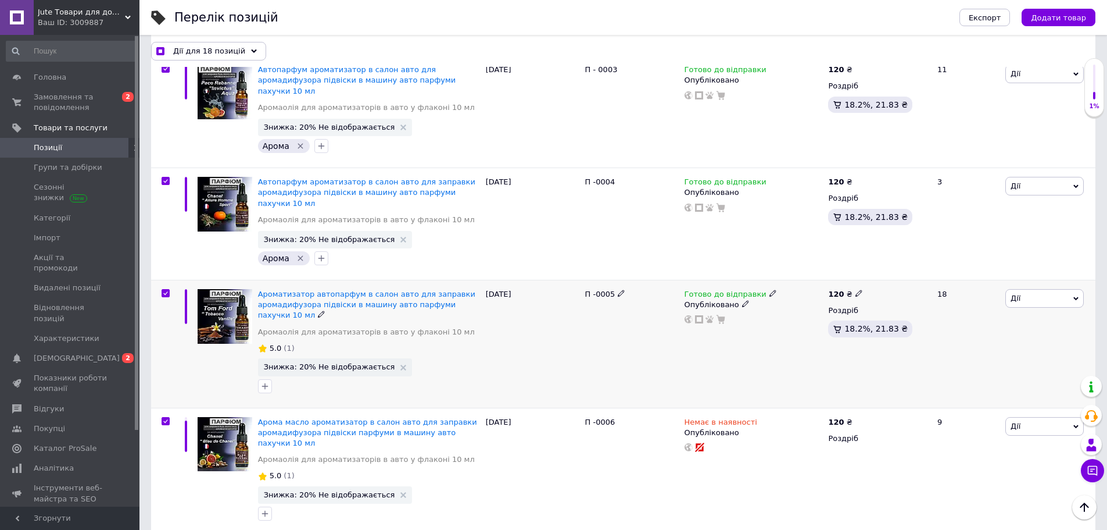
scroll to position [466, 0]
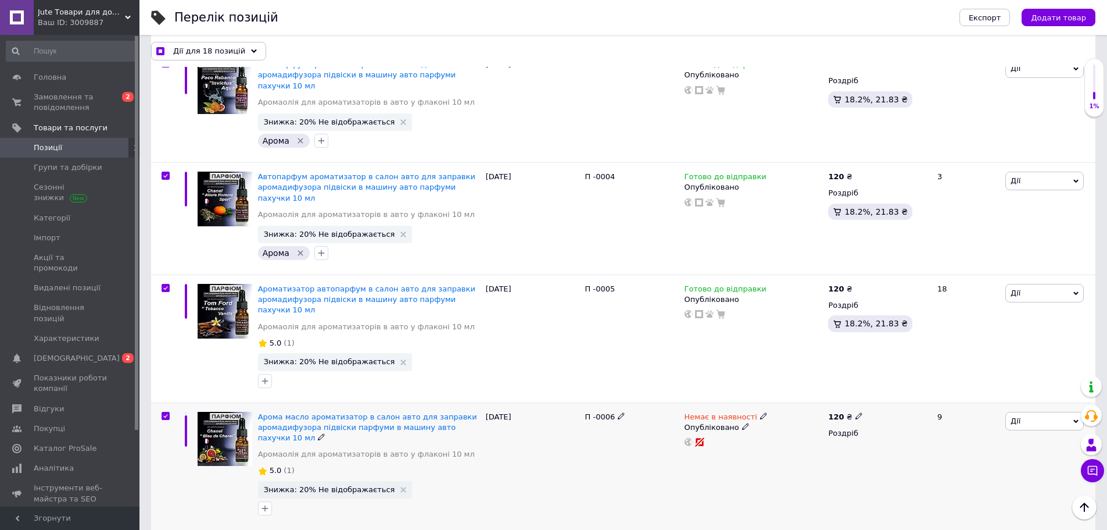
click at [159, 412] on div at bounding box center [165, 416] width 23 height 8
checkbox input "true"
click at [163, 412] on input "checkbox" at bounding box center [166, 416] width 8 height 8
checkbox input "false"
checkbox input "true"
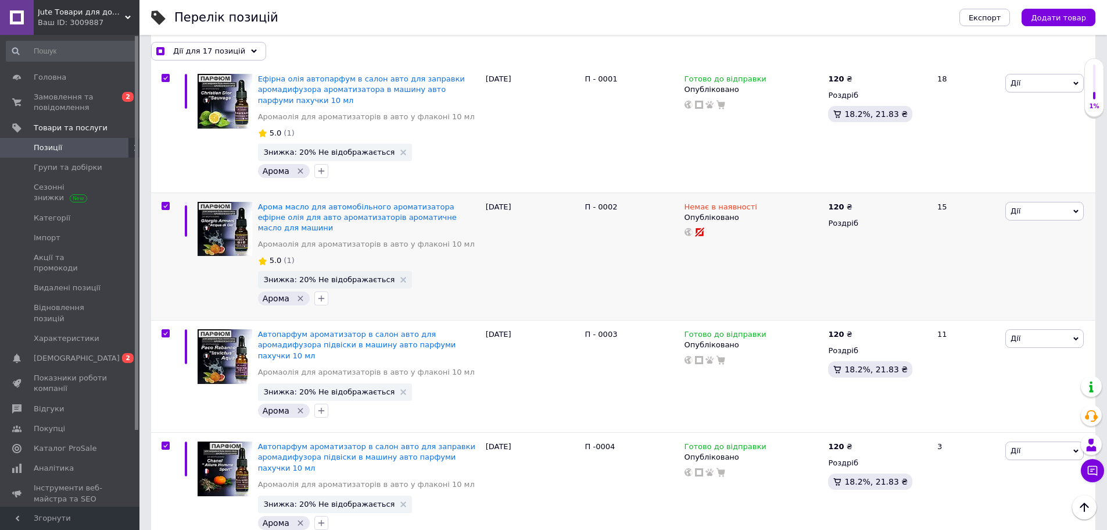
scroll to position [233, 0]
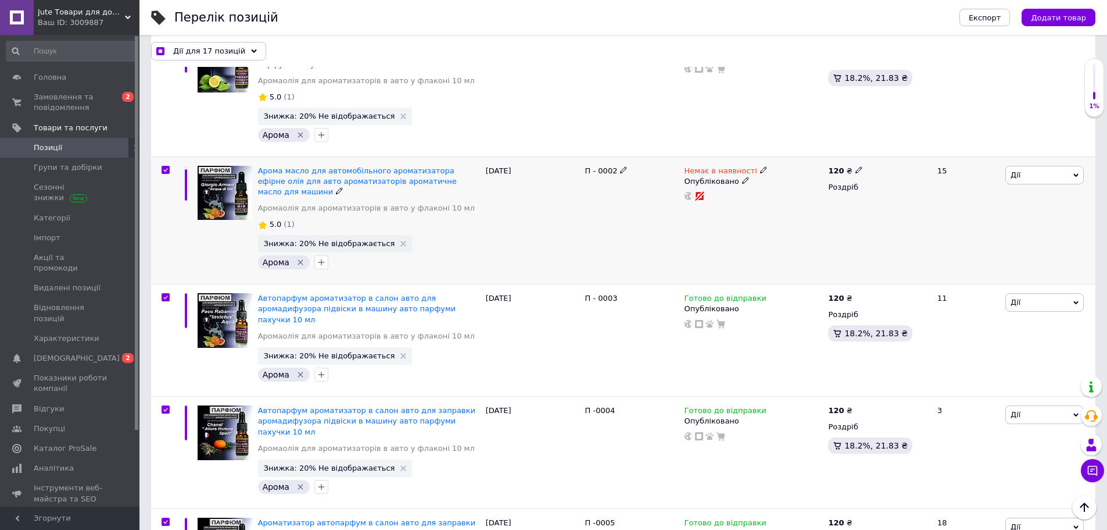
click at [167, 169] on input "checkbox" at bounding box center [166, 170] width 8 height 8
checkbox input "false"
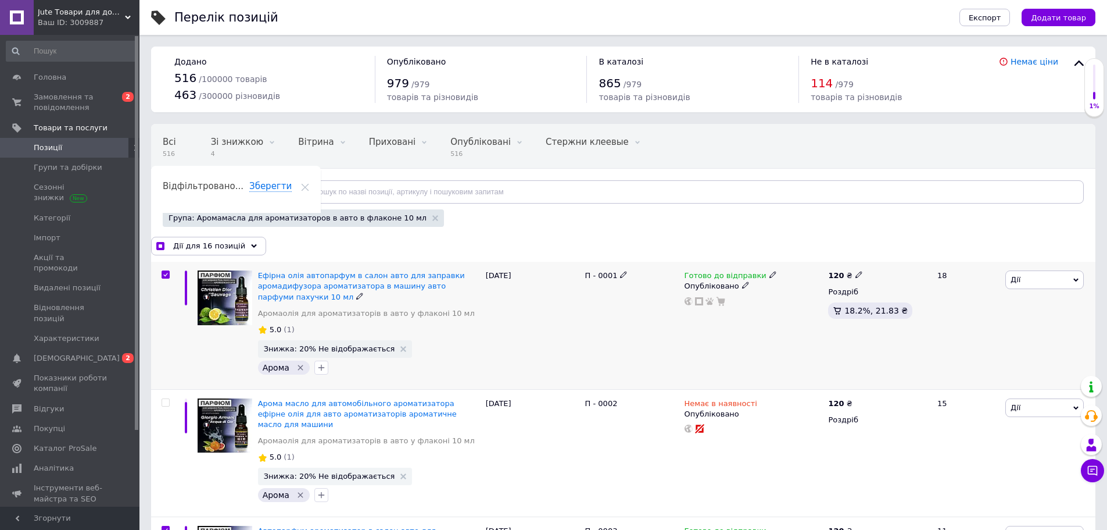
scroll to position [0, 0]
click at [1071, 282] on span "Дії" at bounding box center [1045, 279] width 78 height 19
click at [971, 352] on li "Знижка" at bounding box center [1007, 351] width 154 height 16
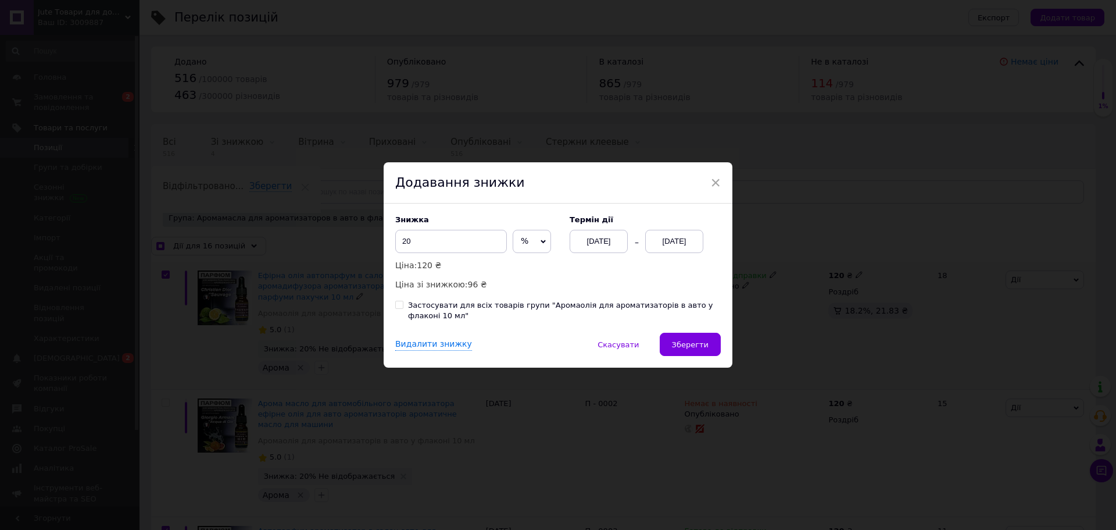
checkbox input "true"
click at [395, 303] on input "Застосувати для всіх товарів групи "Аромаолія для ароматизаторів в авто у флако…" at bounding box center [399, 305] width 8 height 8
checkbox input "true"
click at [698, 350] on button "Зберегти" at bounding box center [690, 344] width 61 height 23
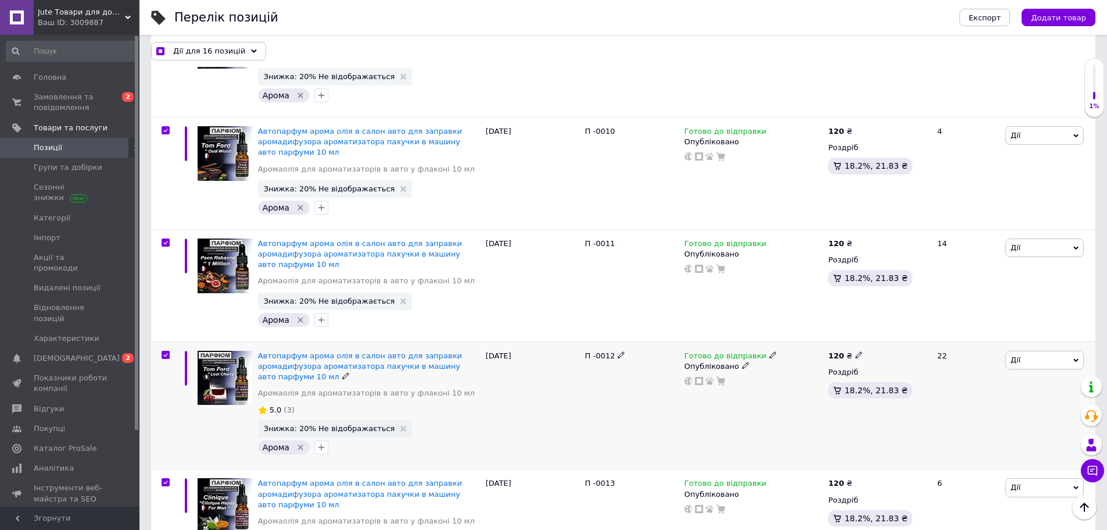
scroll to position [1211, 0]
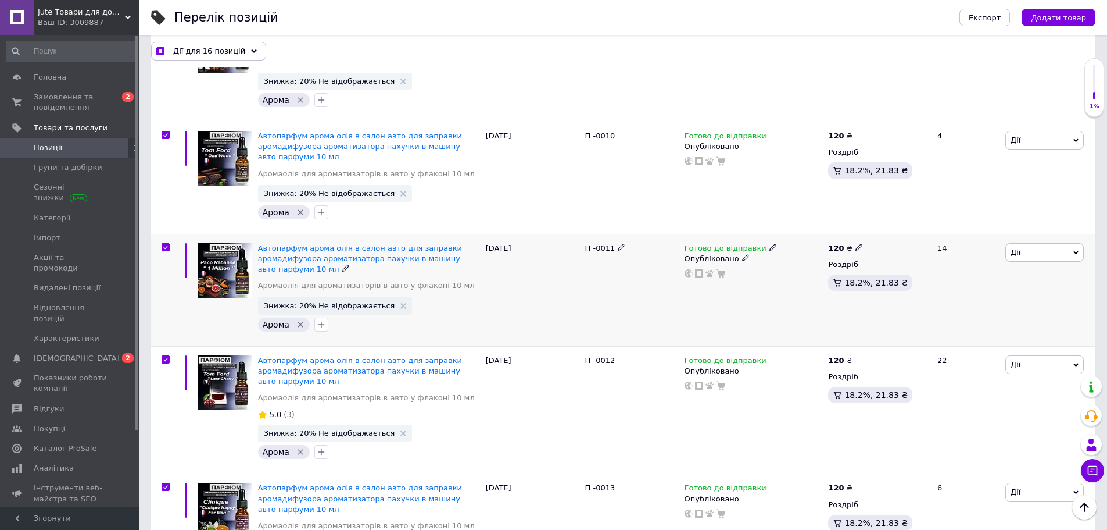
click at [1076, 250] on icon at bounding box center [1076, 252] width 5 height 5
click at [973, 316] on li "Знижка" at bounding box center [1007, 324] width 154 height 16
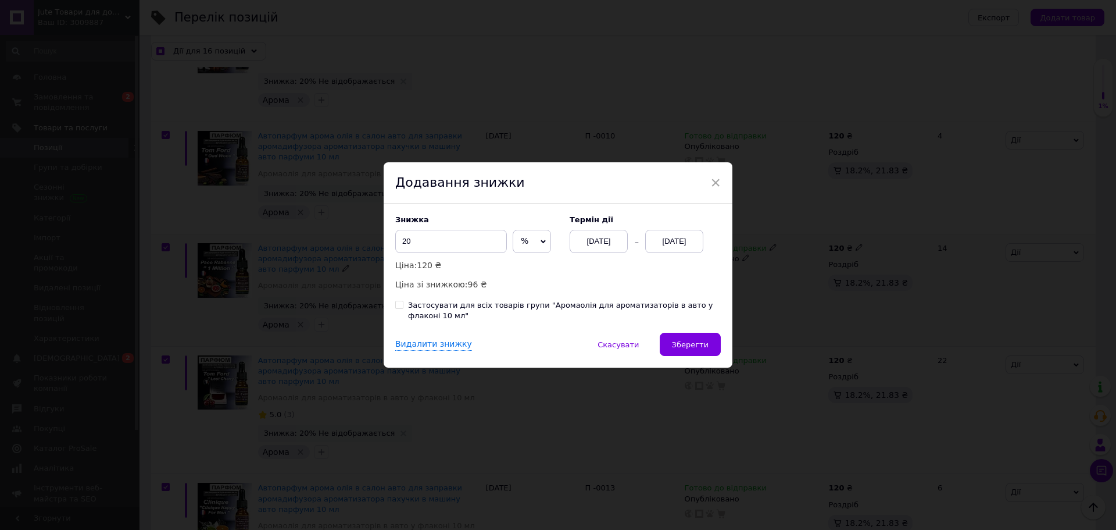
checkbox input "true"
click at [396, 308] on input "Застосувати для всіх товарів групи "Аромаолія для ароматизаторів в авто у флако…" at bounding box center [399, 305] width 8 height 8
checkbox input "true"
click at [688, 239] on div "12.10.2025" at bounding box center [674, 241] width 58 height 23
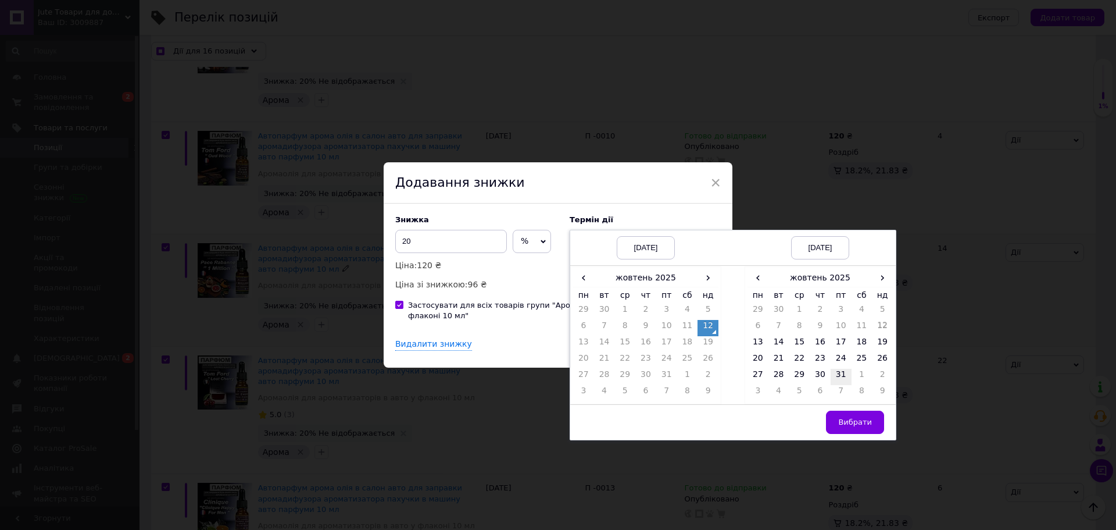
click at [842, 377] on td "31" at bounding box center [841, 377] width 21 height 16
click at [862, 414] on button "Вибрати" at bounding box center [855, 421] width 58 height 23
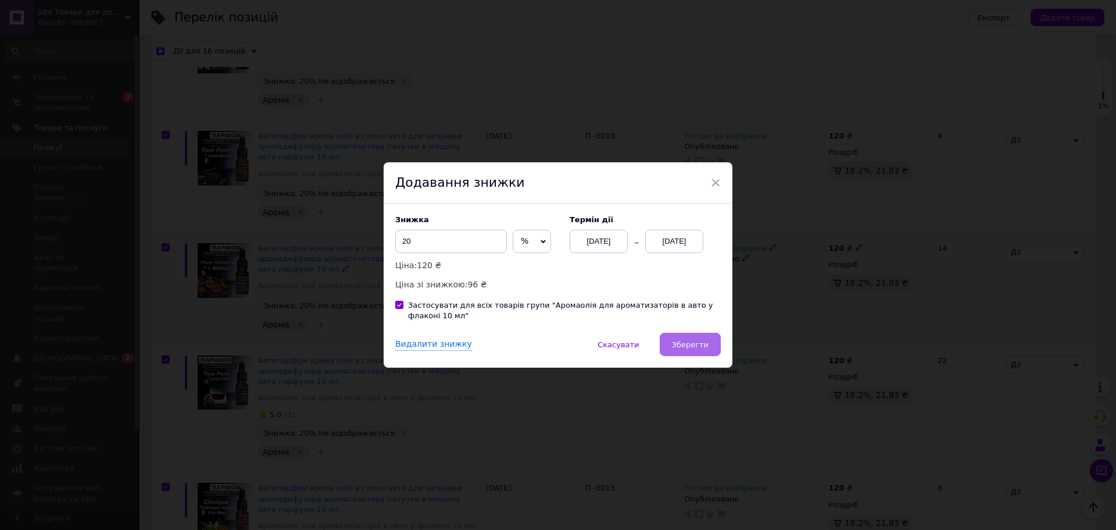
click at [676, 351] on button "Зберегти" at bounding box center [690, 344] width 61 height 23
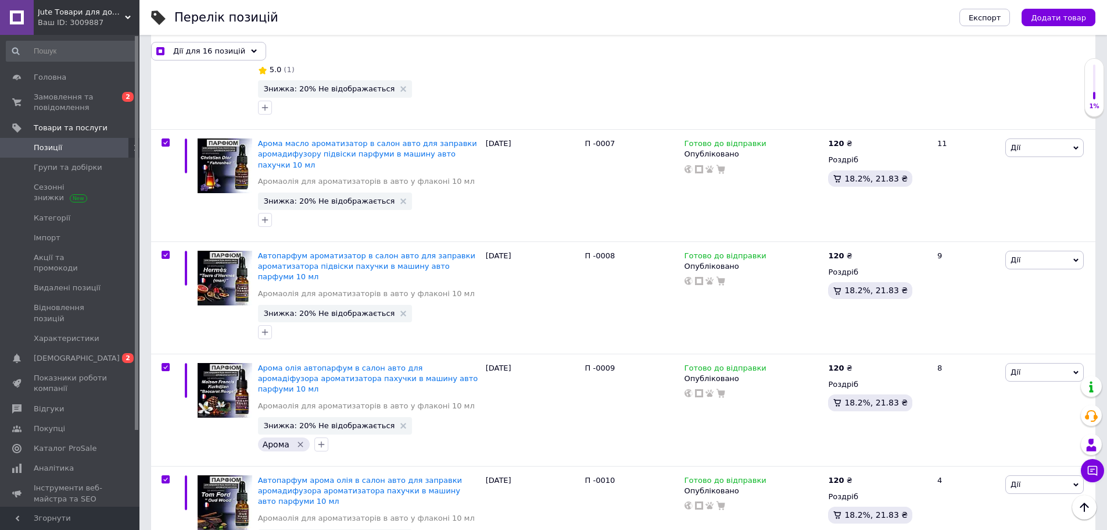
scroll to position [930, 0]
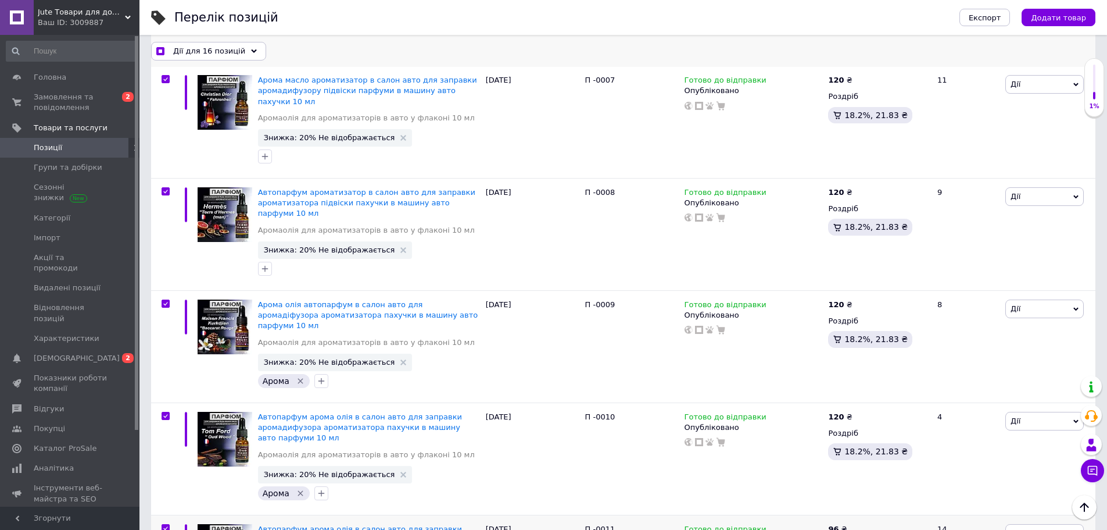
click at [251, 51] on use at bounding box center [254, 50] width 6 height 3
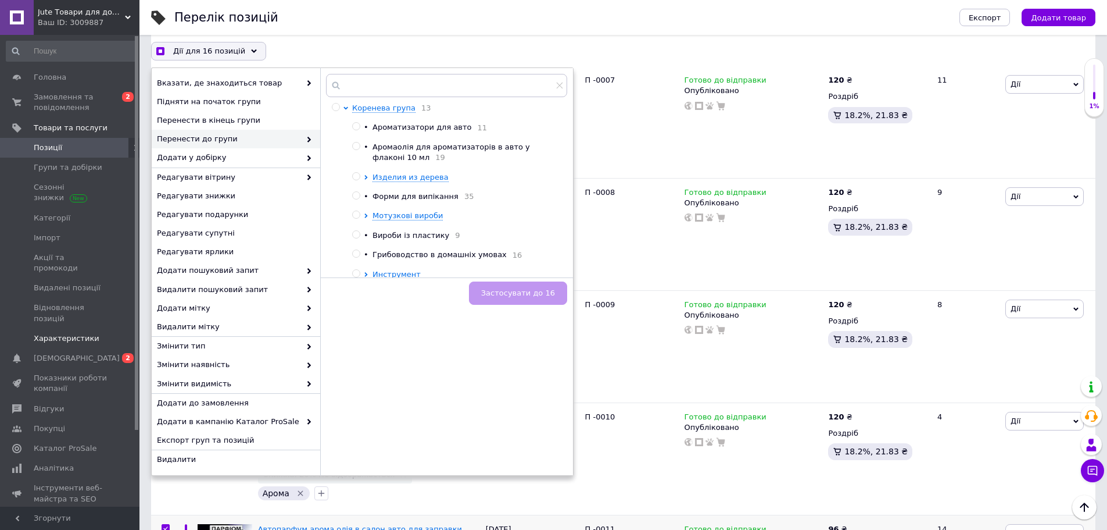
checkbox input "true"
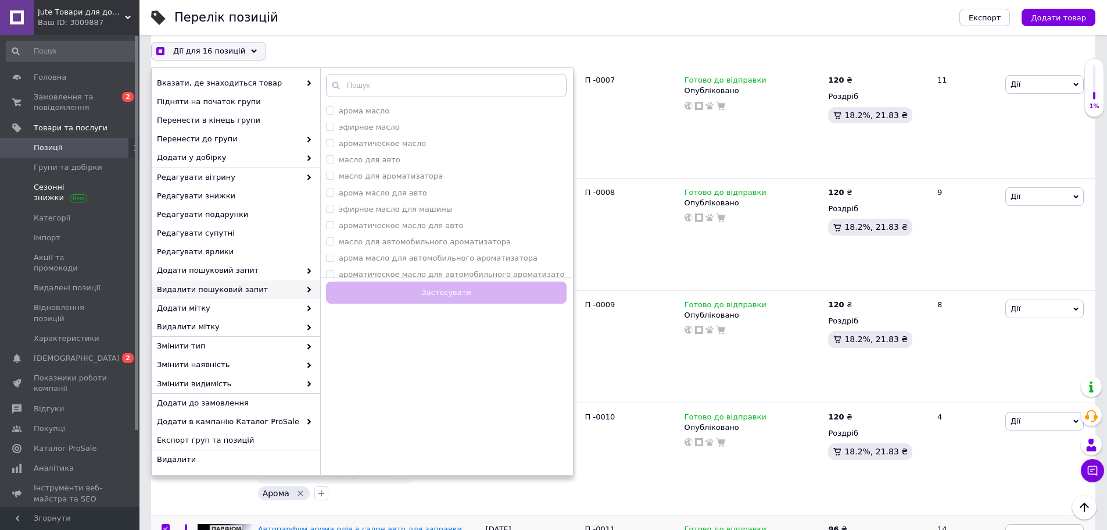
click at [50, 198] on span "Сезонні знижки" at bounding box center [71, 192] width 74 height 21
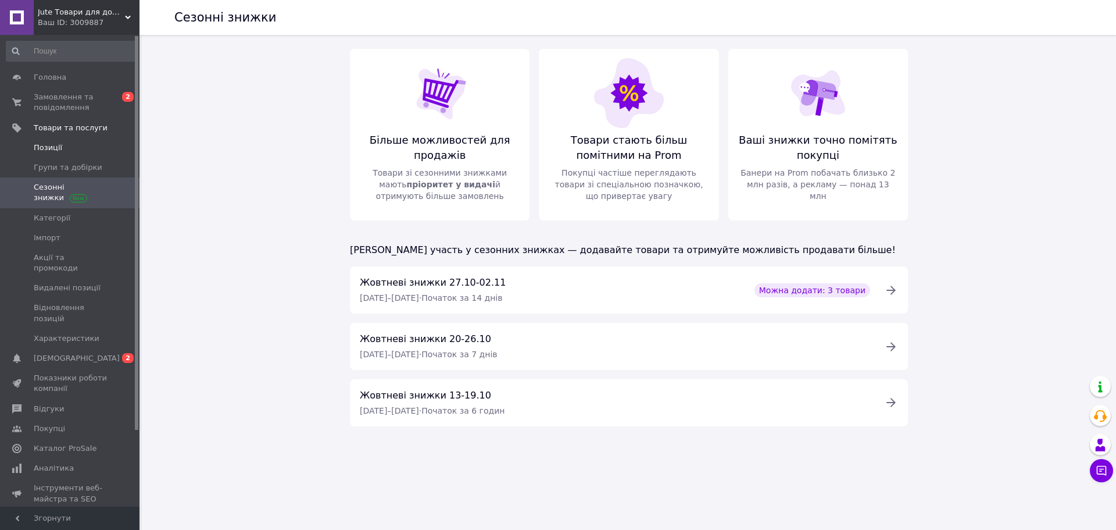
click at [47, 144] on span "Позиції" at bounding box center [48, 147] width 28 height 10
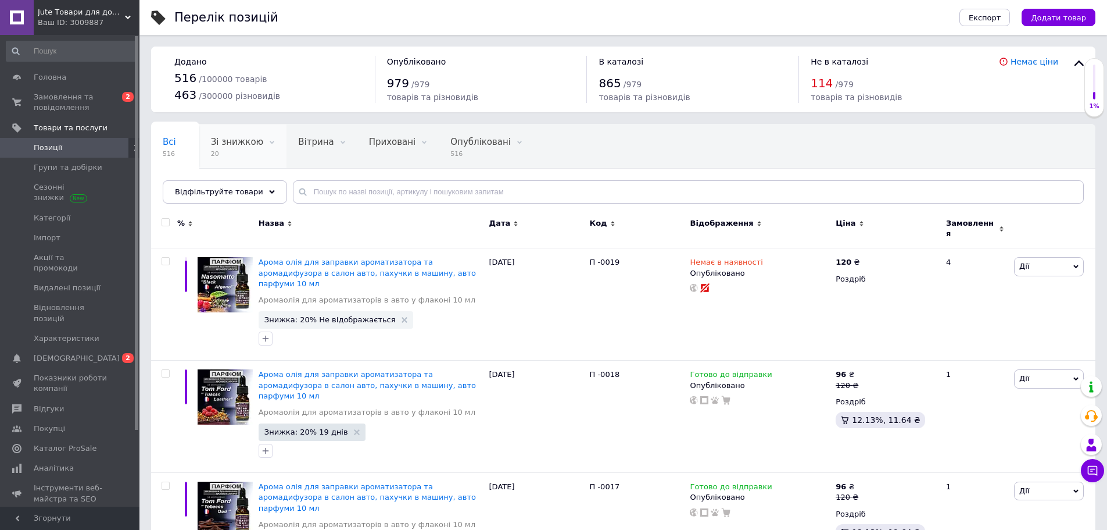
click at [233, 142] on span "Зі знижкою" at bounding box center [237, 142] width 52 height 10
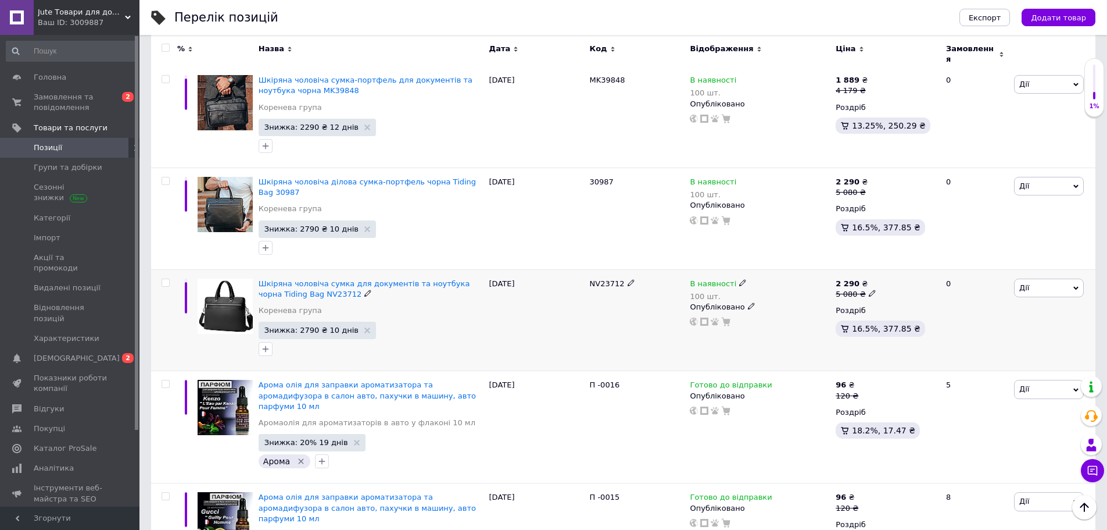
scroll to position [523, 0]
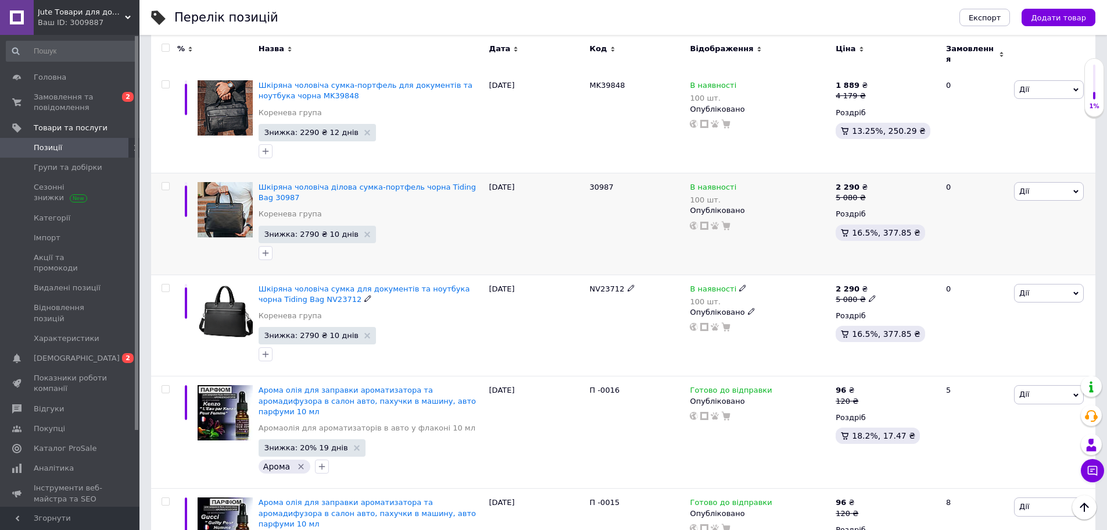
drag, startPoint x: 166, startPoint y: 256, endPoint x: 162, endPoint y: 235, distance: 20.6
click at [165, 284] on input "checkbox" at bounding box center [166, 288] width 8 height 8
checkbox input "true"
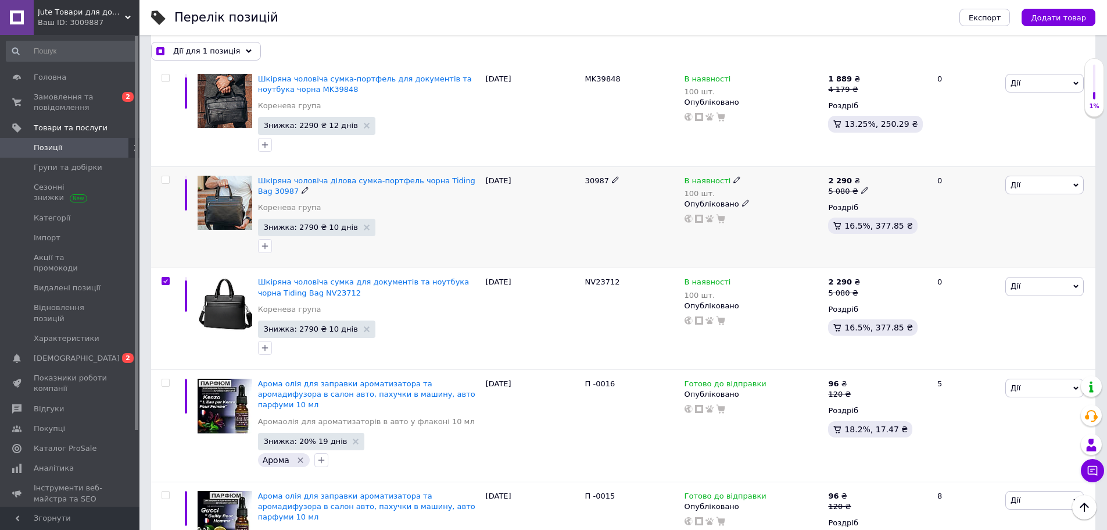
click at [167, 176] on input "checkbox" at bounding box center [166, 180] width 8 height 8
checkbox input "true"
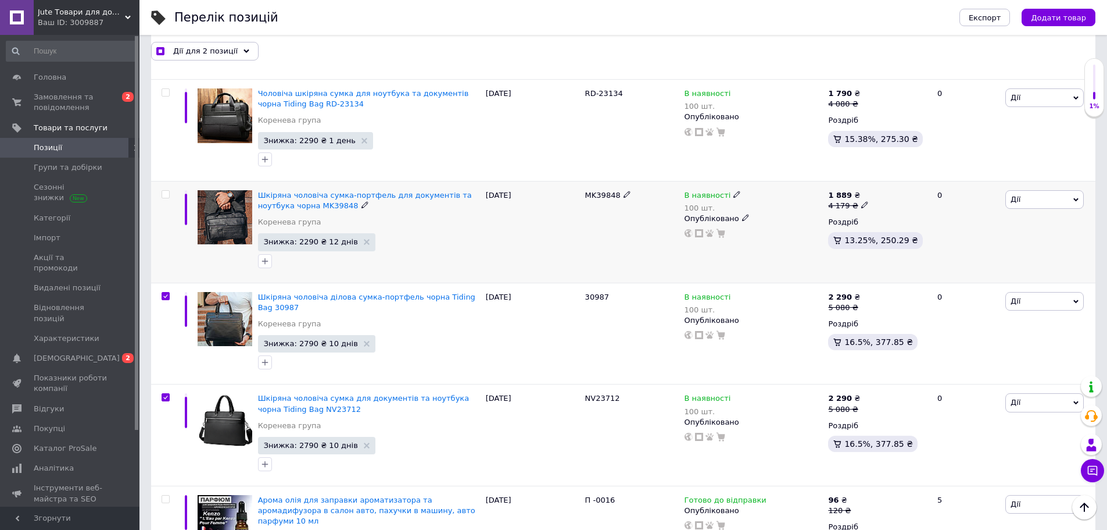
click at [167, 191] on input "checkbox" at bounding box center [166, 195] width 8 height 8
checkbox input "true"
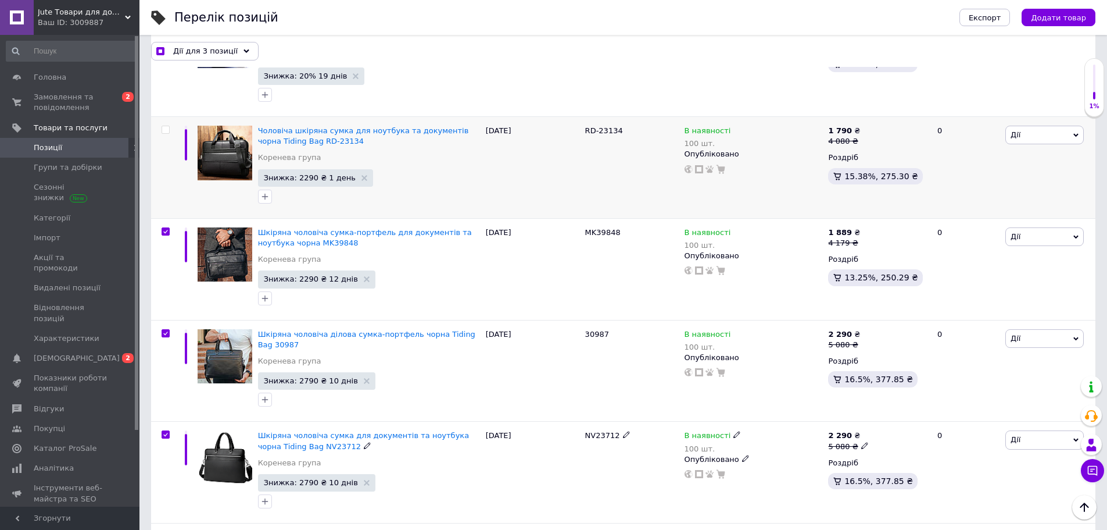
scroll to position [232, 0]
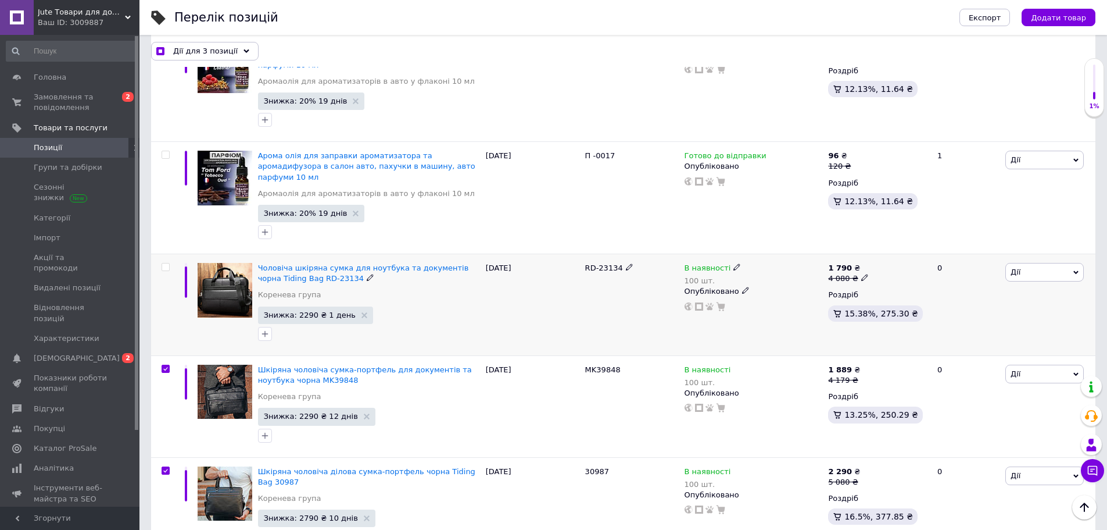
click at [167, 254] on div at bounding box center [164, 305] width 26 height 102
checkbox input "true"
click at [163, 263] on input "checkbox" at bounding box center [166, 267] width 8 height 8
checkbox input "true"
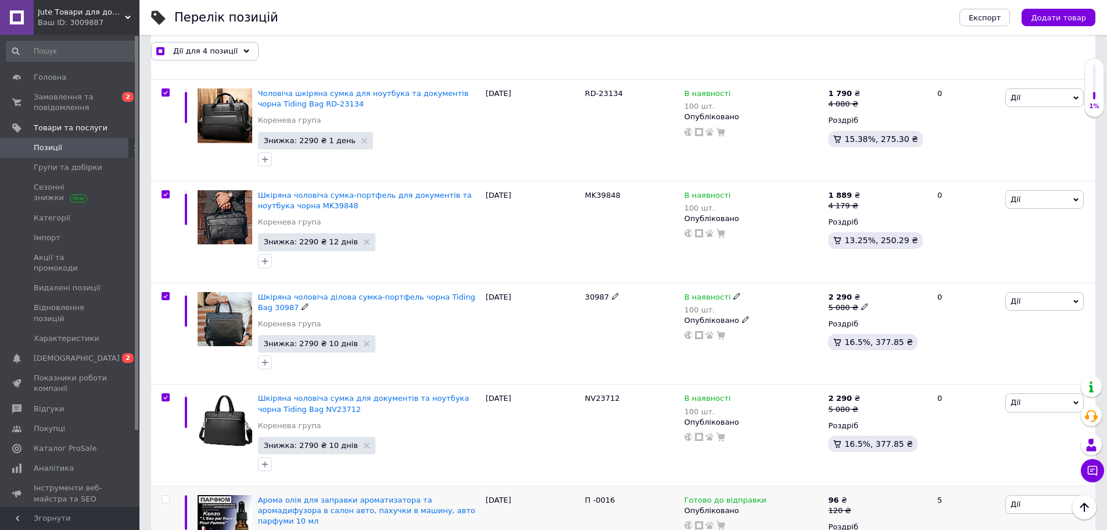
scroll to position [290, 0]
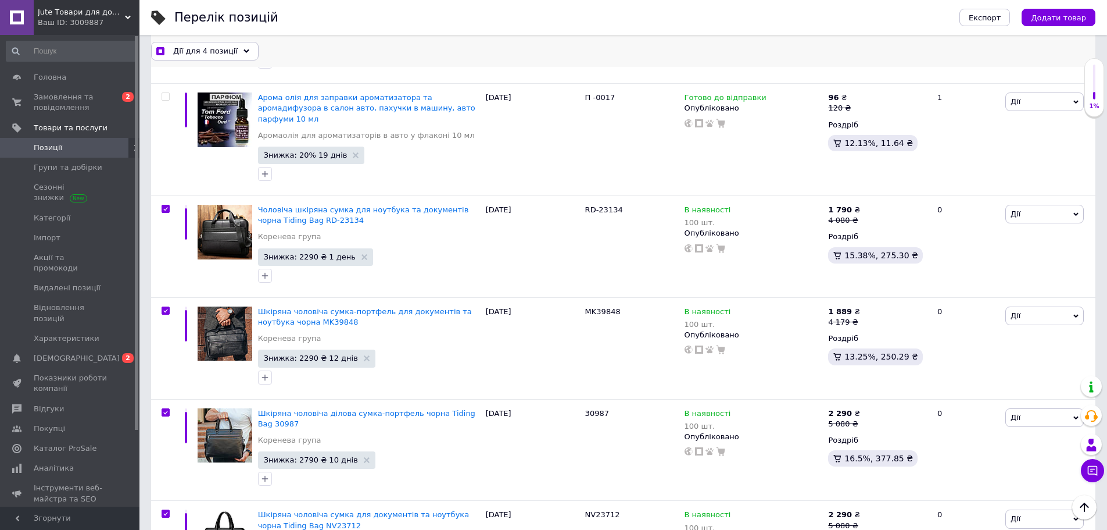
click at [227, 51] on span "Дії для 4 позиції" at bounding box center [205, 50] width 65 height 10
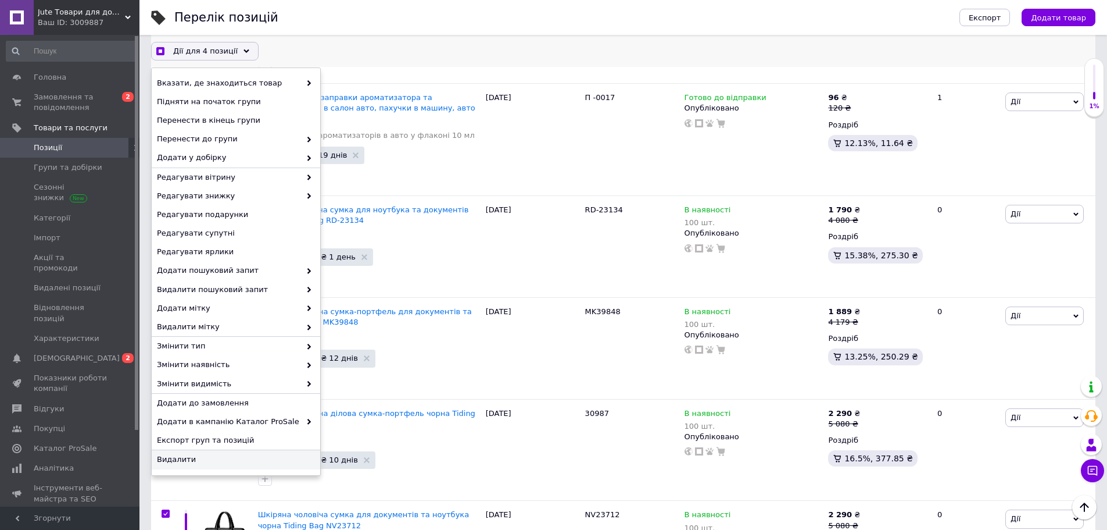
click at [192, 459] on span "Видалити" at bounding box center [234, 459] width 155 height 10
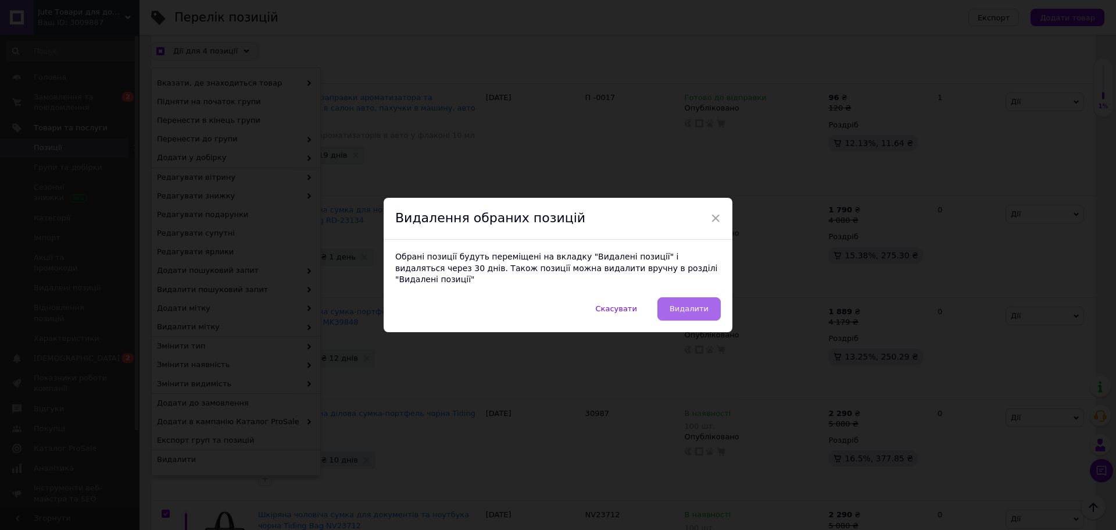
click at [685, 304] on span "Видалити" at bounding box center [689, 308] width 39 height 9
checkbox input "true"
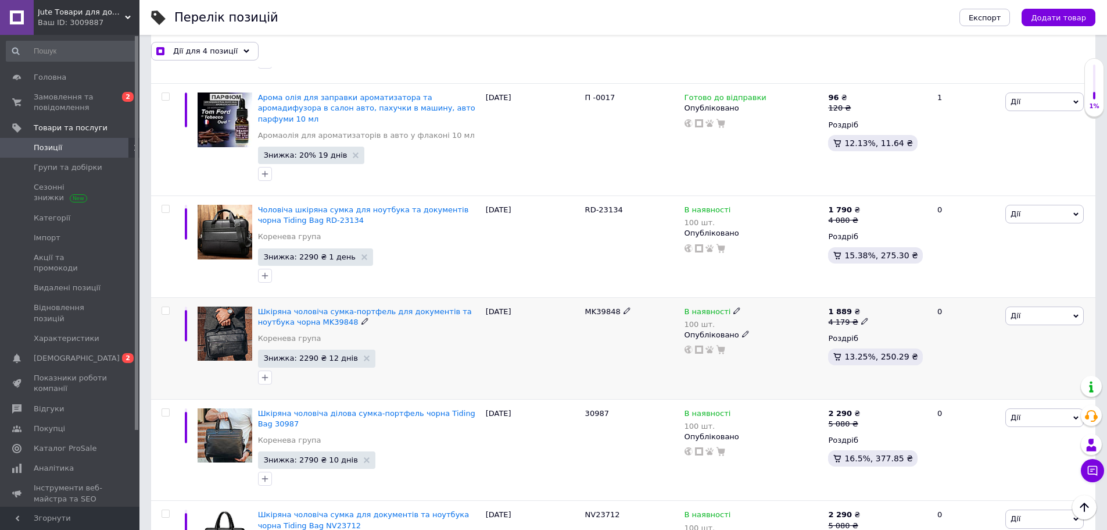
checkbox input "false"
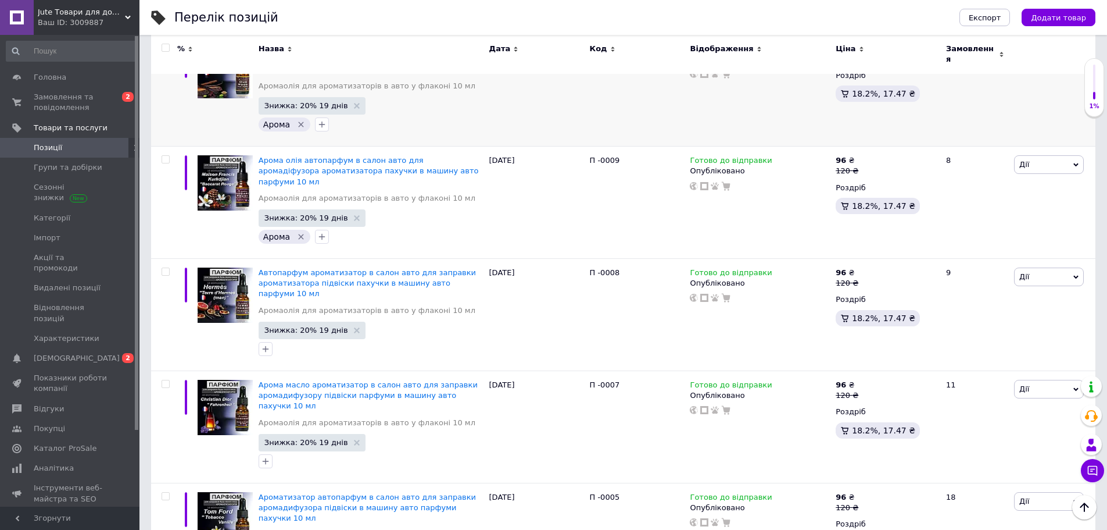
scroll to position [1483, 0]
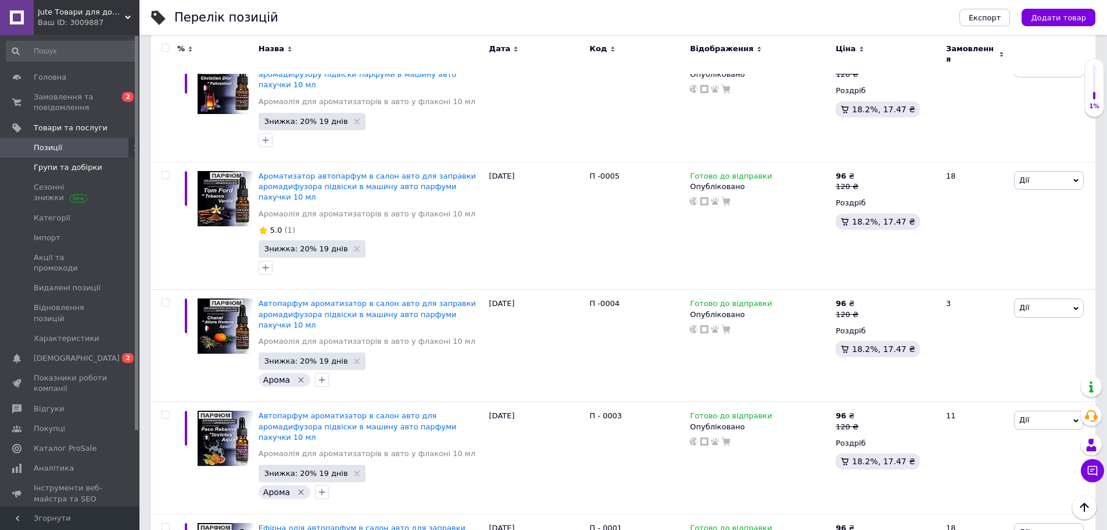
click at [49, 167] on span "Групи та добірки" at bounding box center [68, 167] width 69 height 10
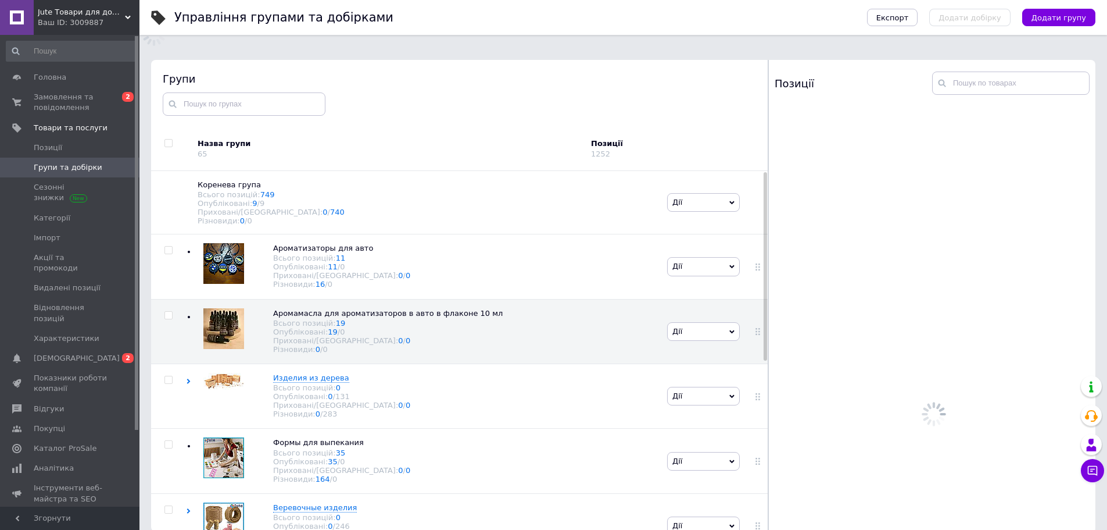
scroll to position [66, 0]
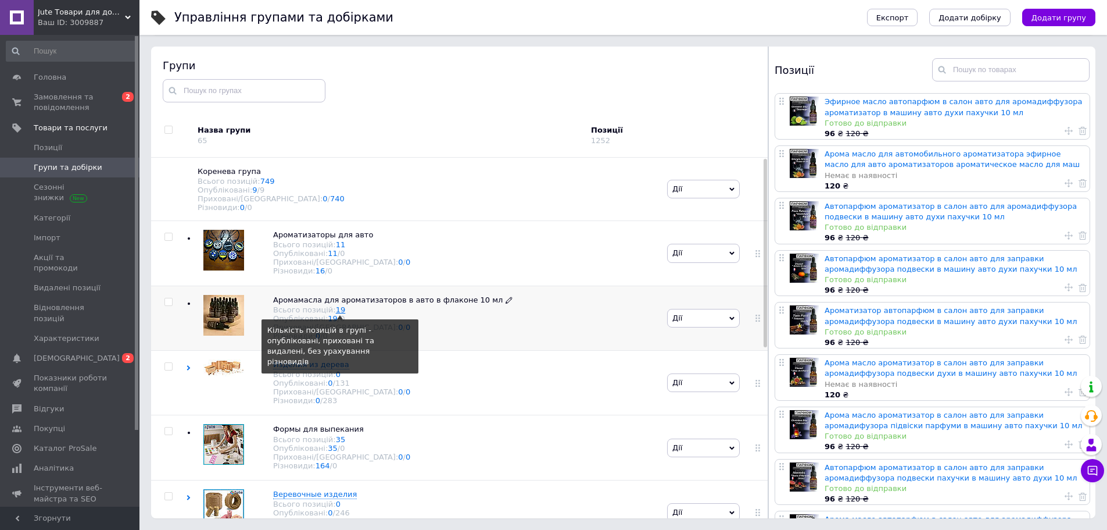
click at [336, 314] on link "19" at bounding box center [341, 309] width 10 height 9
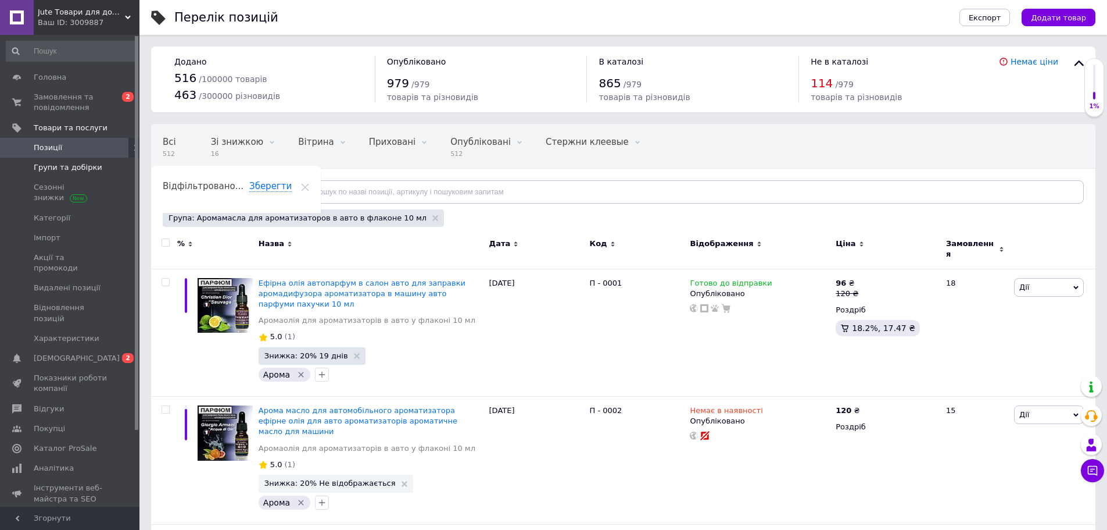
click at [69, 159] on link "Групи та добірки" at bounding box center [71, 168] width 143 height 20
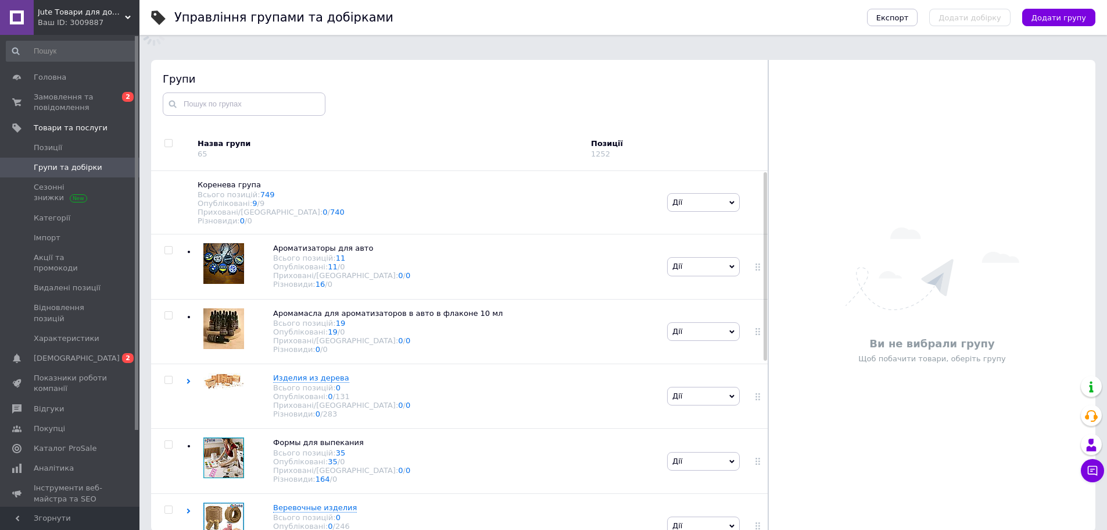
scroll to position [66, 0]
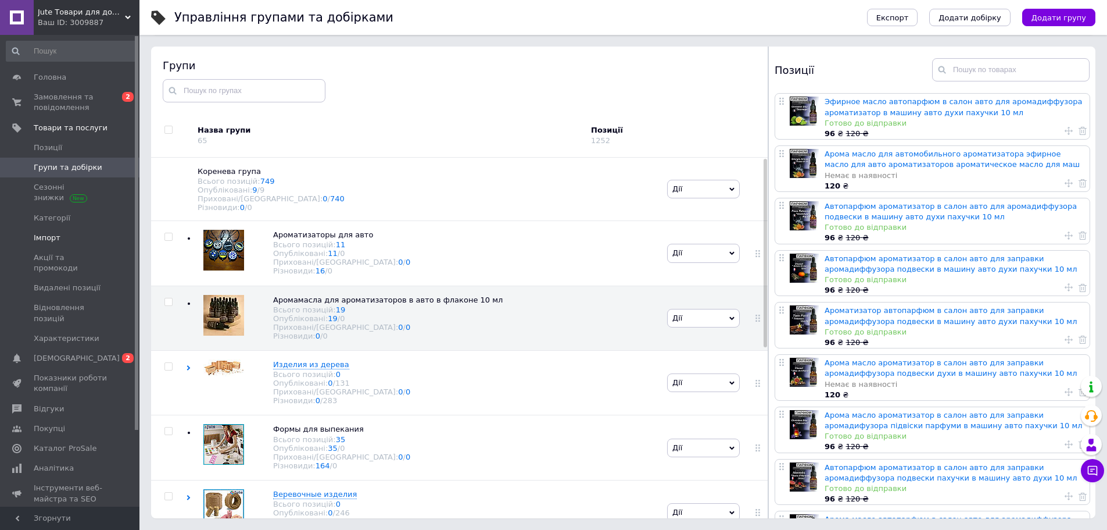
click at [44, 237] on span "Імпорт" at bounding box center [47, 238] width 27 height 10
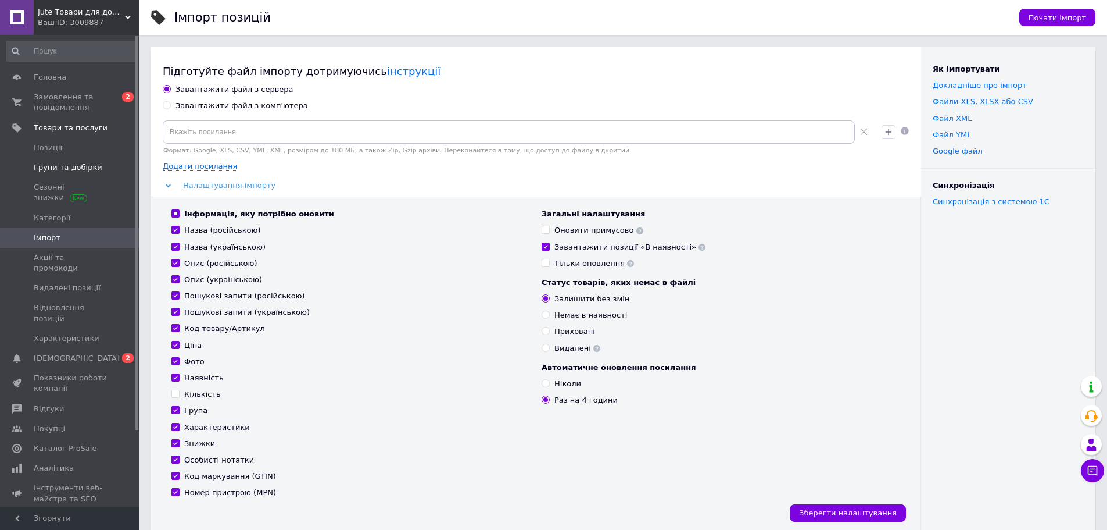
click at [53, 167] on span "Групи та добірки" at bounding box center [68, 167] width 69 height 10
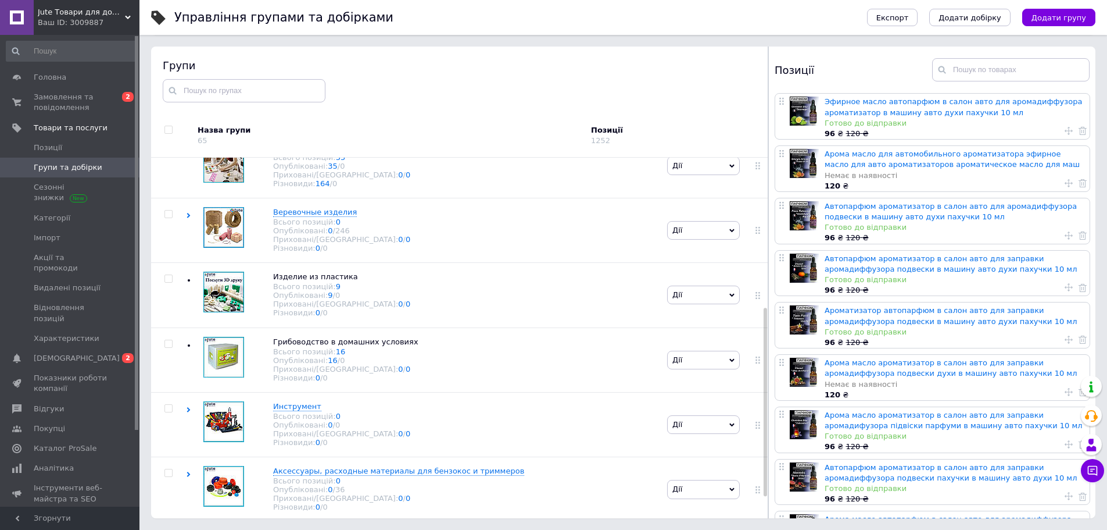
scroll to position [327, 0]
drag, startPoint x: 765, startPoint y: 369, endPoint x: 767, endPoint y: 432, distance: 63.4
click at [767, 432] on div "Групи Назва групи 65 Позиції 1252 Коренева група Всього позицій: 749 Опублікова…" at bounding box center [459, 282] width 617 height 471
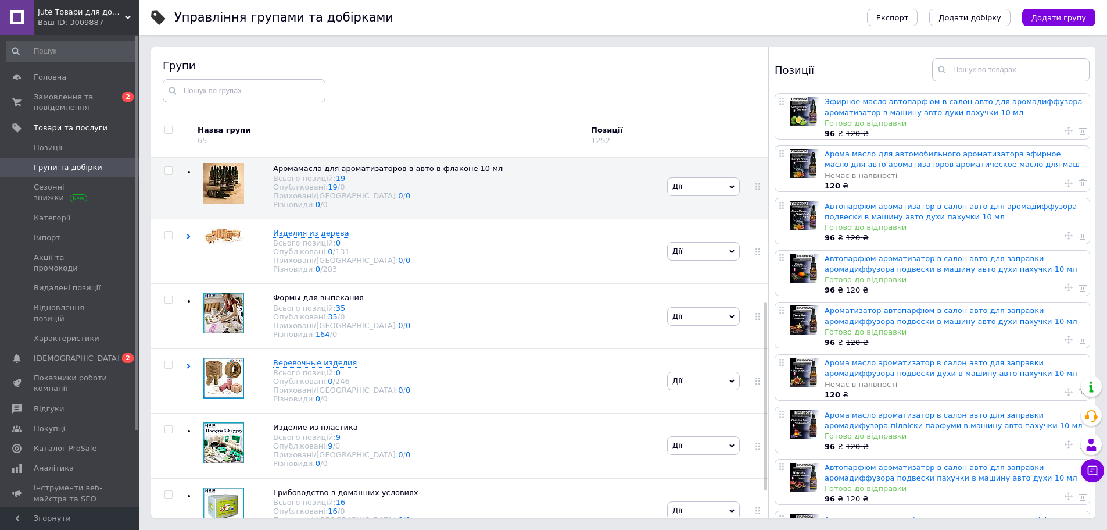
scroll to position [0, 0]
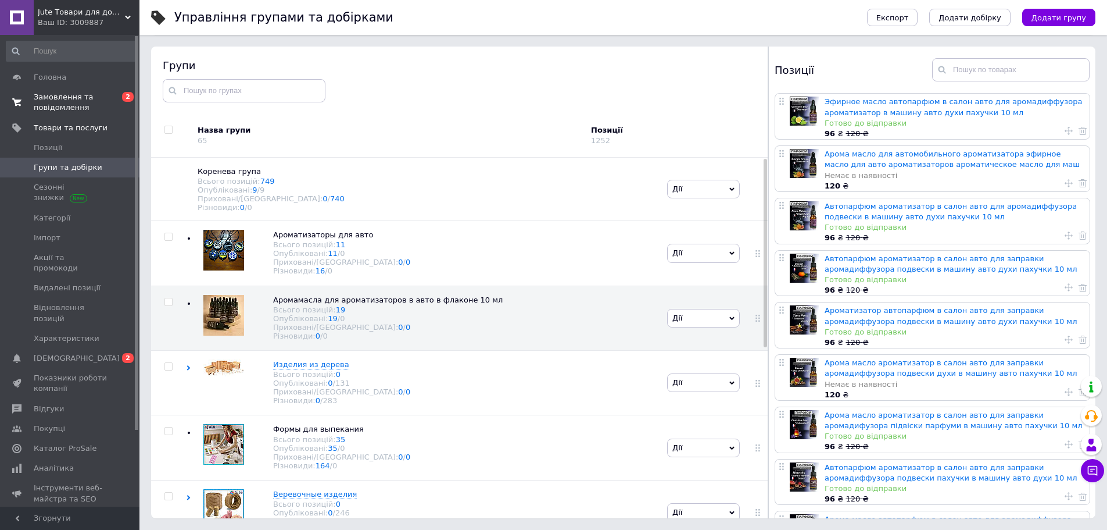
click at [57, 98] on span "Замовлення та повідомлення" at bounding box center [71, 102] width 74 height 21
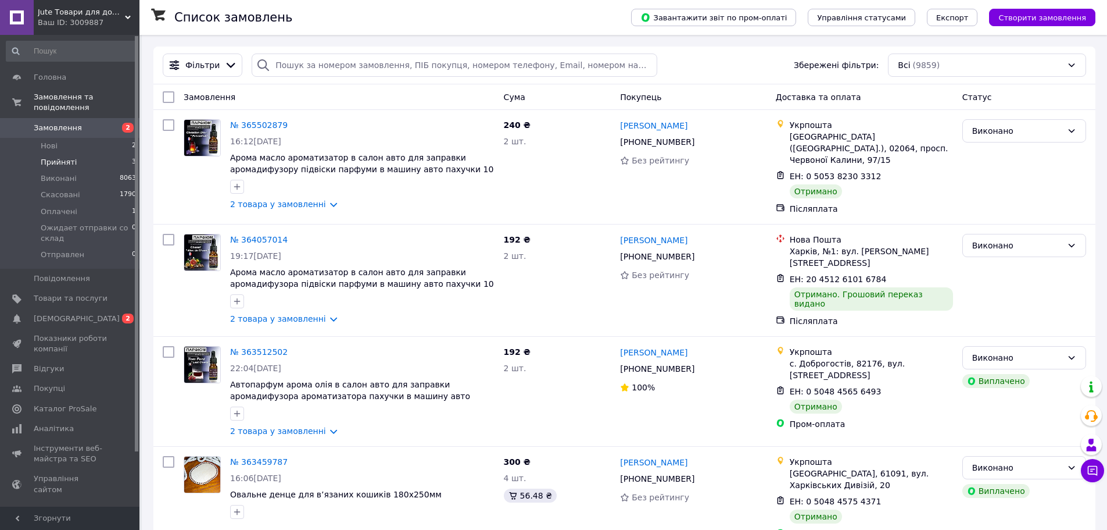
click at [58, 157] on span "Прийняті" at bounding box center [59, 162] width 36 height 10
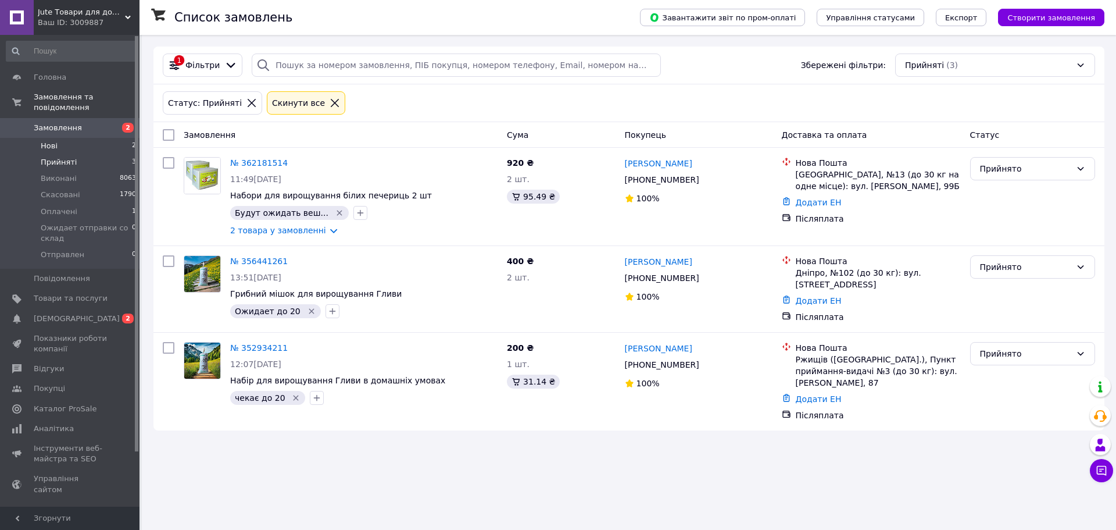
click at [49, 141] on span "Нові" at bounding box center [49, 146] width 17 height 10
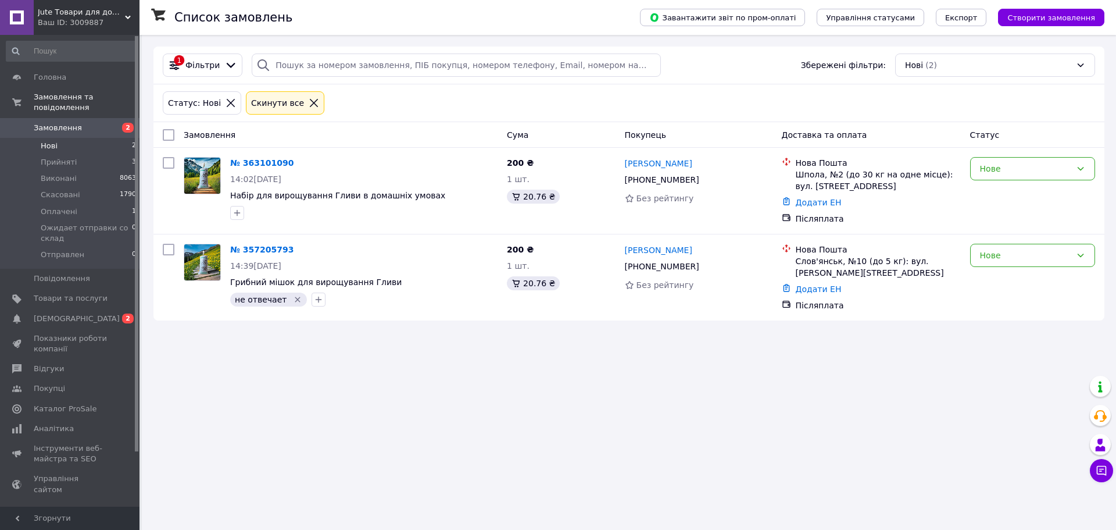
click at [62, 158] on li "Прийняті 3" at bounding box center [71, 162] width 143 height 16
